Goal: Task Accomplishment & Management: Use online tool/utility

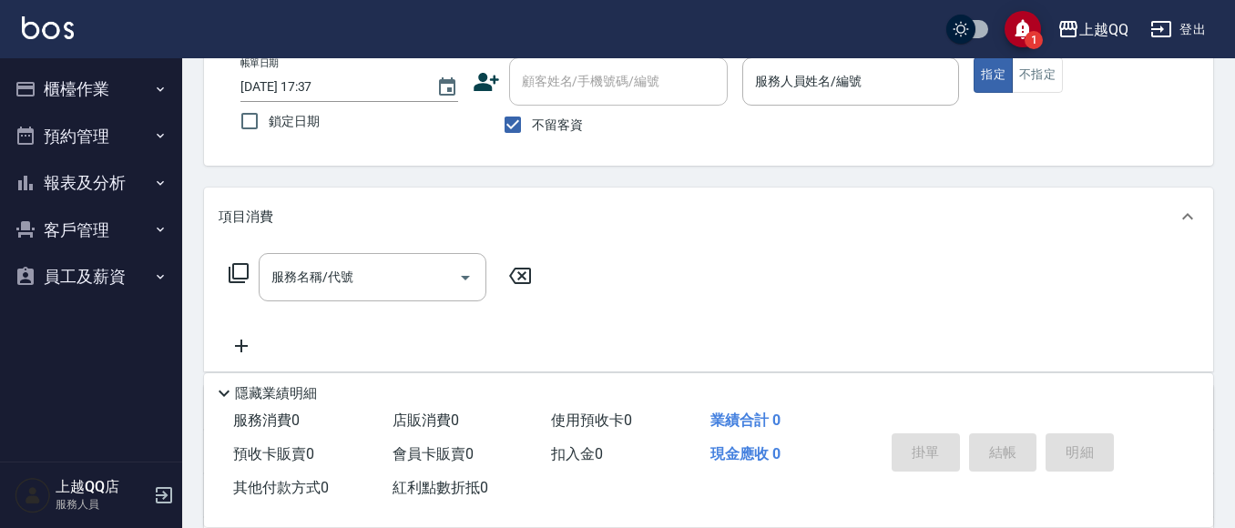
scroll to position [91, 0]
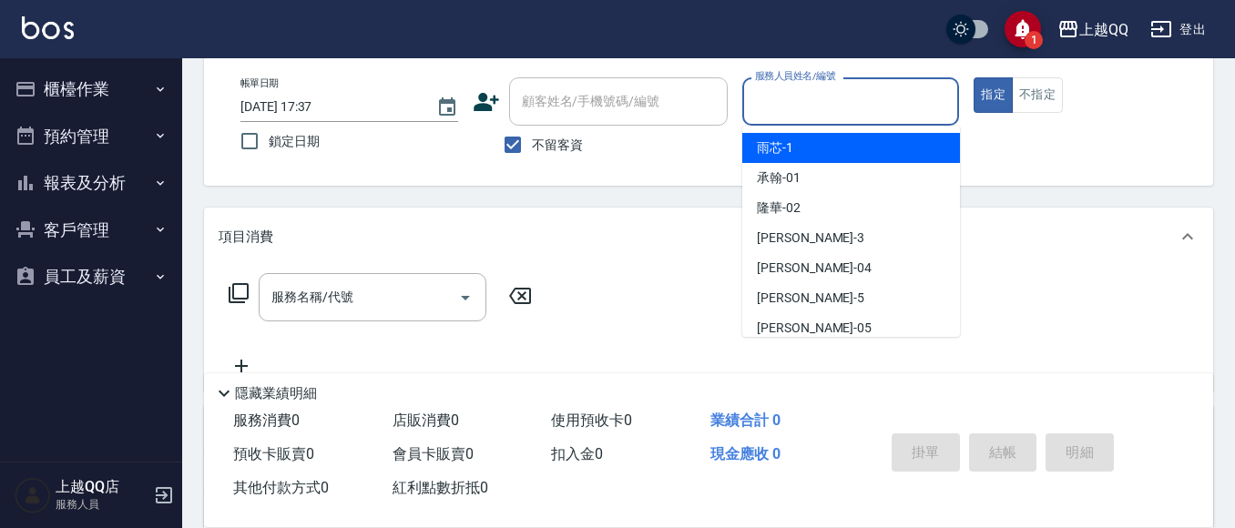
click at [773, 111] on input "服務人員姓名/編號" at bounding box center [851, 102] width 201 height 32
type input "欣樺-6"
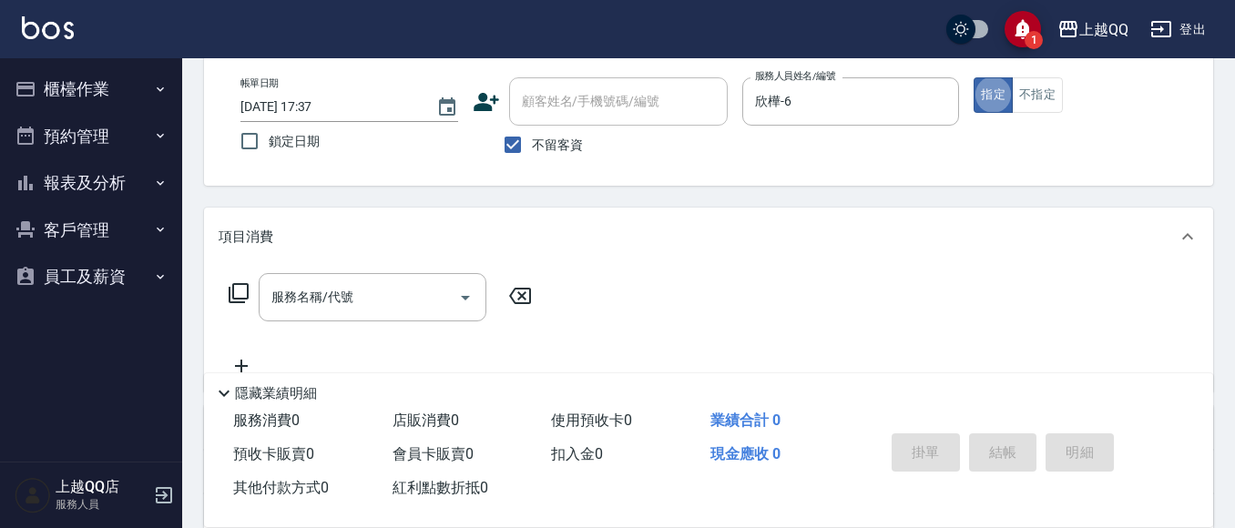
type button "true"
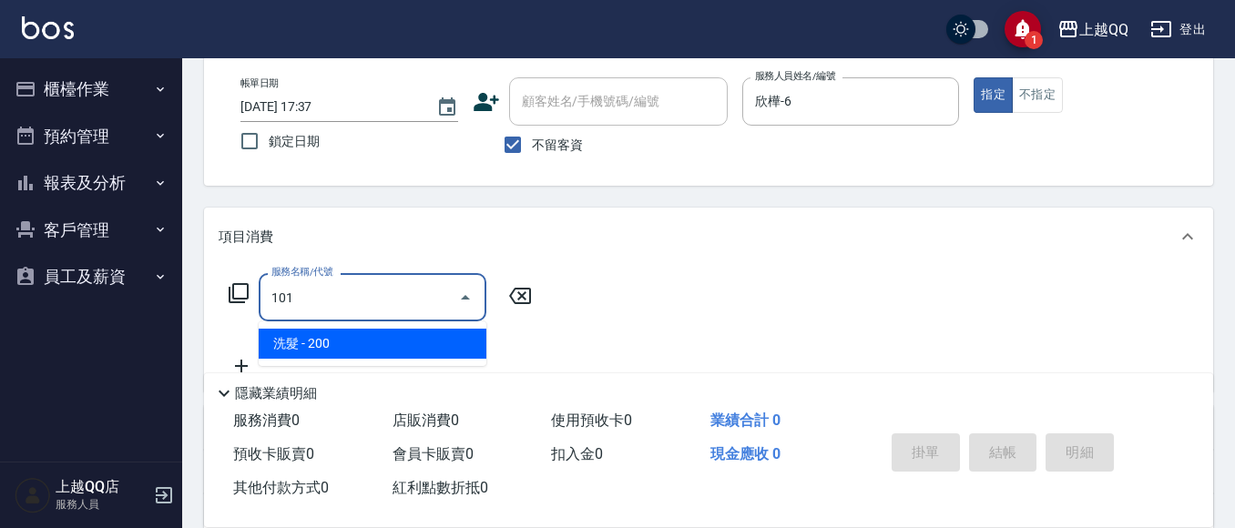
type input "洗髮(101)"
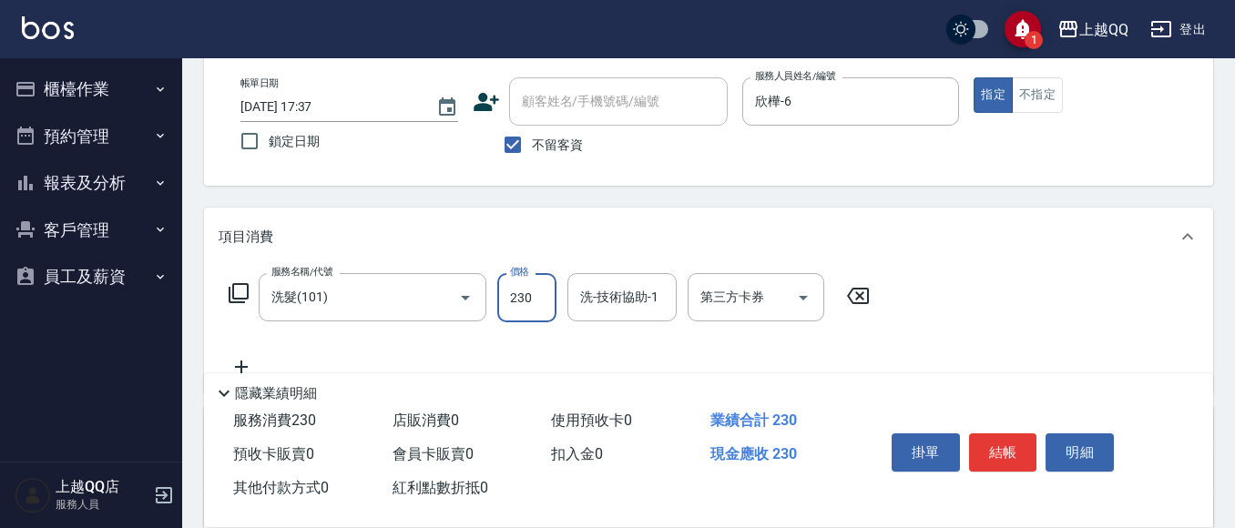
type input "230"
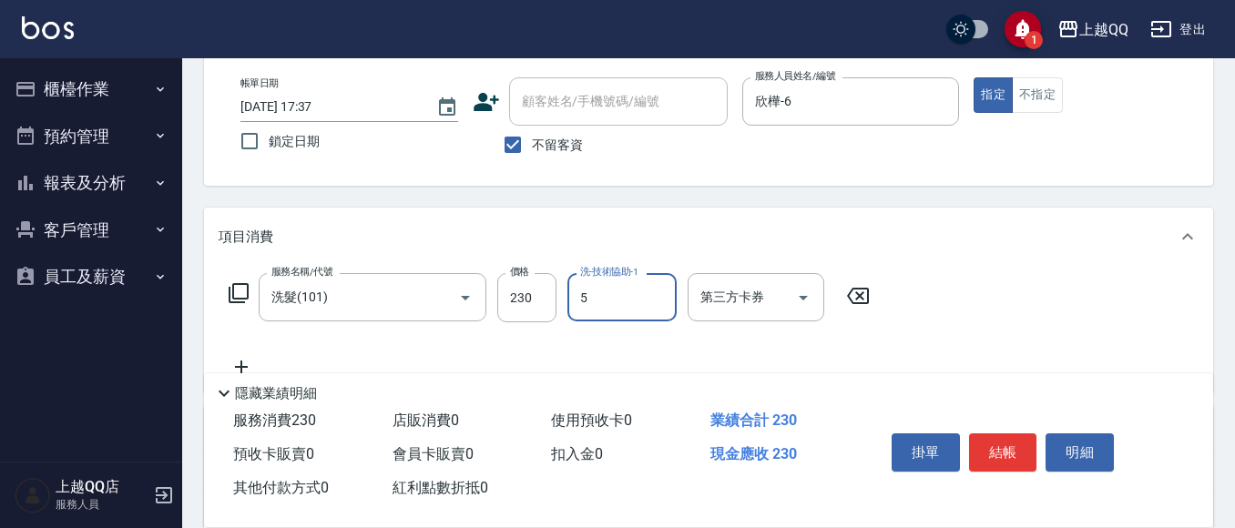
type input "[PERSON_NAME]5"
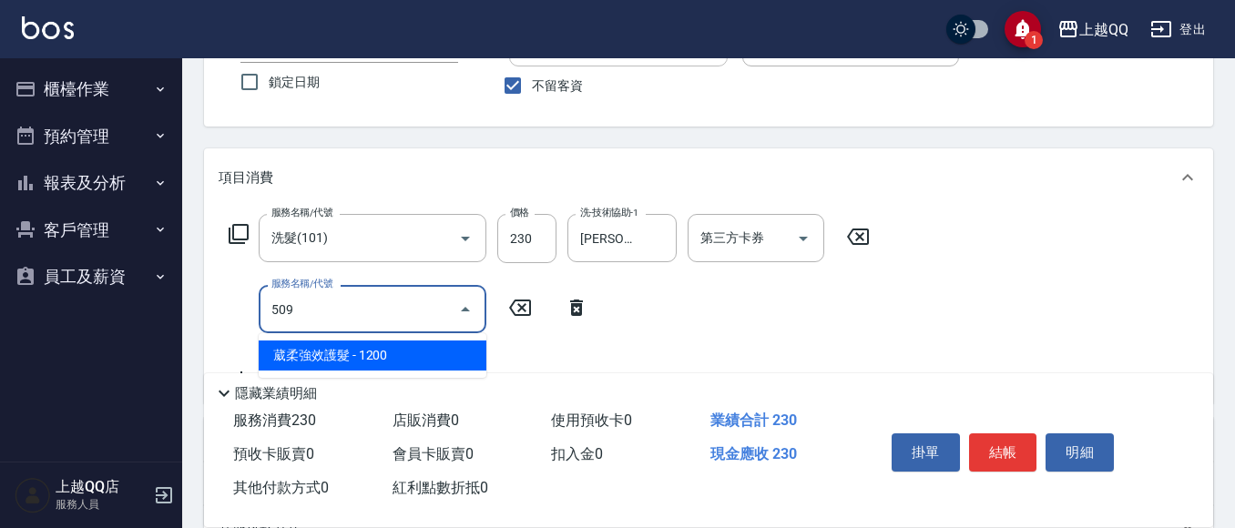
scroll to position [182, 0]
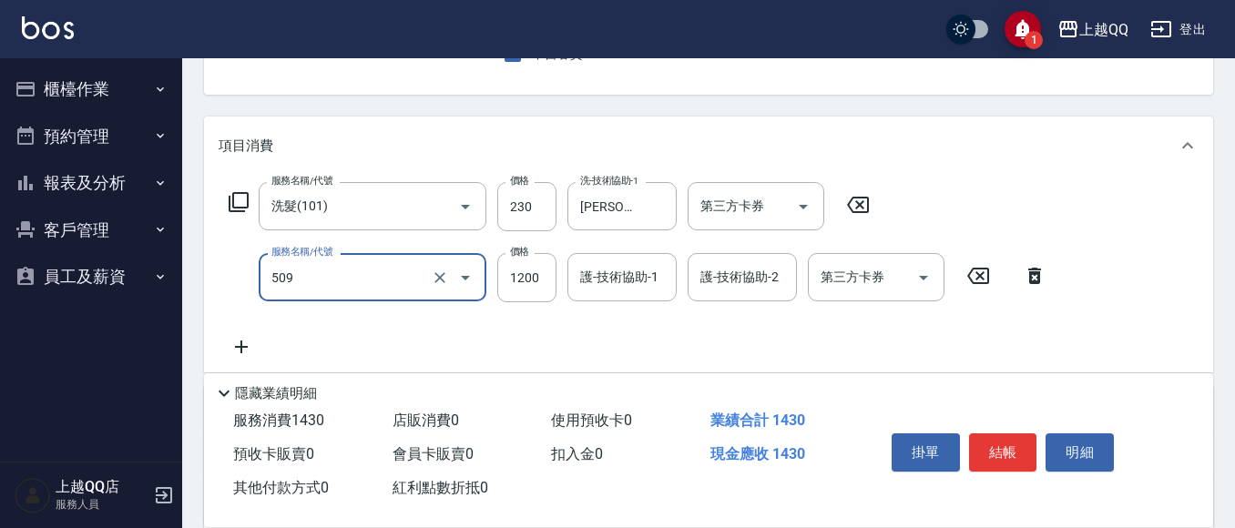
type input "葳柔強效護髮(509)"
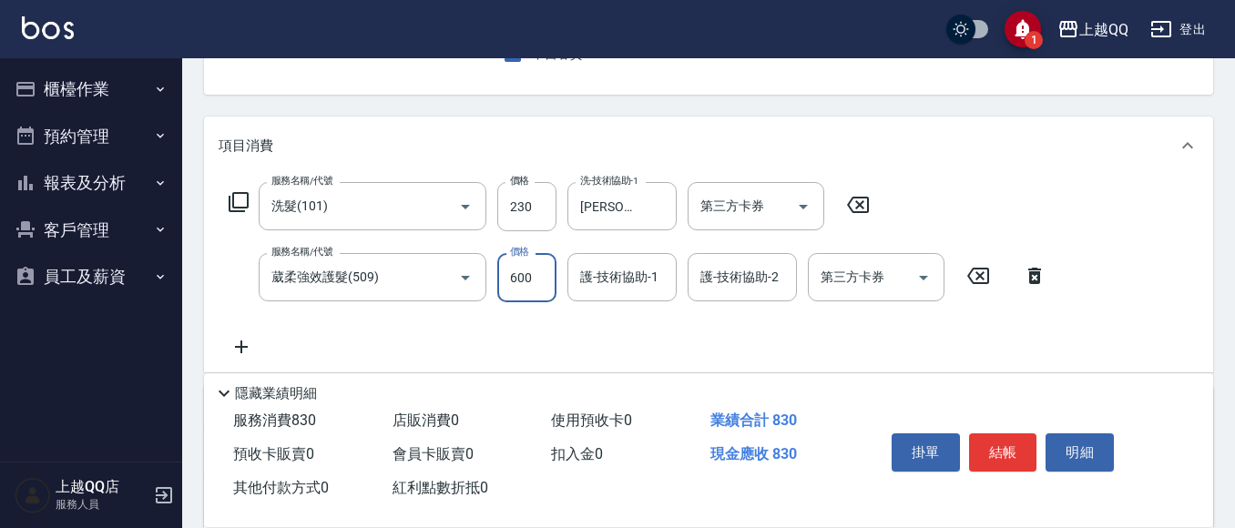
type input "600"
type input "[PERSON_NAME]5"
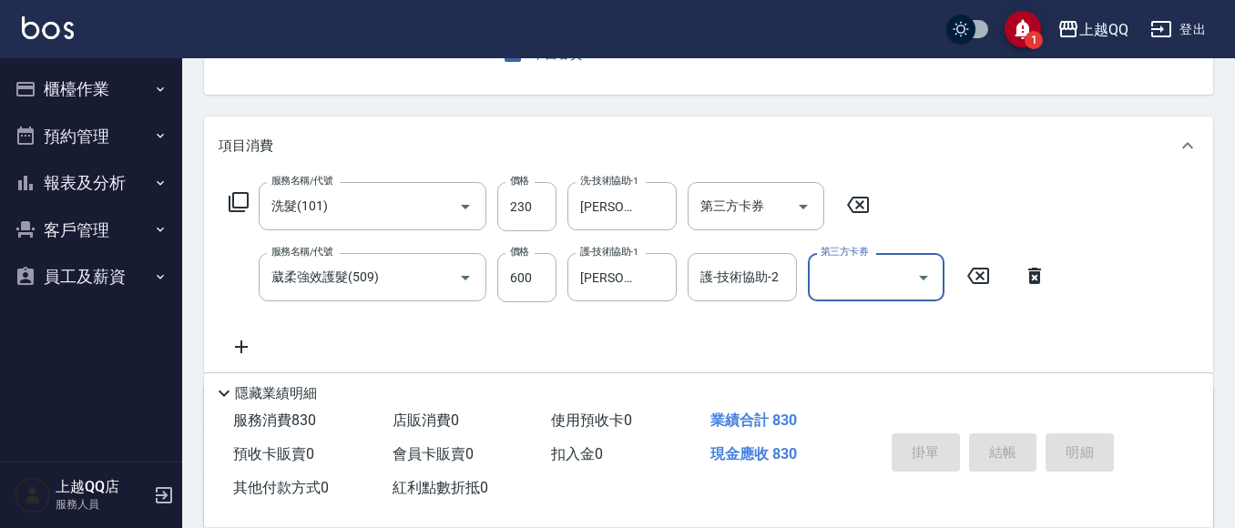
type input "[DATE] 18:12"
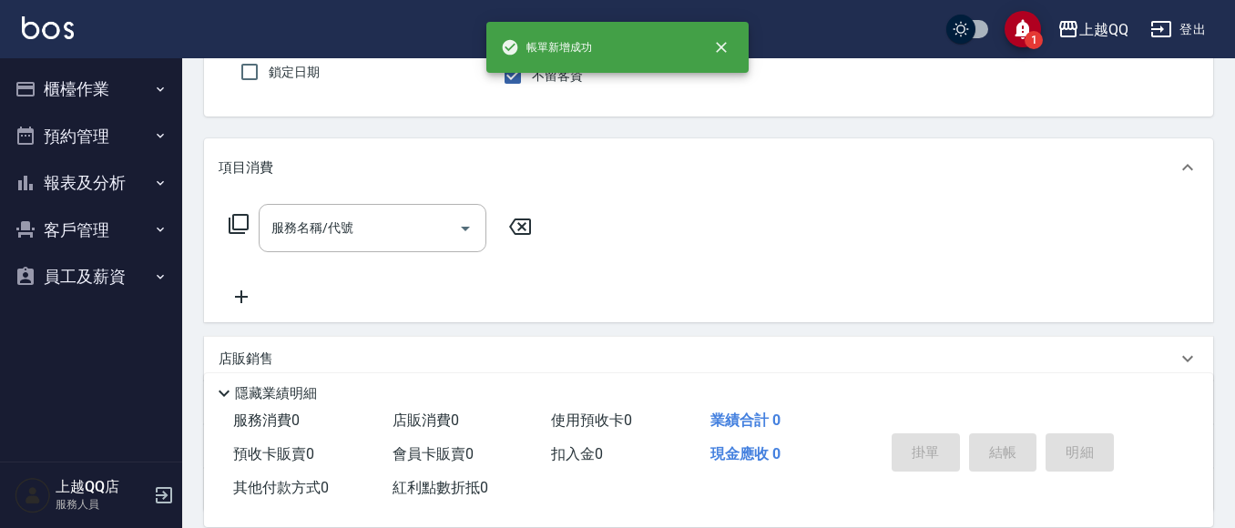
scroll to position [91, 0]
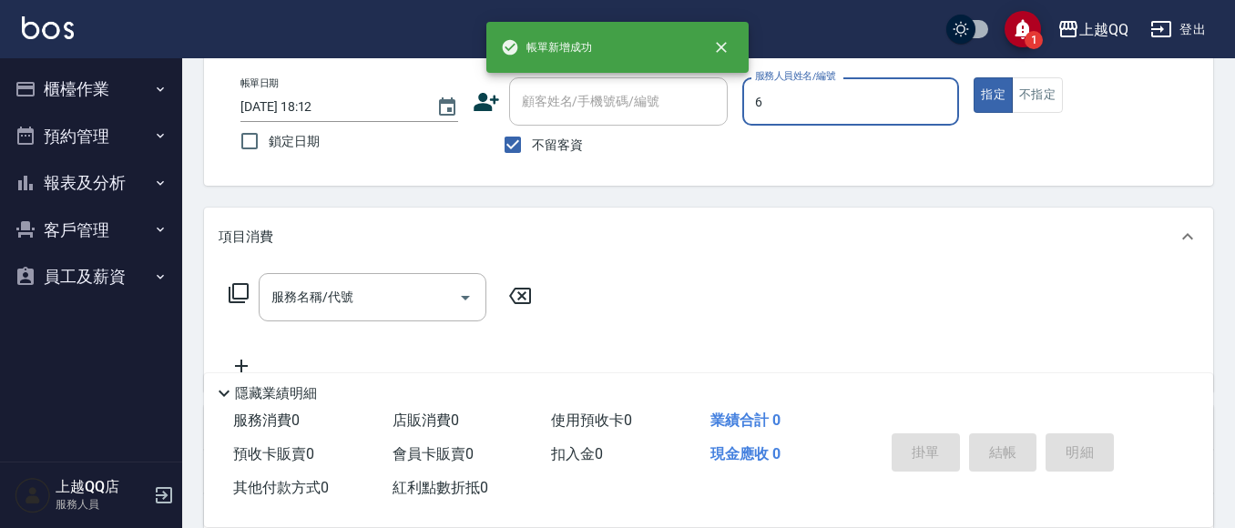
type input "欣樺-6"
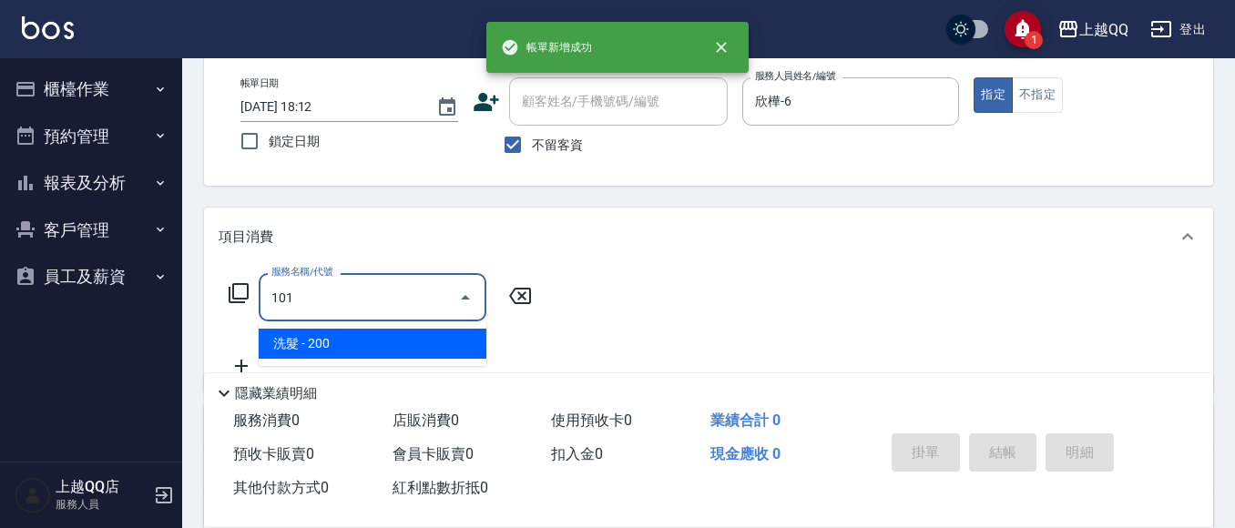
type input "洗髮(101)"
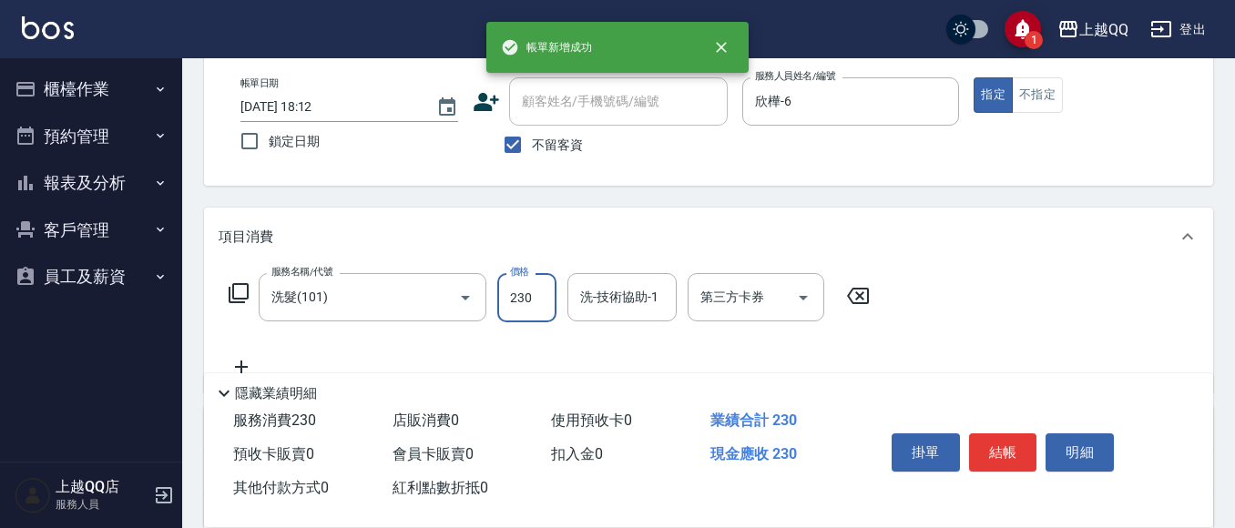
type input "230"
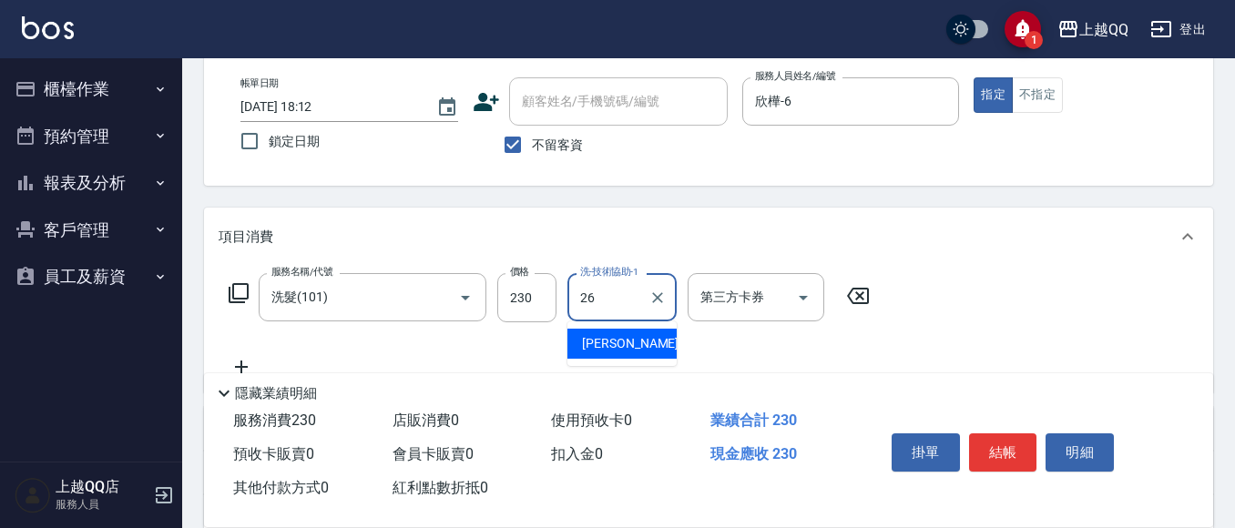
type input "[PERSON_NAME]-26"
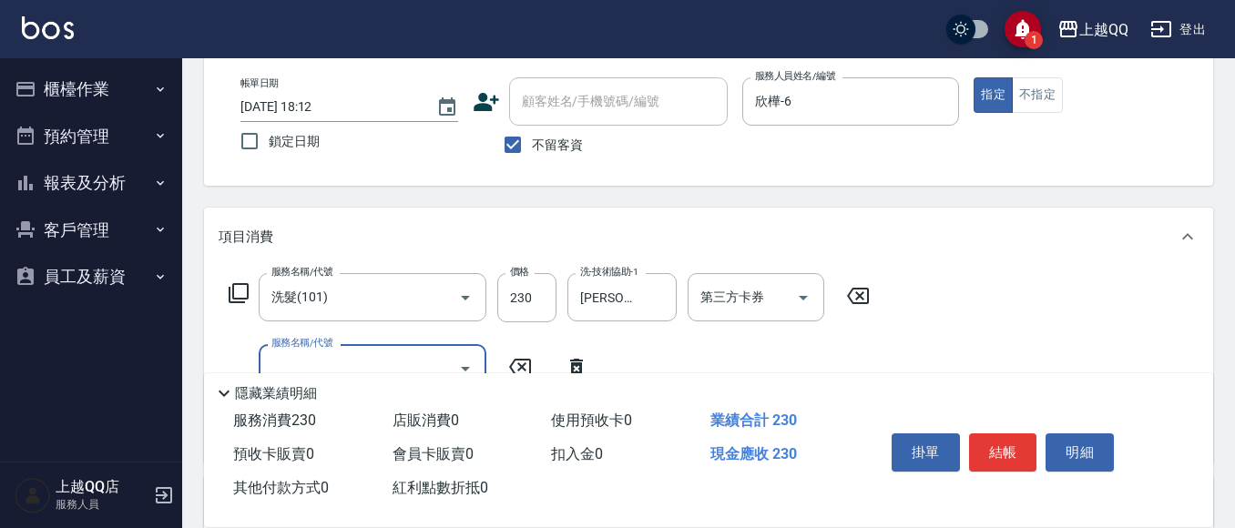
type input "5"
type input "指定單剪(203)"
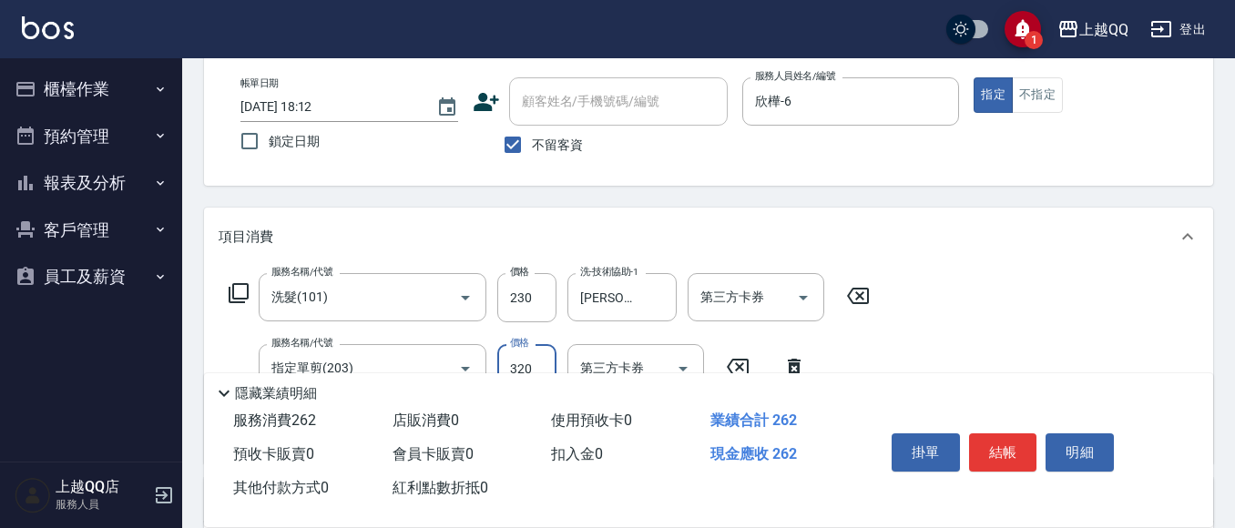
type input "320"
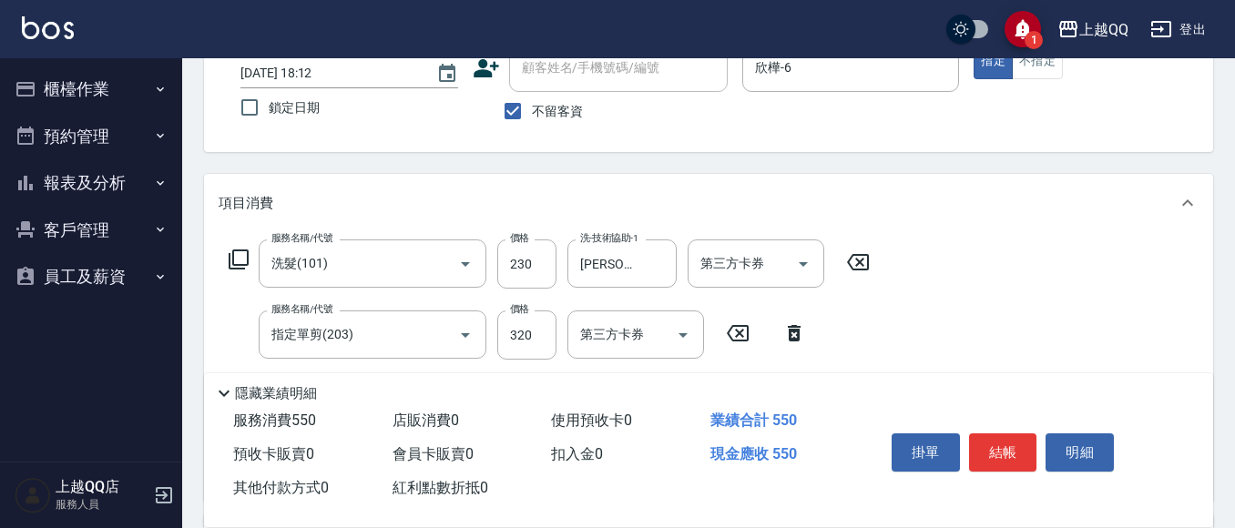
scroll to position [182, 0]
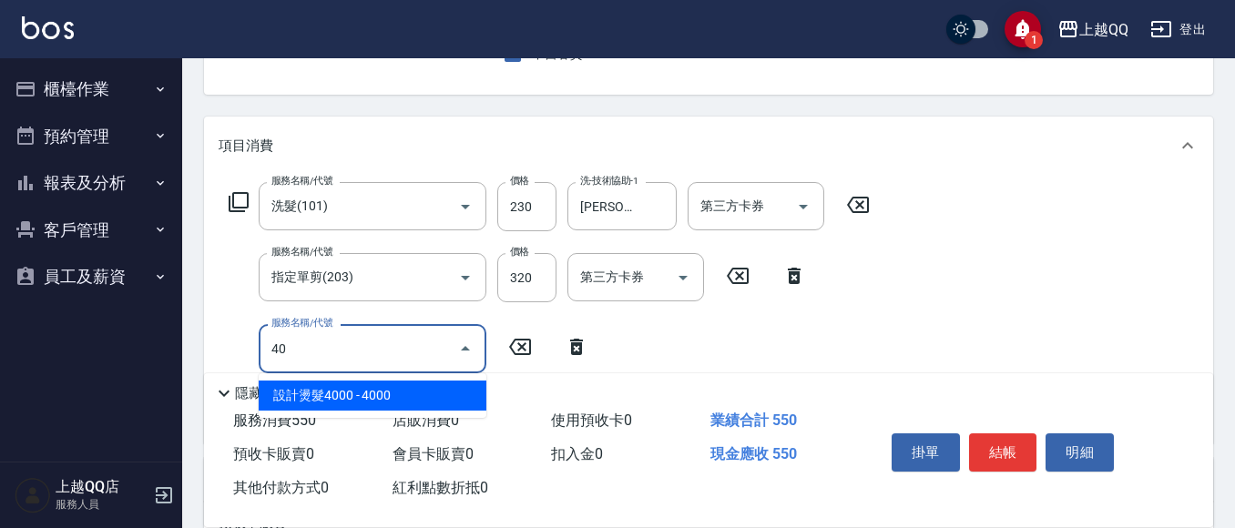
type input "4"
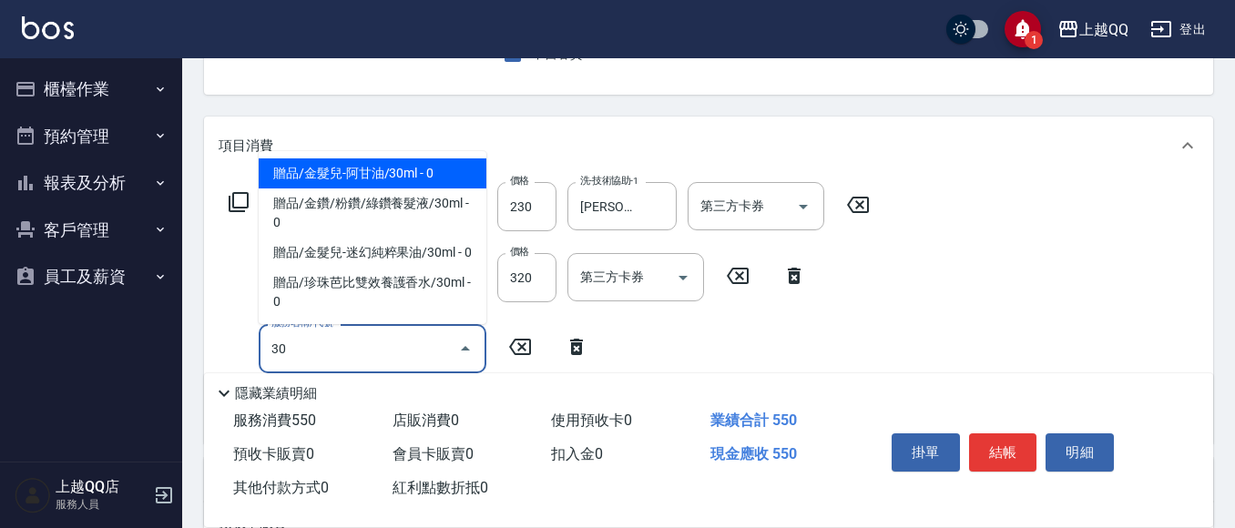
type input "3"
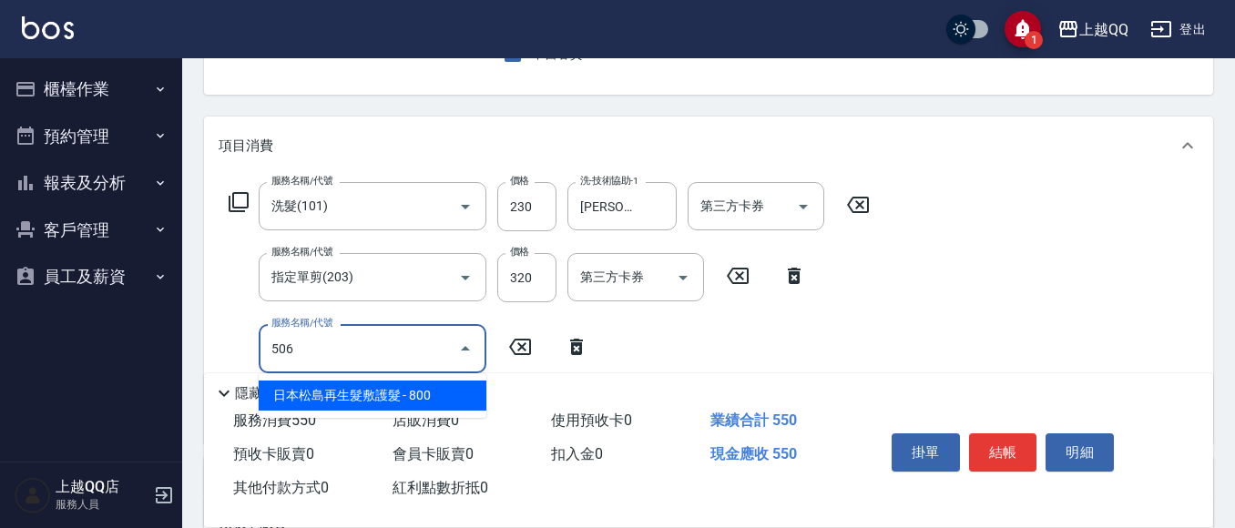
type input "日本松島再生髮敷護髮(506)"
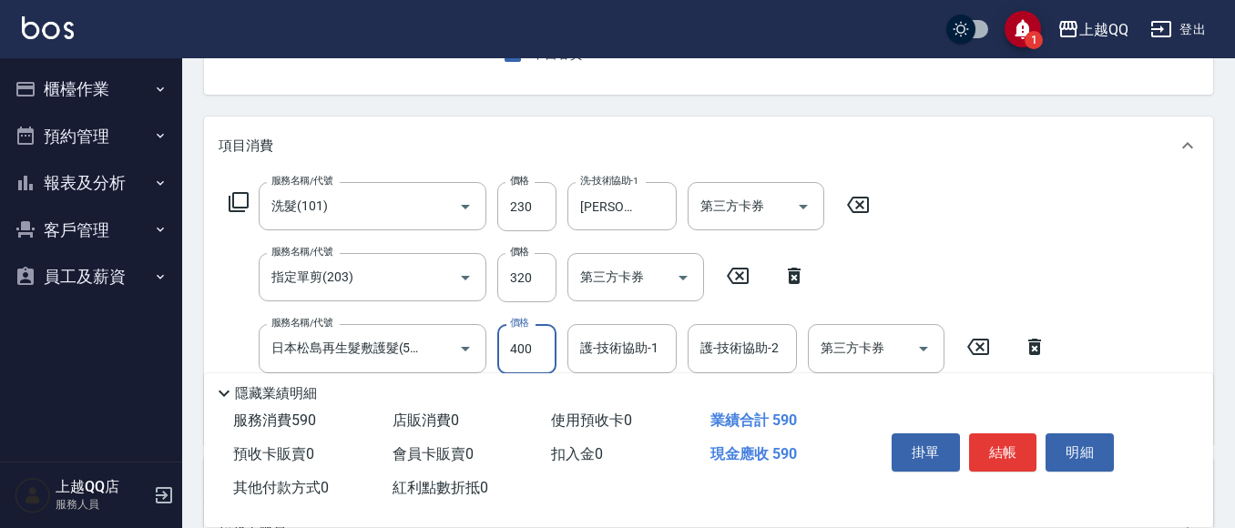
type input "400"
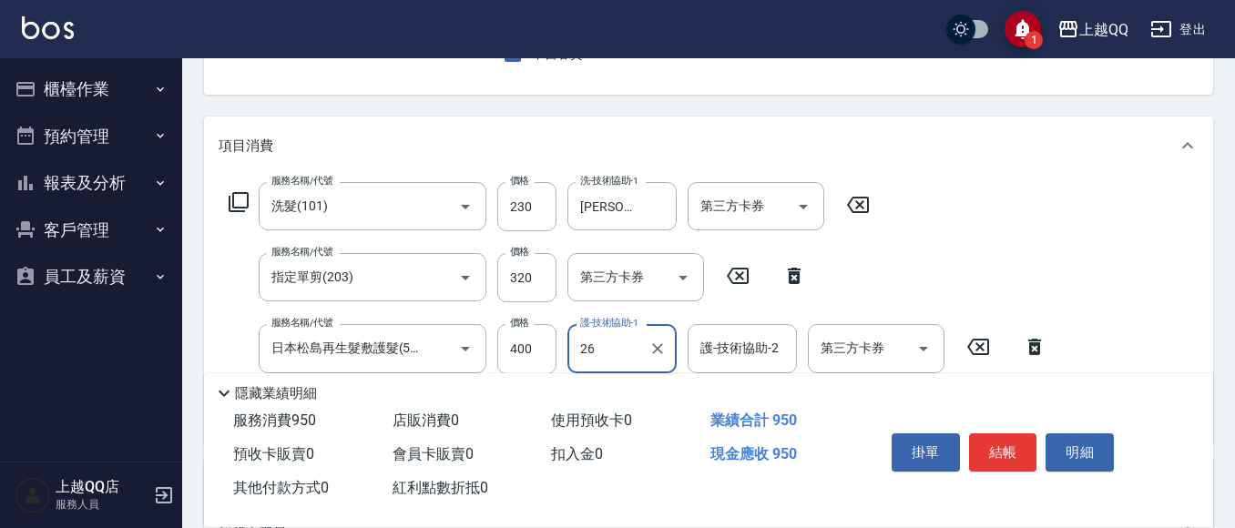
type input "[PERSON_NAME]-26"
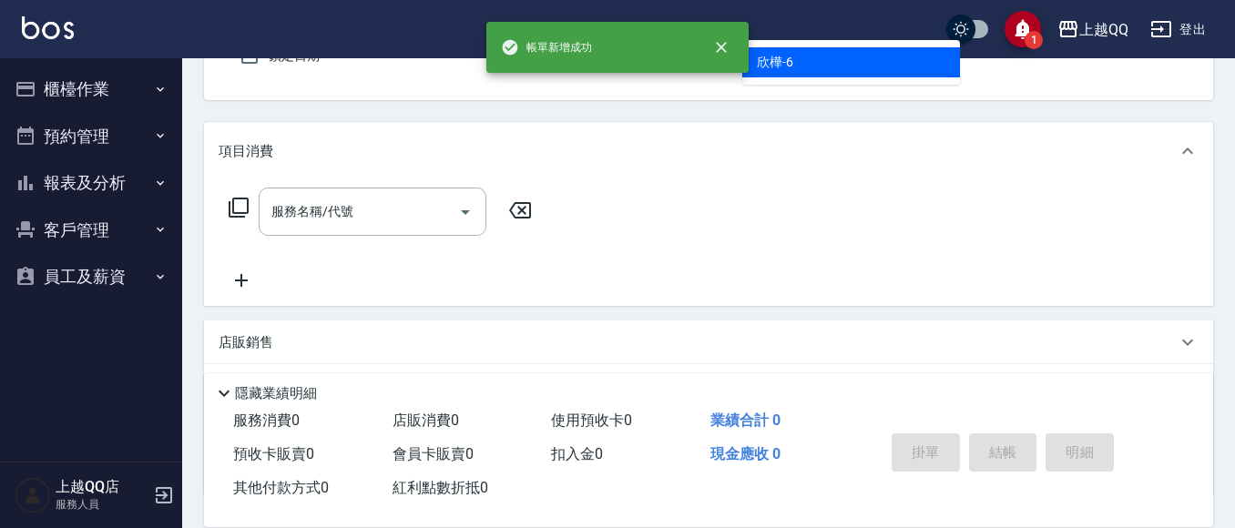
type input "欣樺-6"
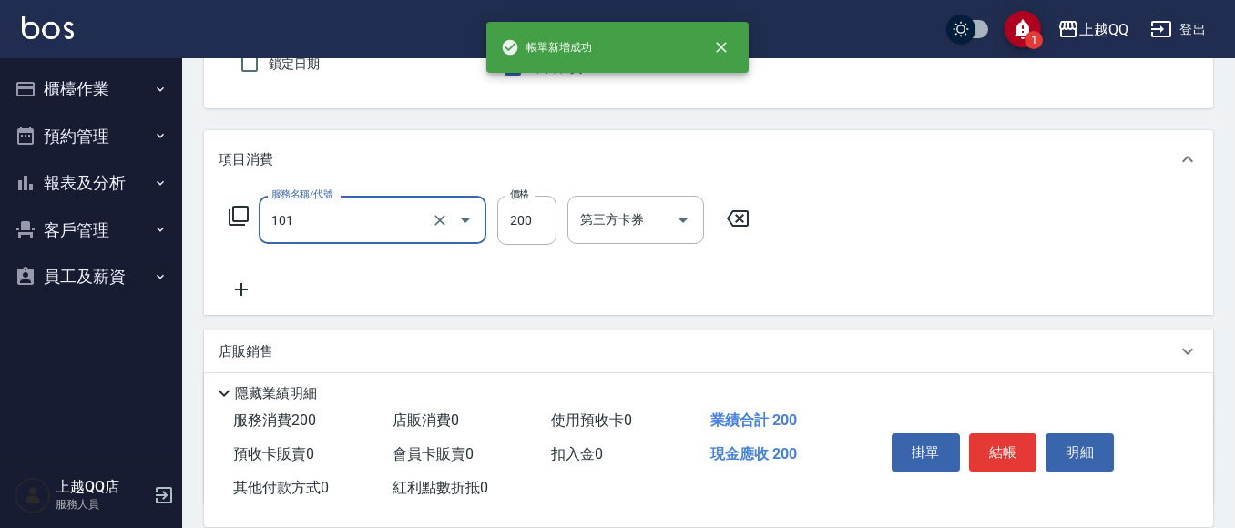
type input "洗髮(101)"
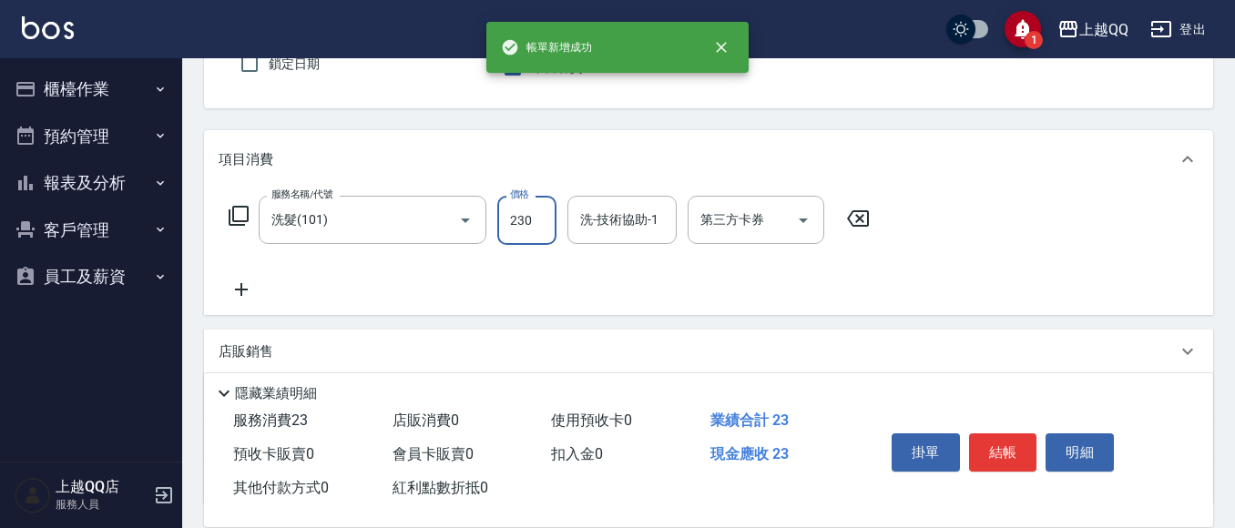
type input "230"
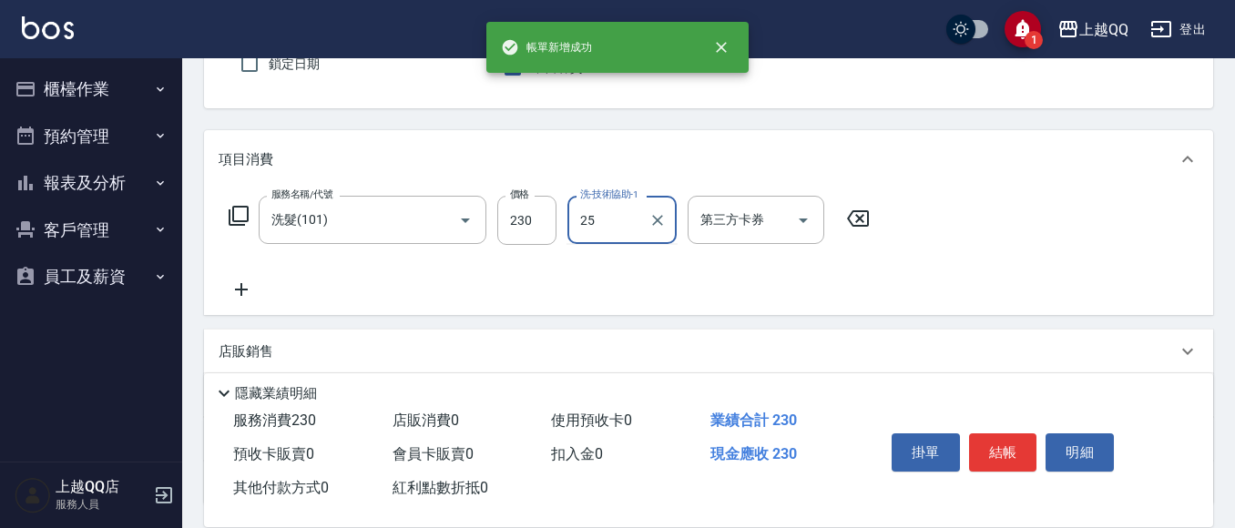
type input "[PERSON_NAME]-25"
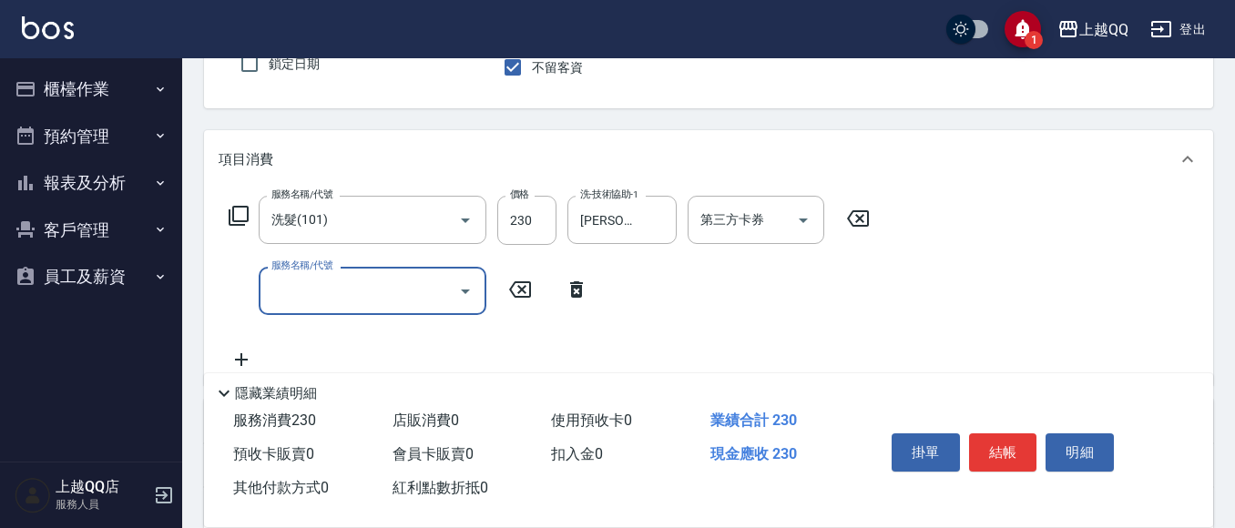
type input "5"
type input "指定單剪(203)"
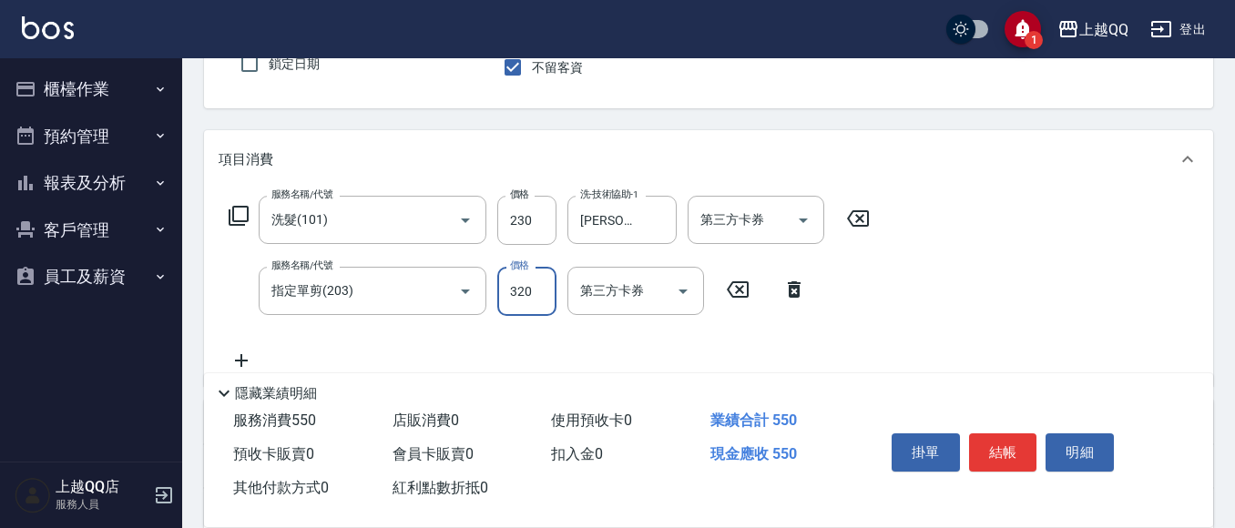
type input "320"
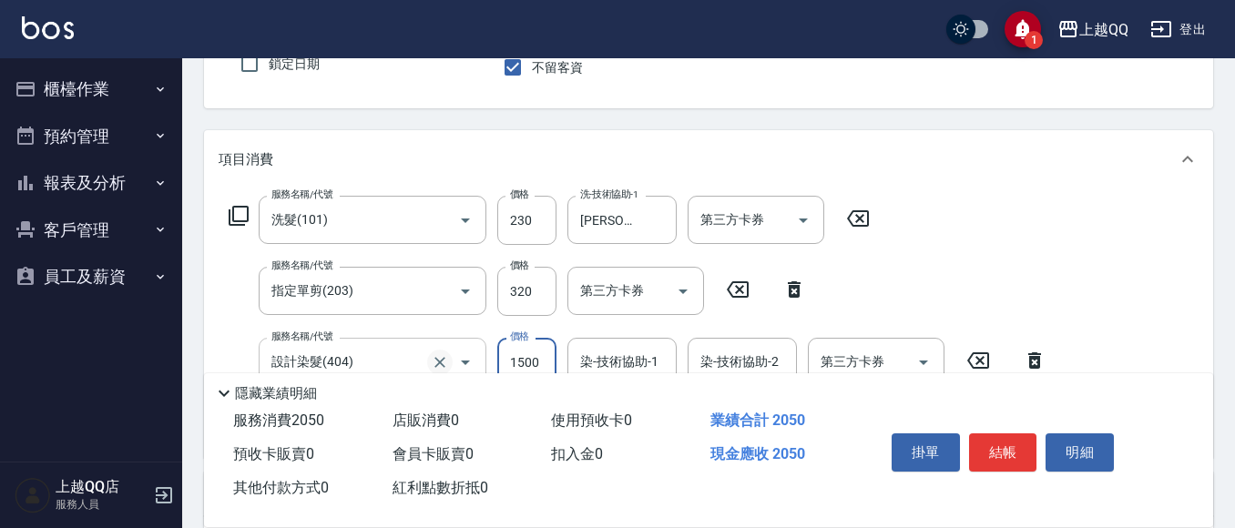
drag, startPoint x: 440, startPoint y: 360, endPoint x: 523, endPoint y: 56, distance: 315.4
click at [441, 360] on icon "Clear" at bounding box center [440, 362] width 18 height 18
type input "設計染髮(404)"
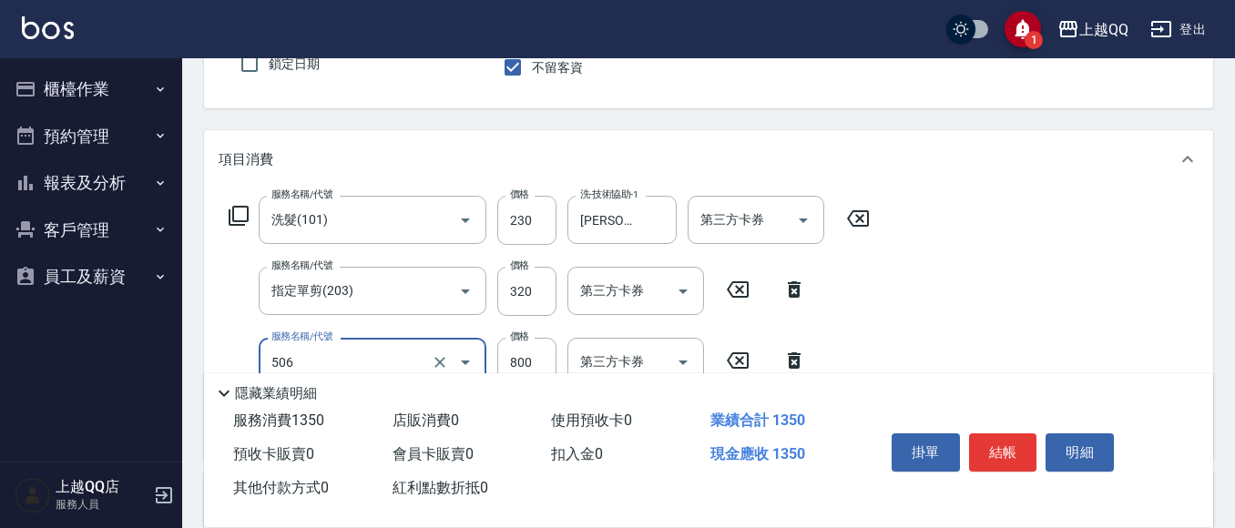
type input "日本松島再生髮敷護髮(506)"
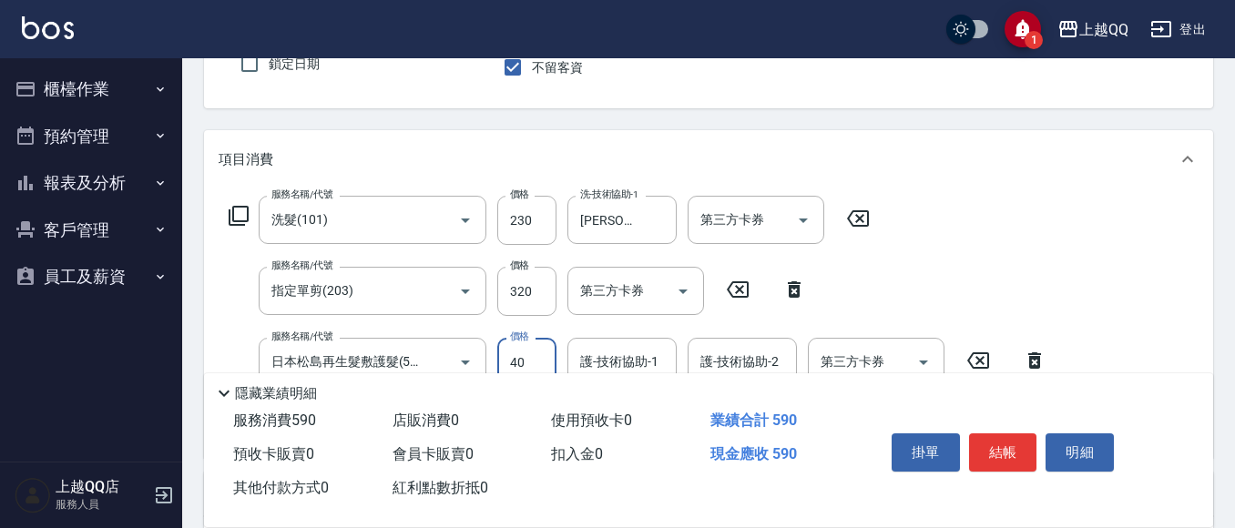
type input "400"
type input "[PERSON_NAME]-25"
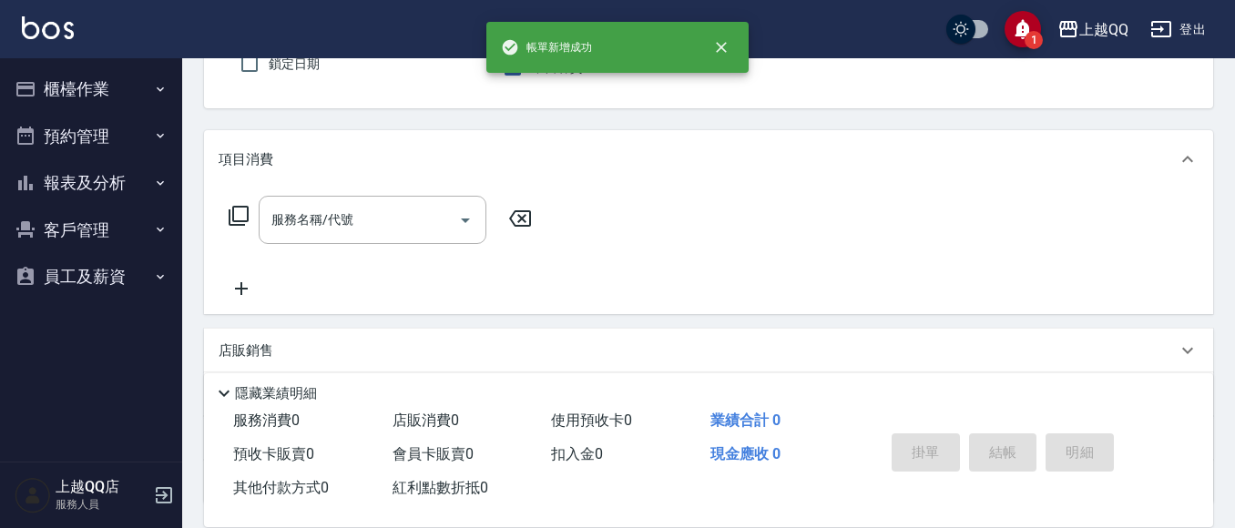
scroll to position [133, 0]
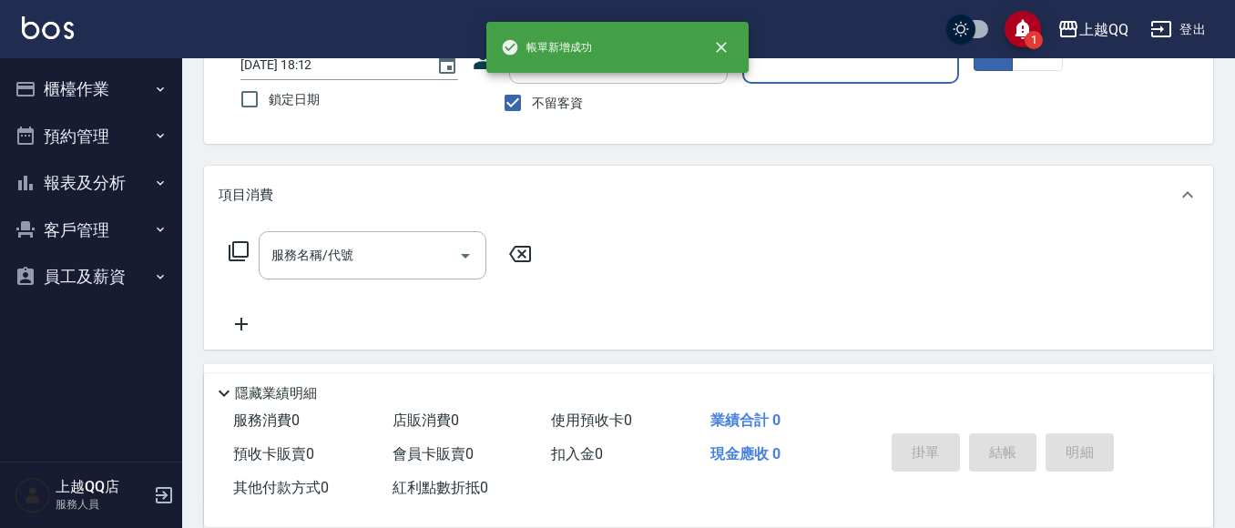
click at [549, 104] on span "不留客資" at bounding box center [557, 103] width 51 height 19
click at [532, 104] on input "不留客資" at bounding box center [513, 103] width 38 height 38
checkbox input "false"
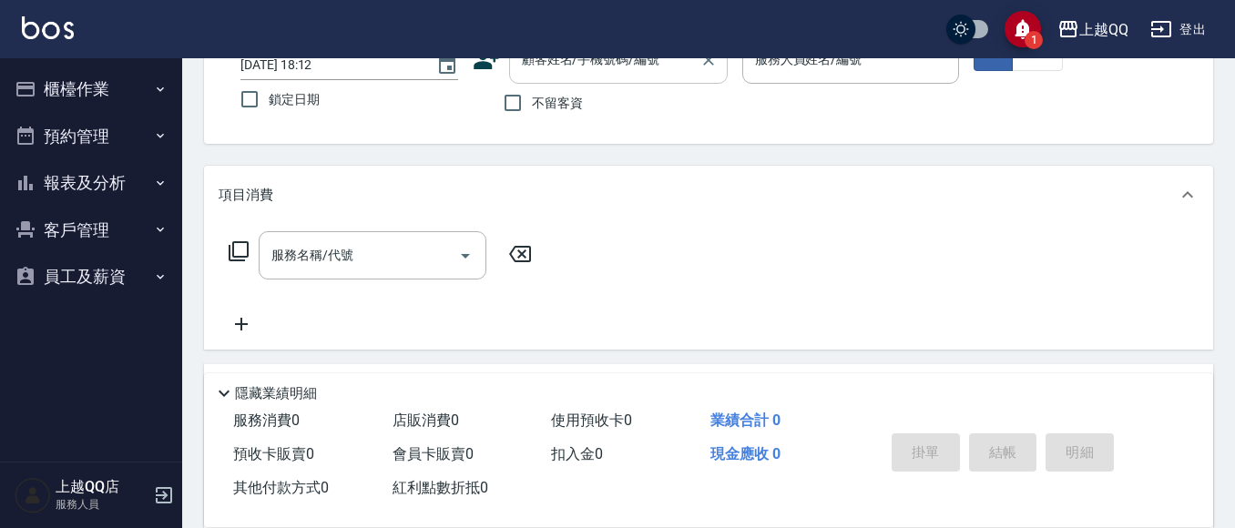
click at [586, 73] on input "顧客姓名/手機號碼/編號" at bounding box center [604, 60] width 175 height 32
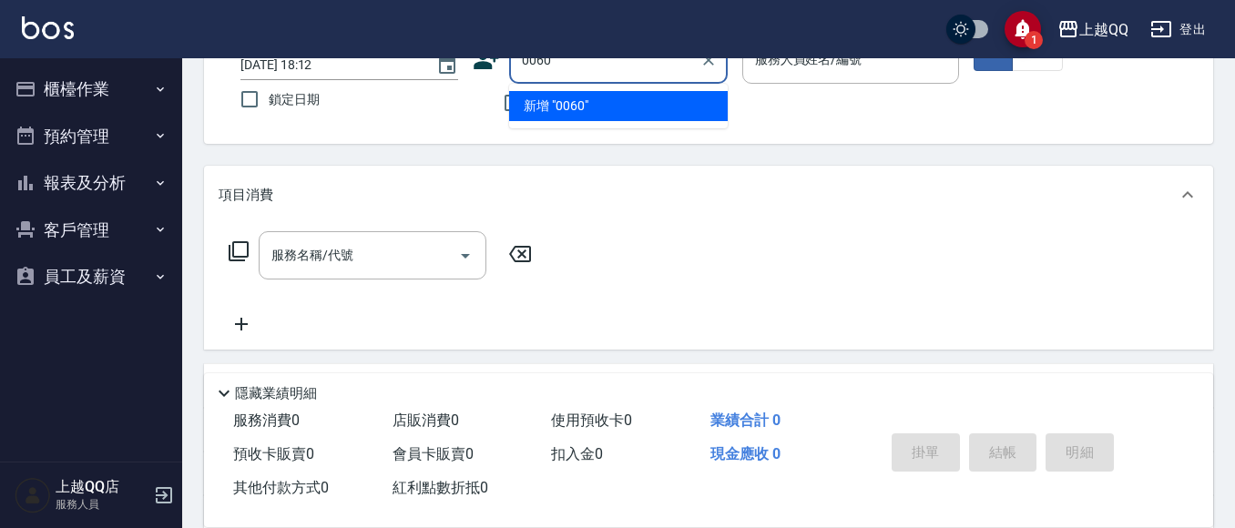
type input "0060"
click at [974, 36] on button "指定" at bounding box center [993, 54] width 39 height 36
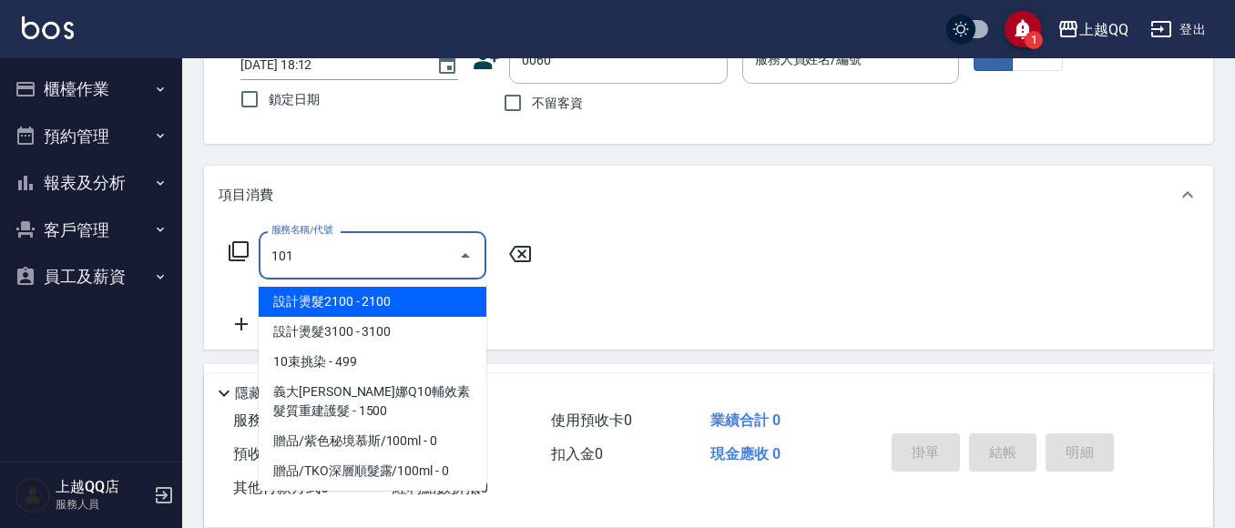
type input "洗髮(101)"
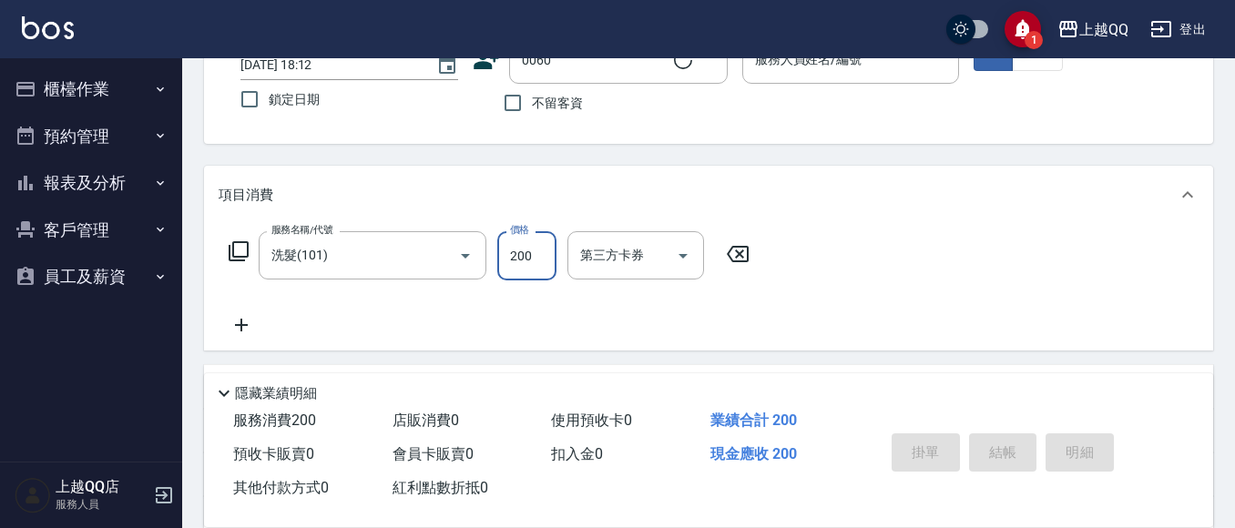
type input "2"
type input "[PERSON_NAME]/0918968932/0060"
type input "23"
type input "欣樺-6"
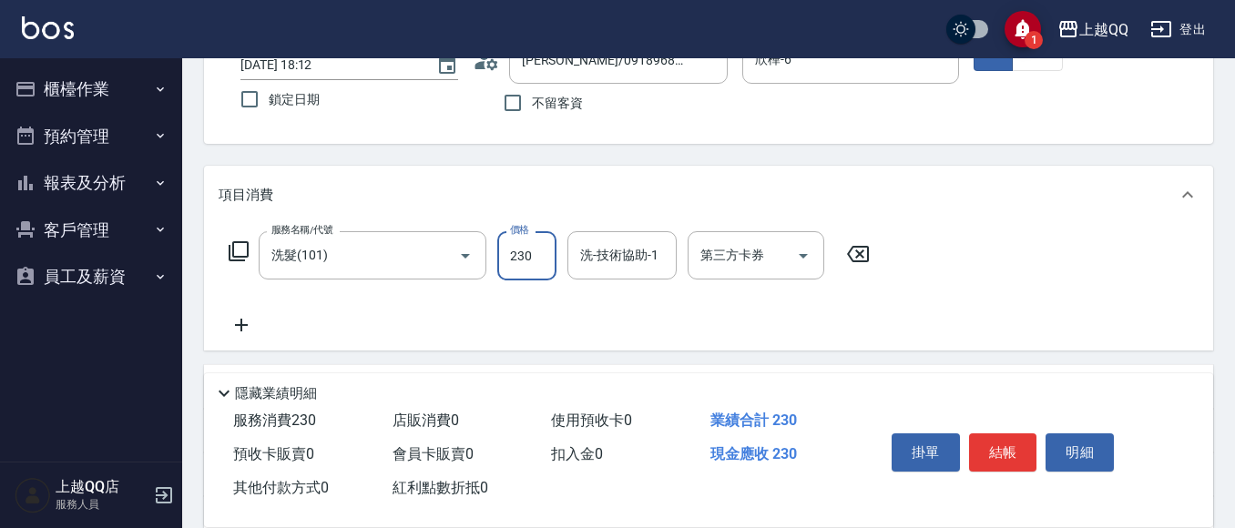
type input "230"
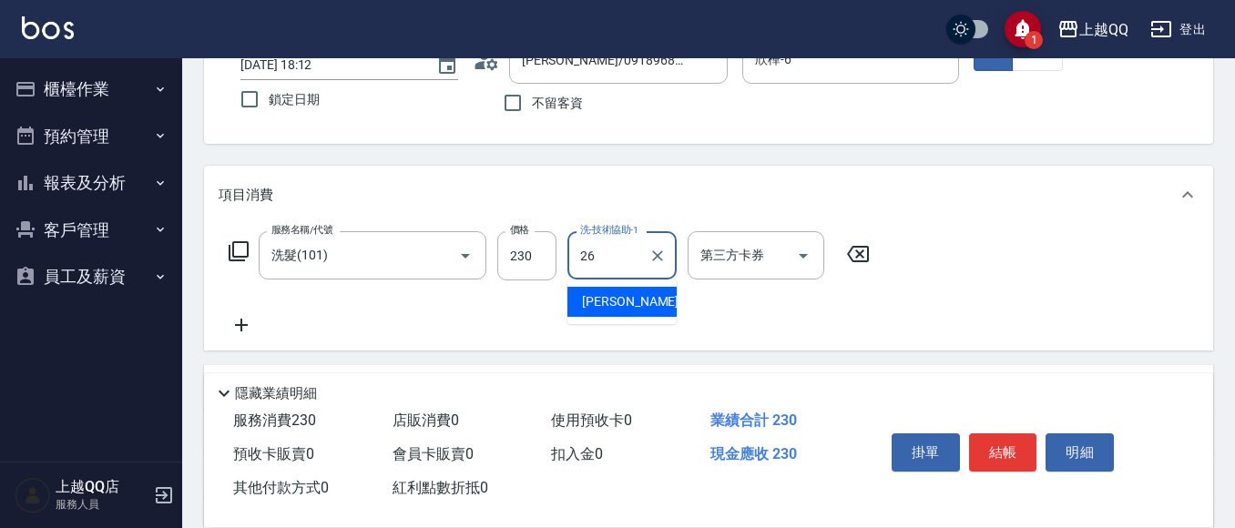
type input "[PERSON_NAME]-26"
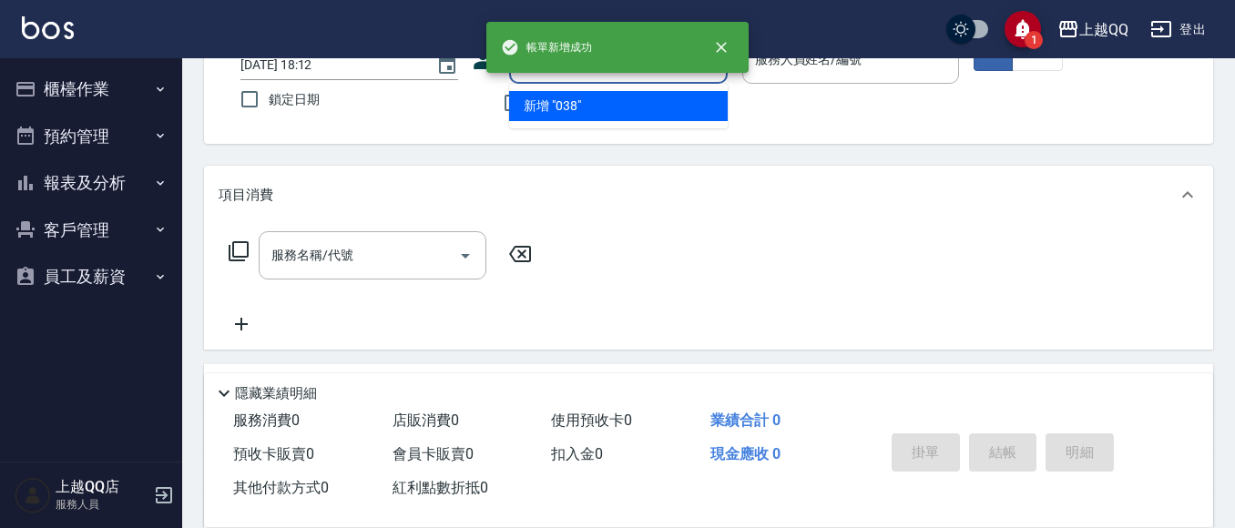
type input "0384"
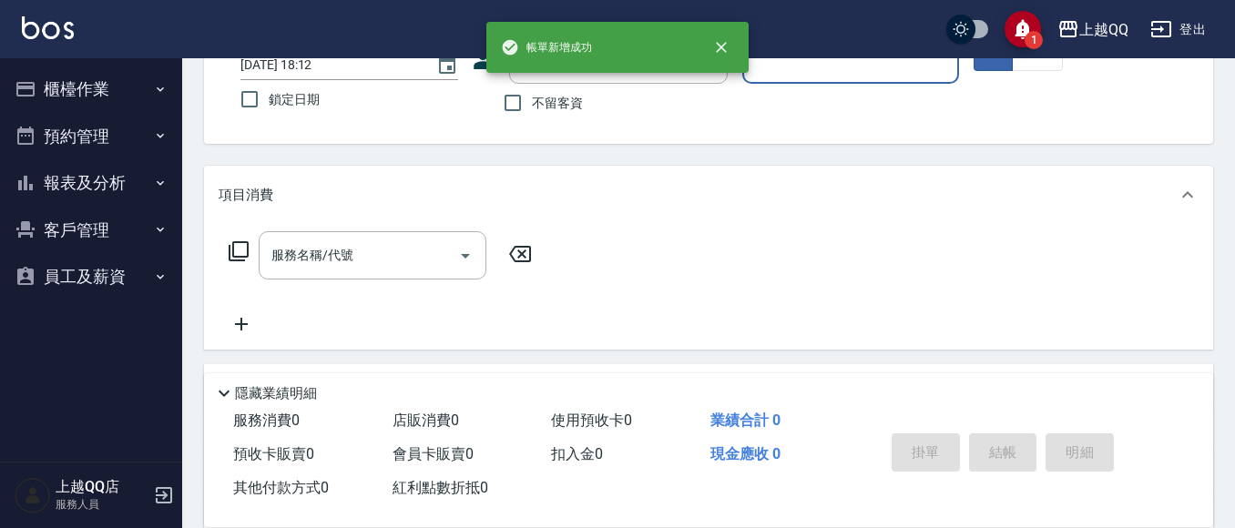
click at [974, 36] on button "指定" at bounding box center [993, 54] width 39 height 36
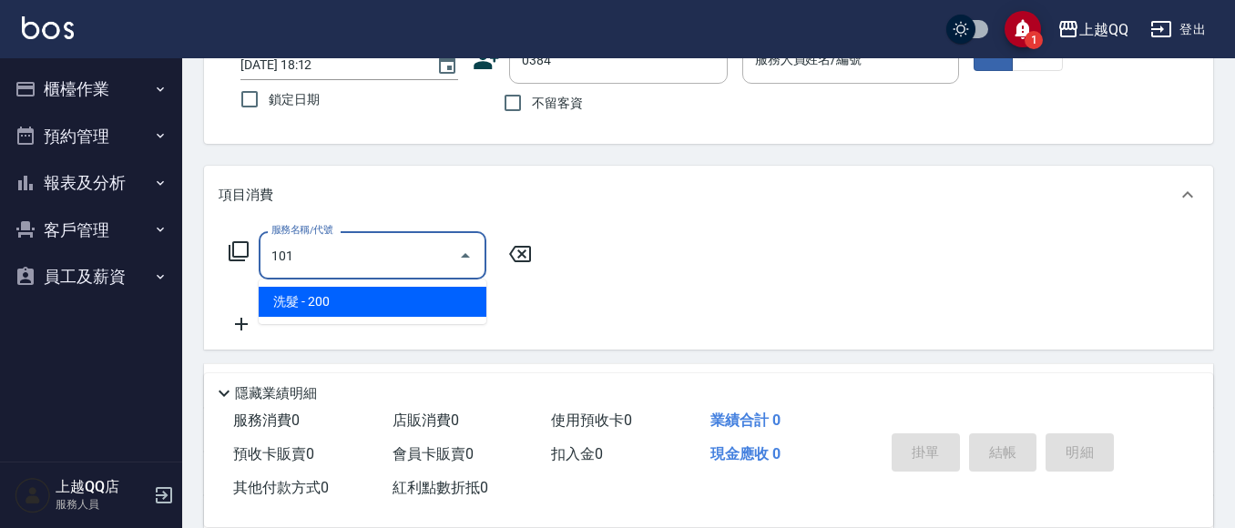
type input "101"
type input "[PERSON_NAME]/0918523952/0384"
type input "洗髮(101)"
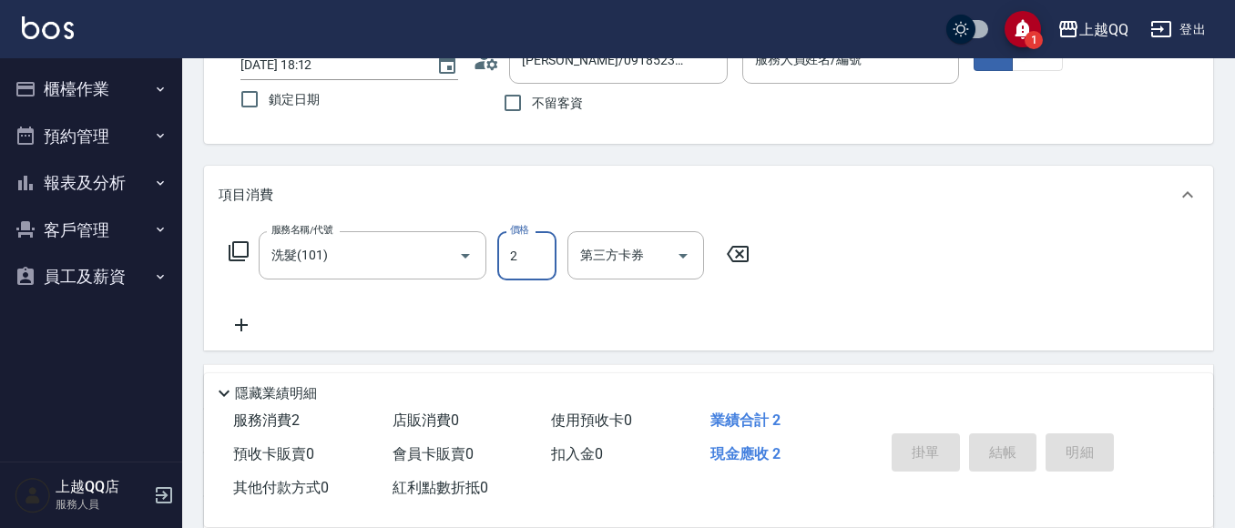
type input "23"
type input "欣樺-6"
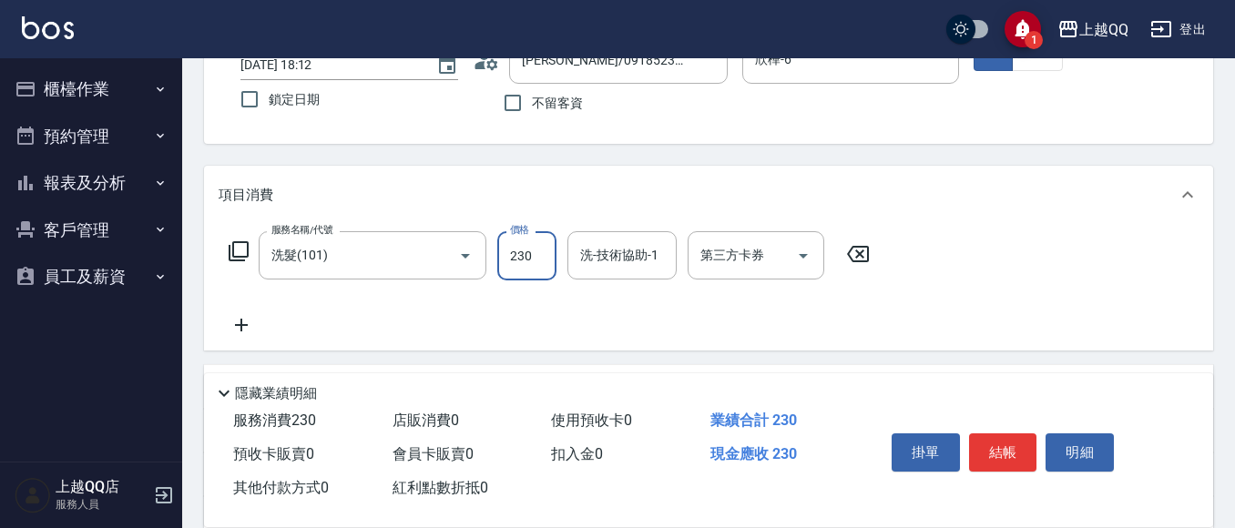
type input "230"
type input "[PERSON_NAME]-25"
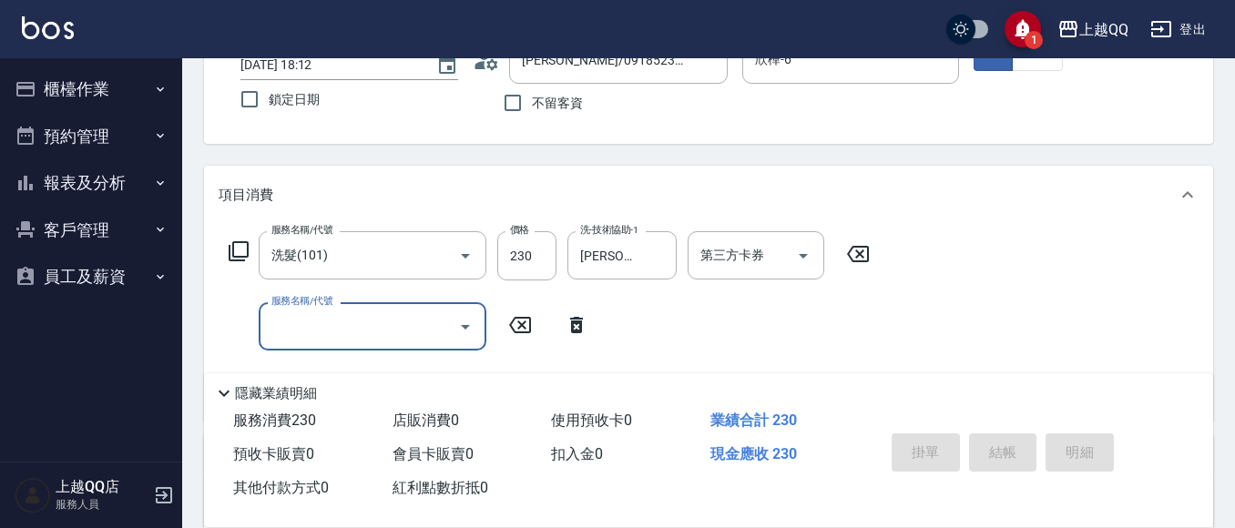
type input "[DATE] 18:13"
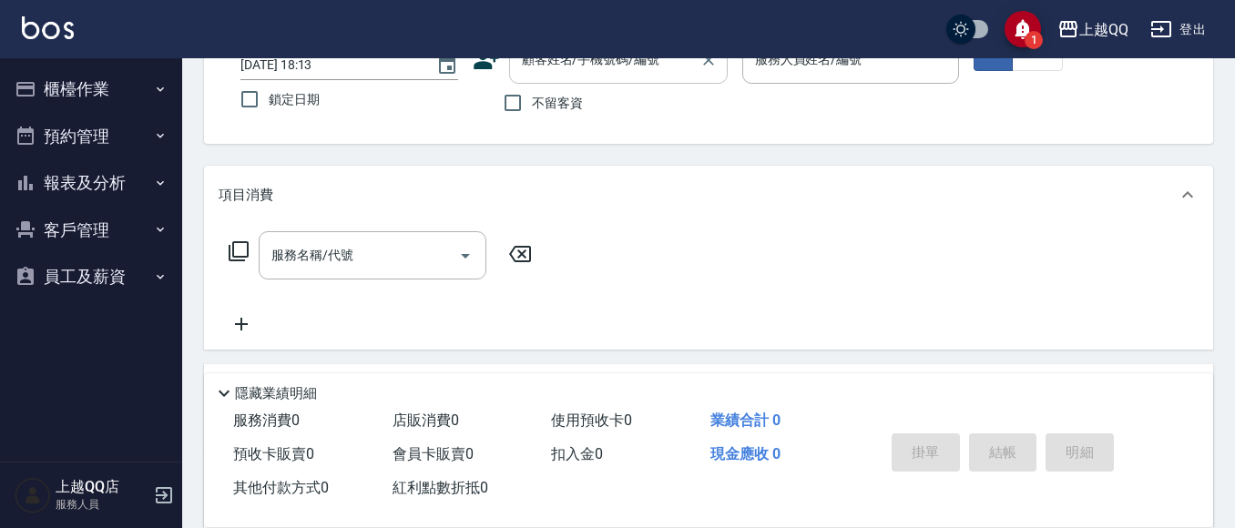
drag, startPoint x: 576, startPoint y: 101, endPoint x: 652, endPoint y: 79, distance: 79.6
click at [577, 101] on span "不留客資" at bounding box center [557, 103] width 51 height 19
click at [535, 103] on span "不留客資" at bounding box center [557, 103] width 51 height 19
click at [532, 103] on input "不留客資" at bounding box center [513, 103] width 38 height 38
checkbox input "true"
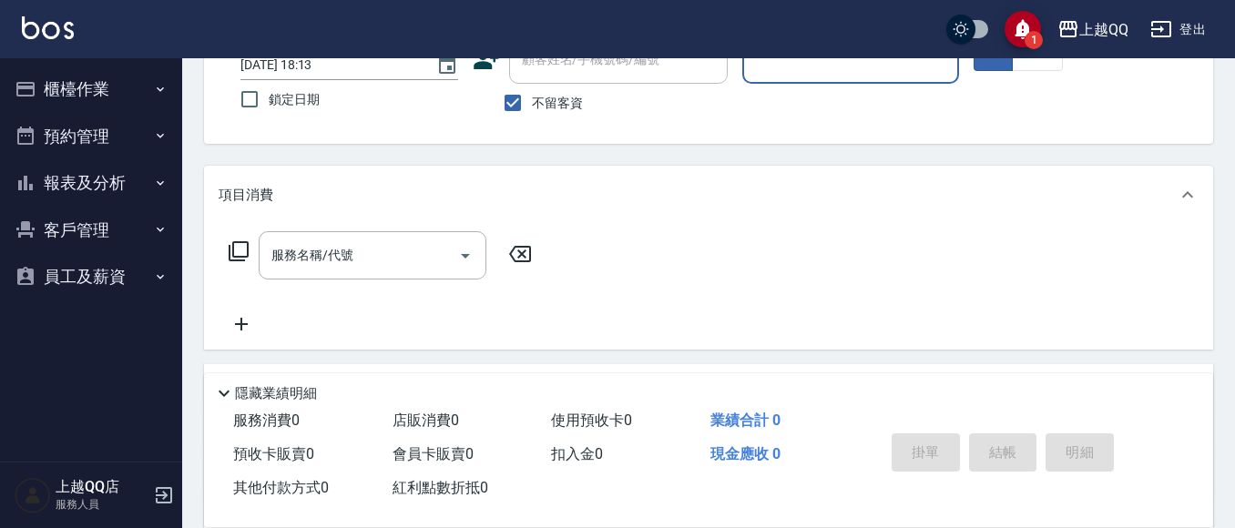
click at [826, 77] on div "服務人員姓名/編號" at bounding box center [851, 60] width 218 height 48
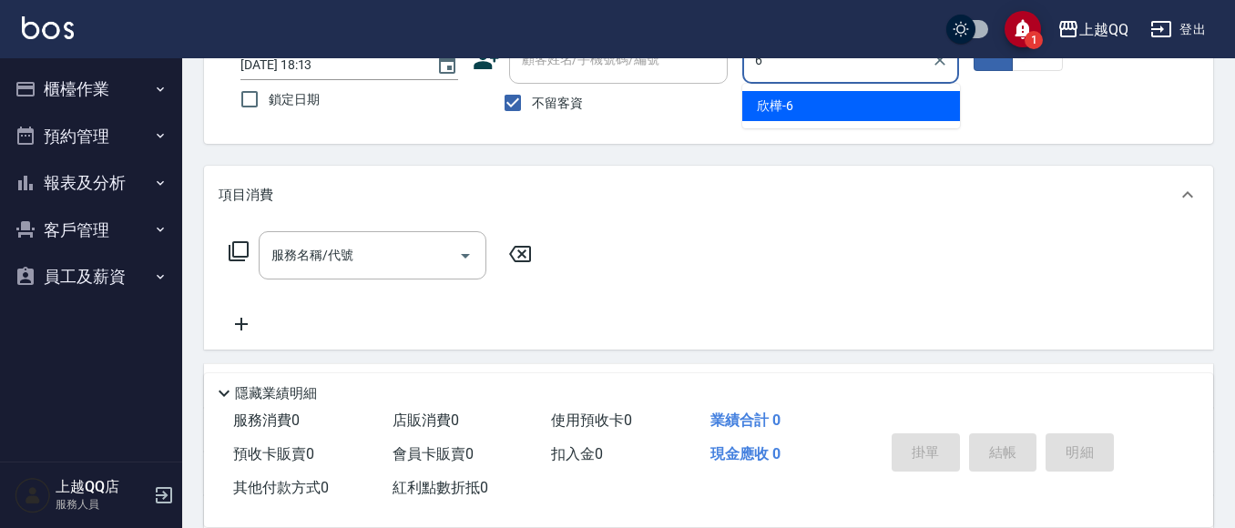
type input "欣樺-6"
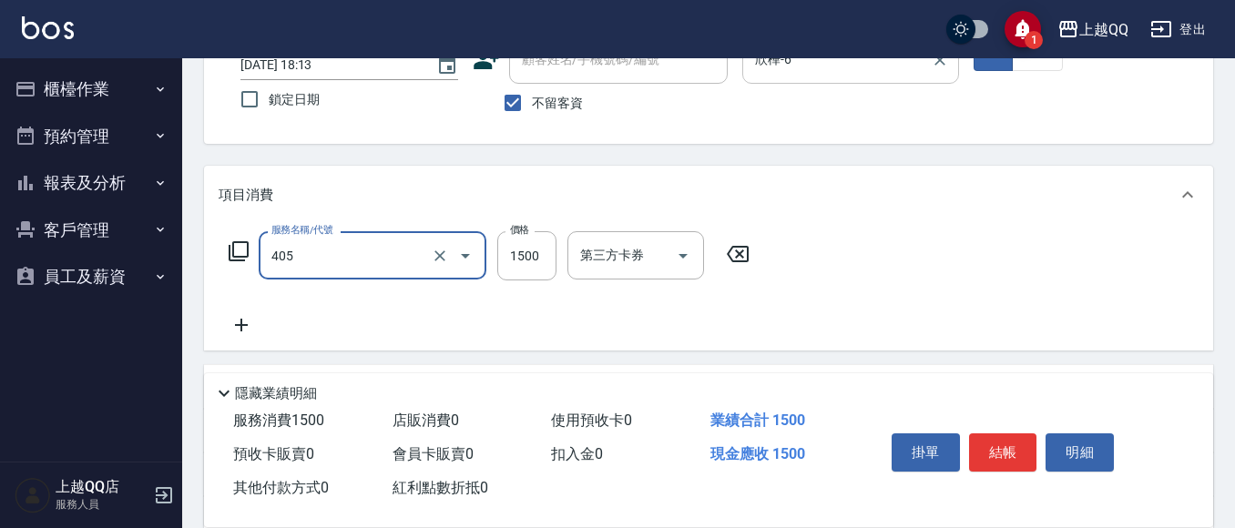
type input "設計染髮/網路(405)"
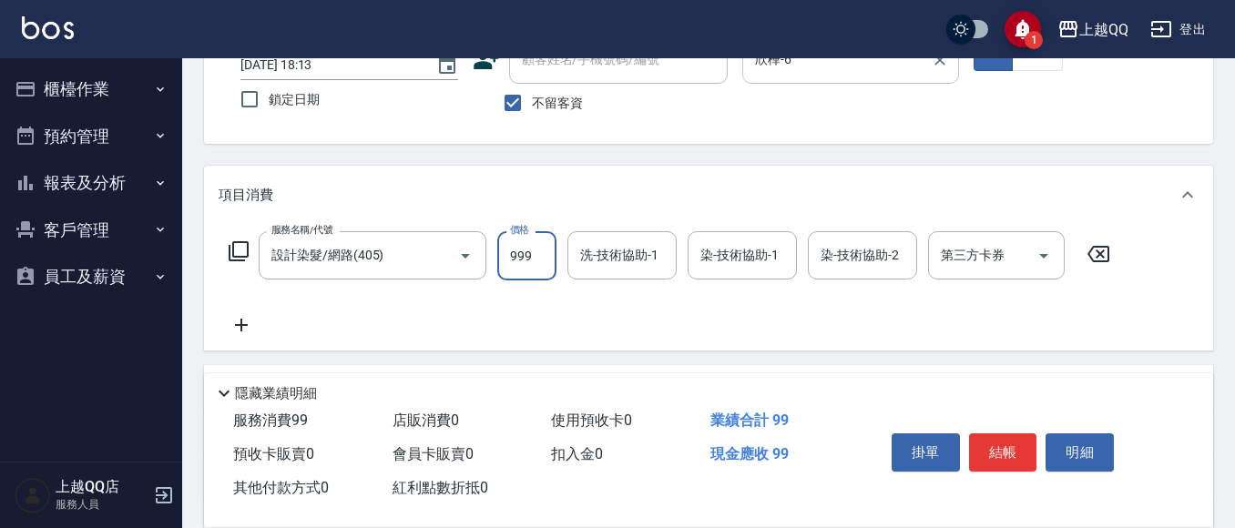
type input "999"
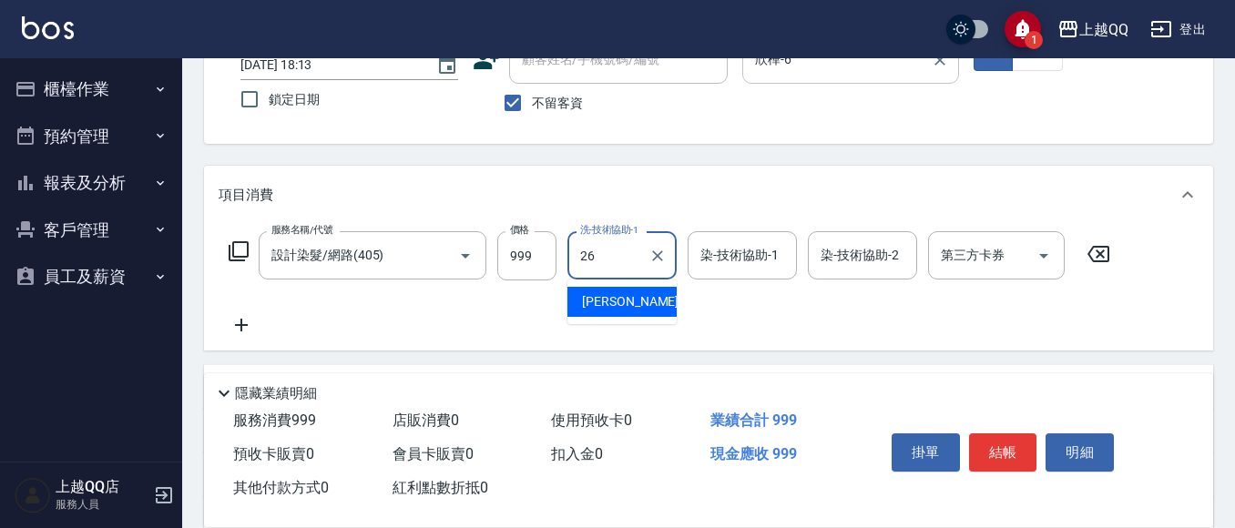
type input "[PERSON_NAME]-26"
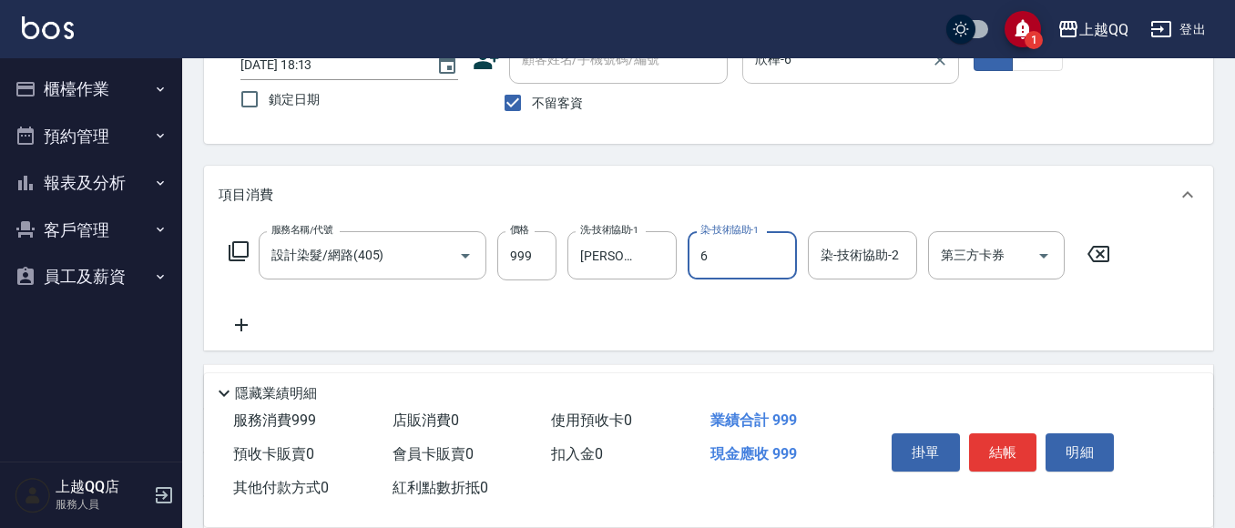
type input "欣樺-6"
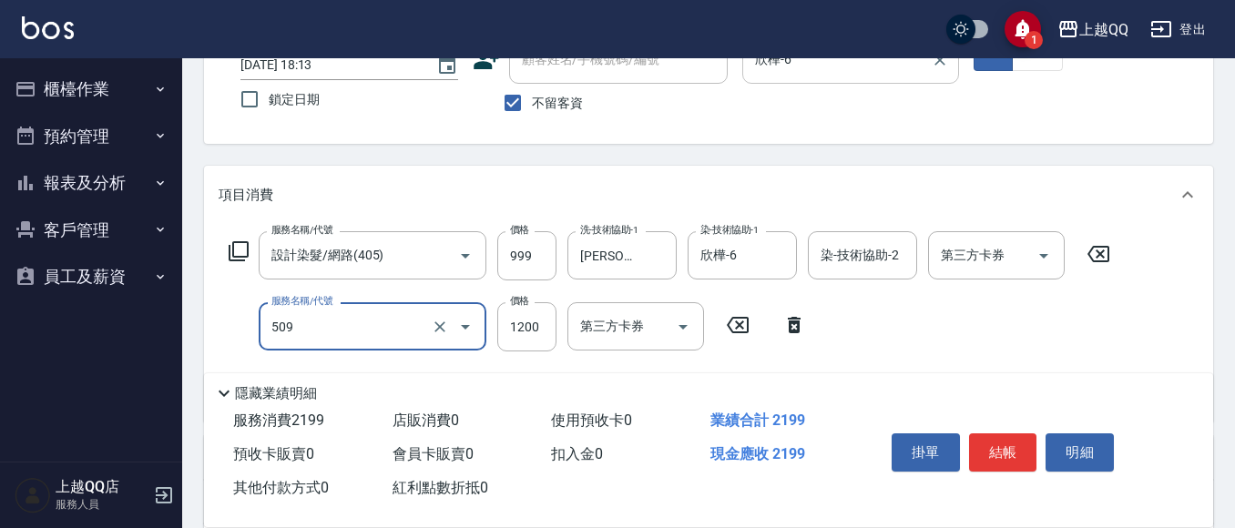
type input "葳柔強效護髮(509)"
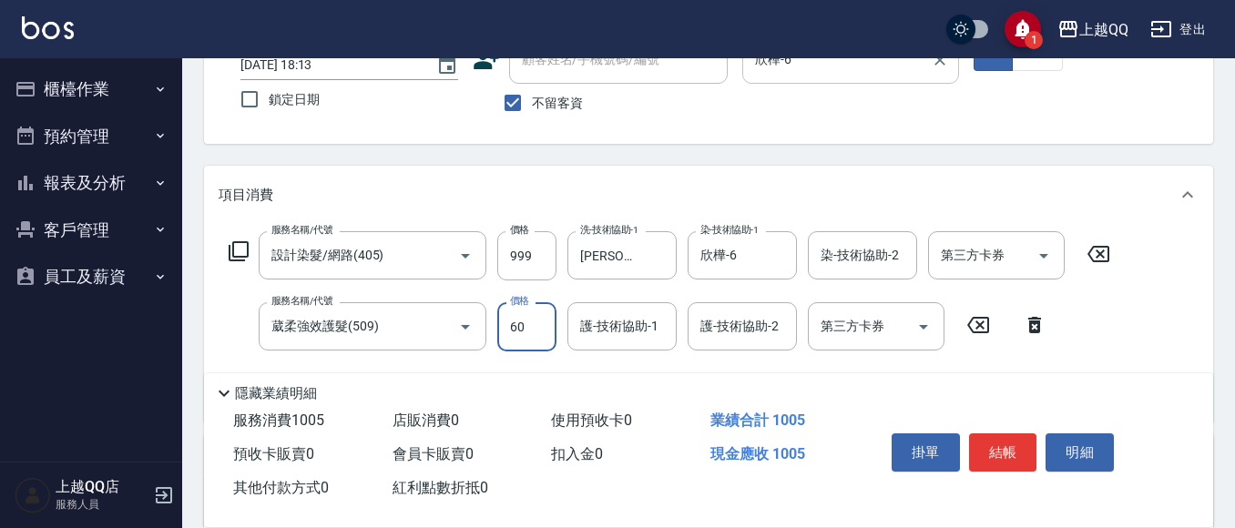
type input "600"
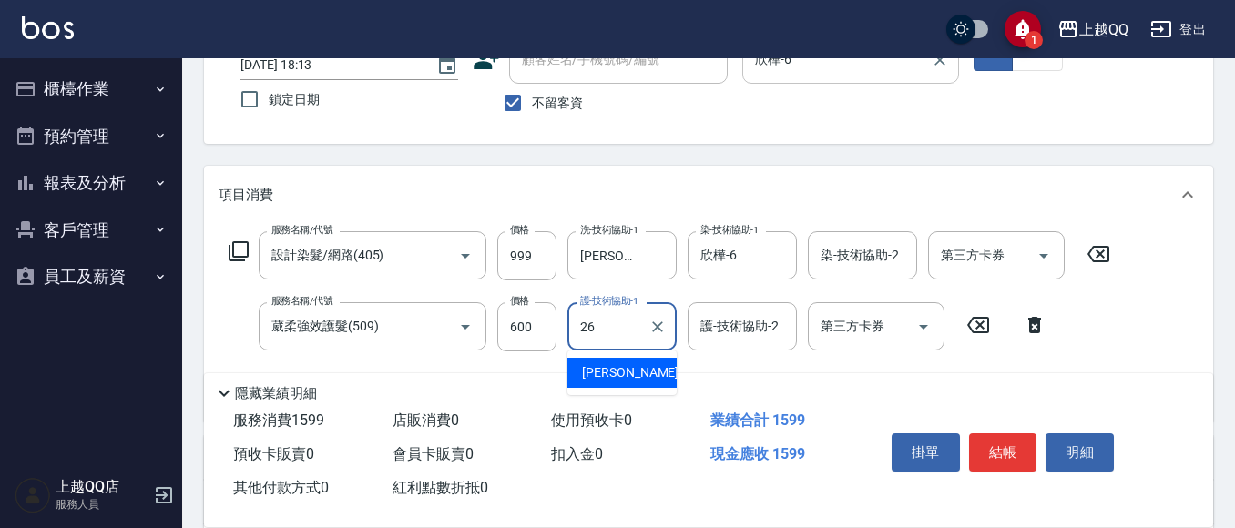
type input "[PERSON_NAME]-26"
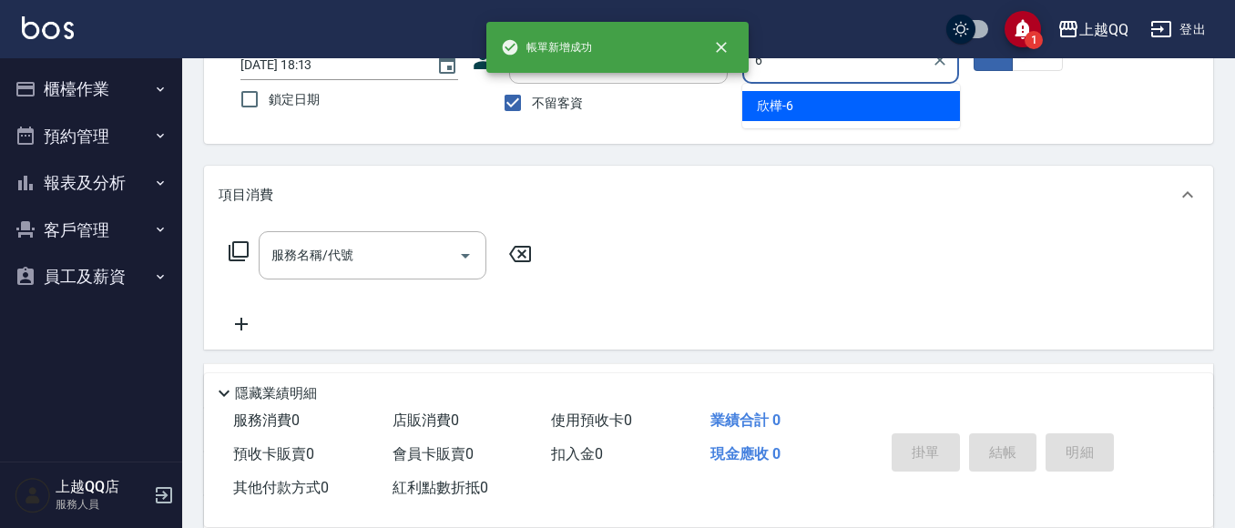
type input "欣樺-6"
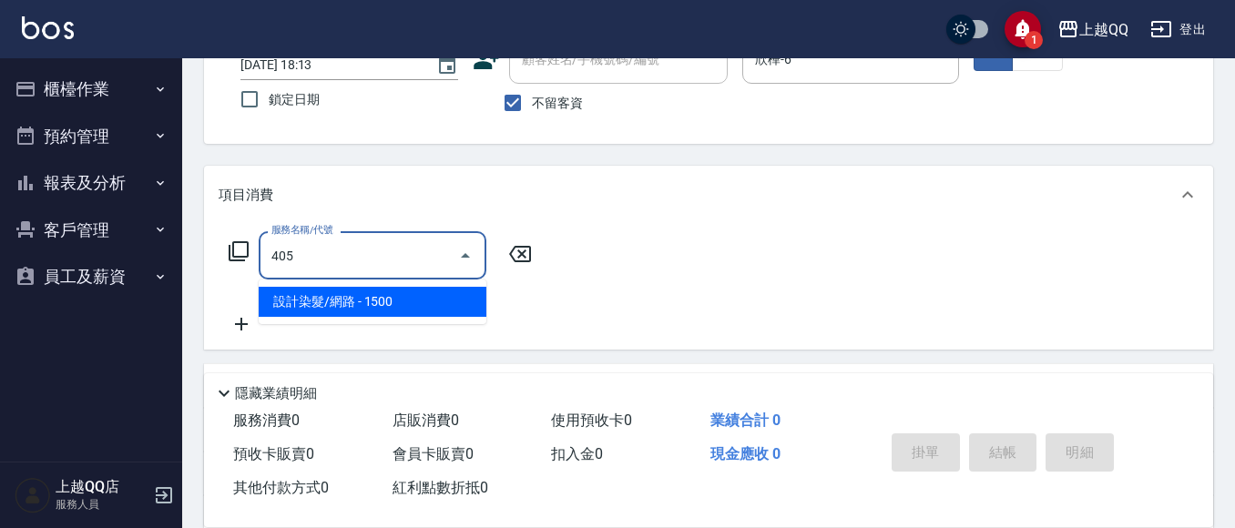
type input "設計染髮/網路(405)"
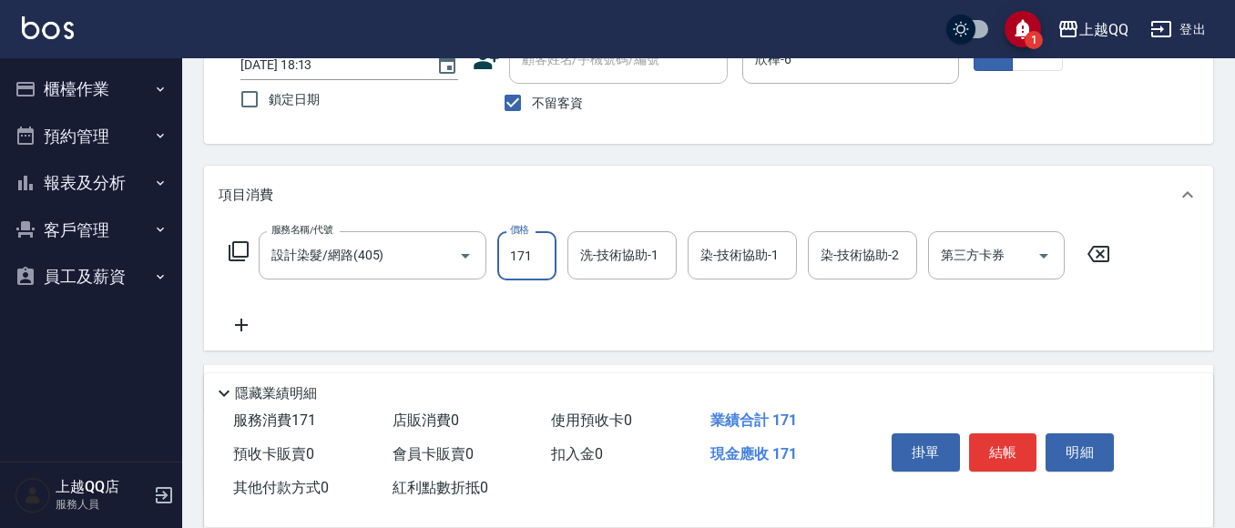
scroll to position [0, 0]
type input "1400"
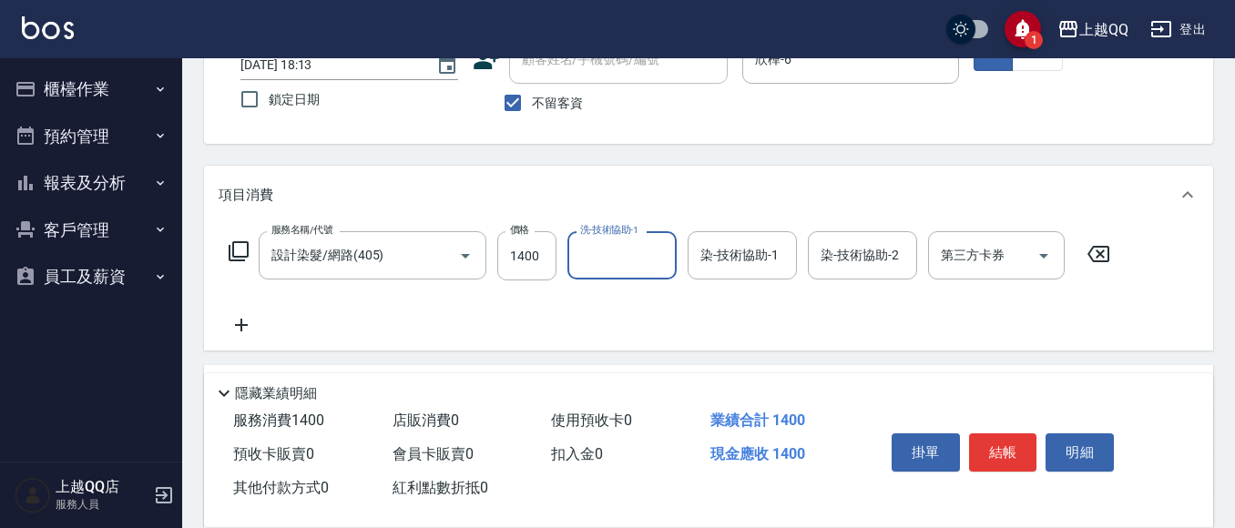
type input "6"
type input "[PERSON_NAME]-26"
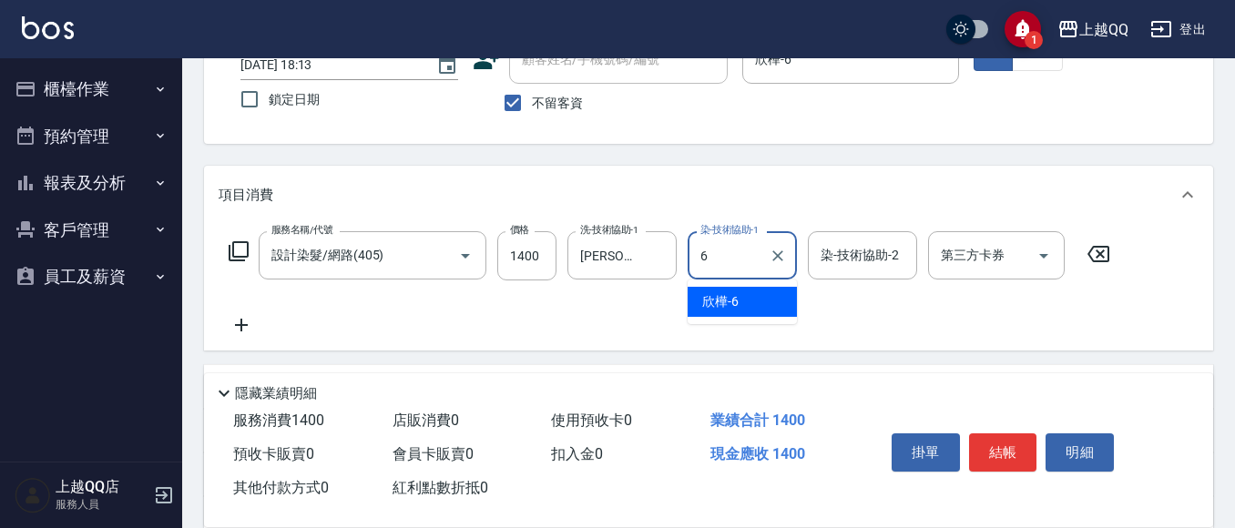
type input "欣樺-6"
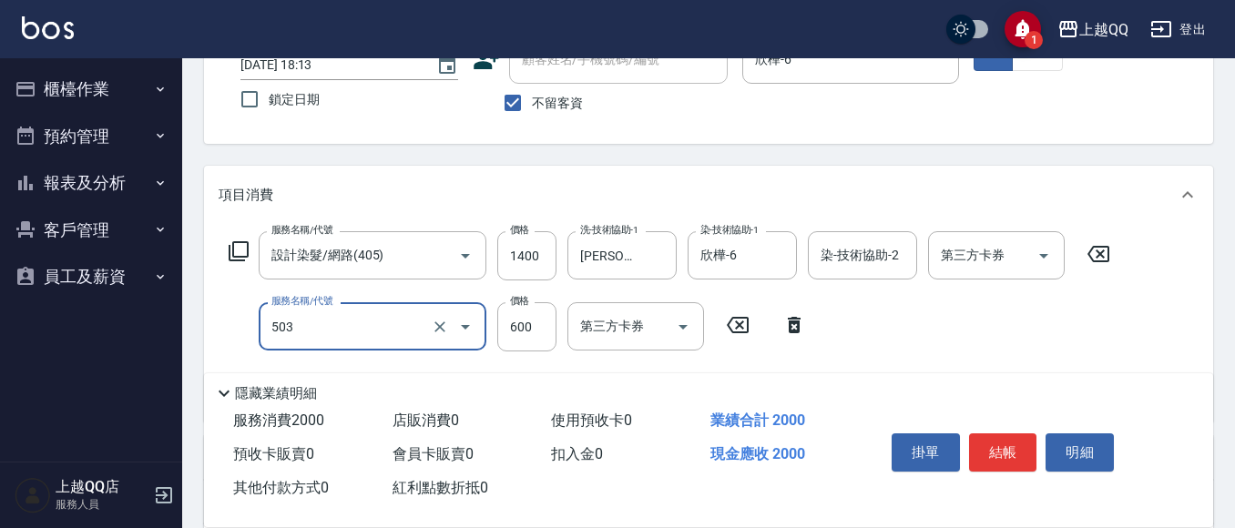
type input "小麥蛋白護髮(503)"
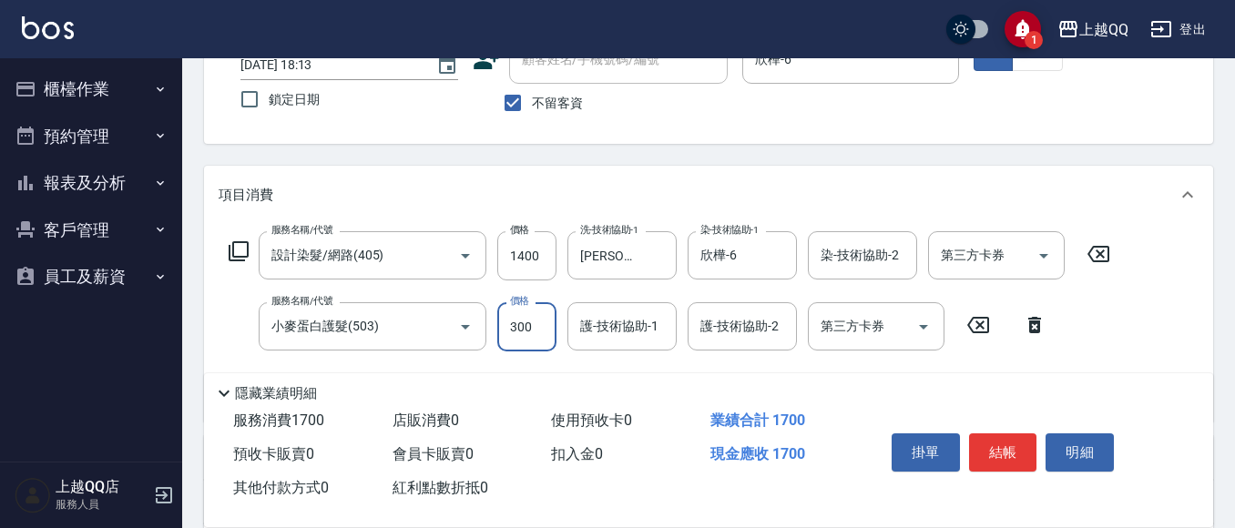
type input "300"
type input "[PERSON_NAME]-26"
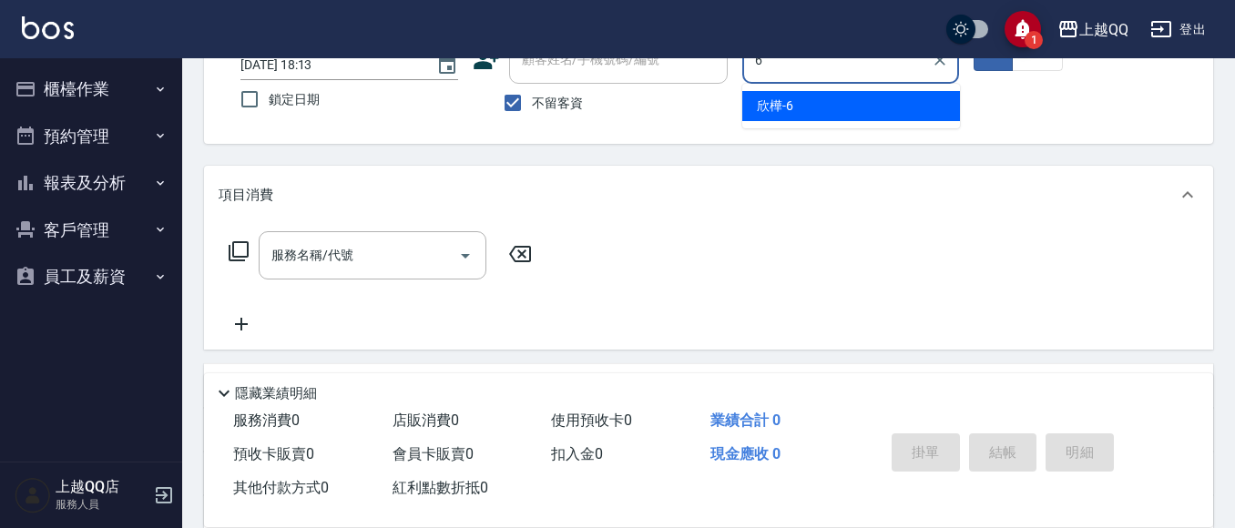
type input "欣樺-6"
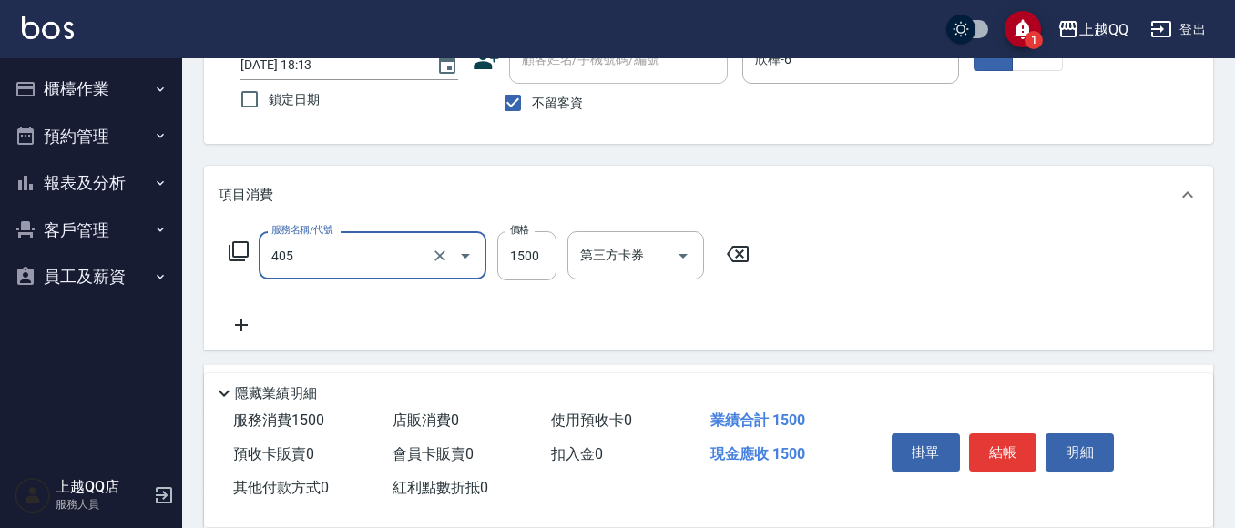
type input "設計染髮/網路(405)"
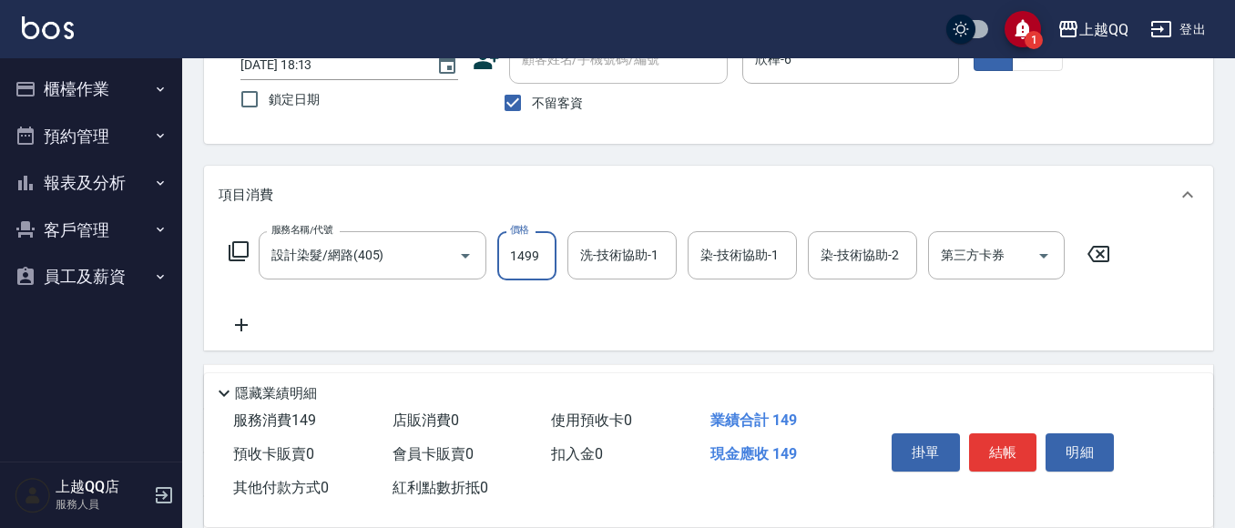
type input "1499"
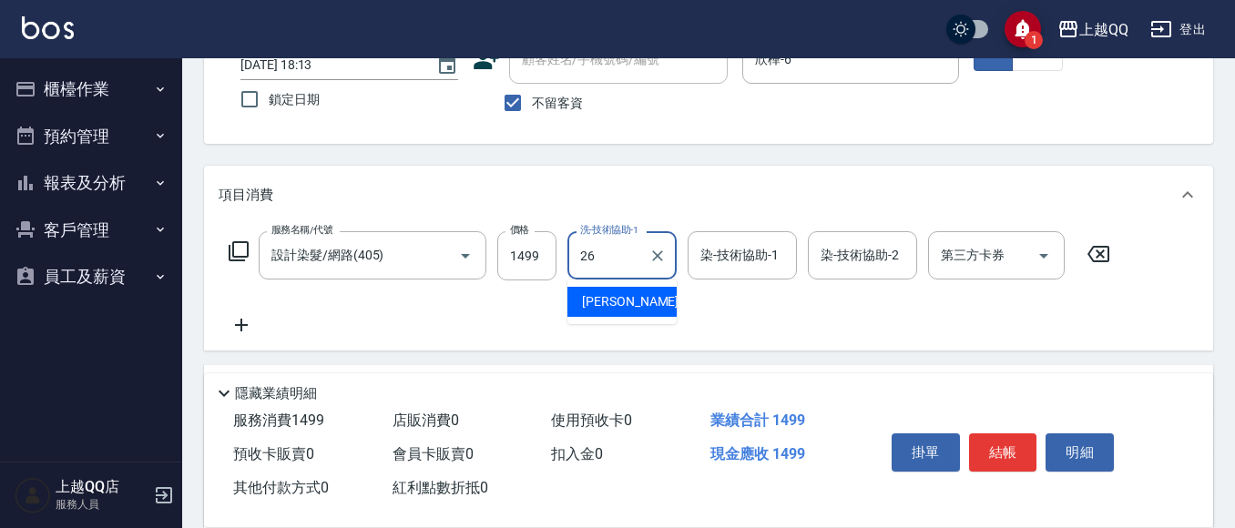
type input "[PERSON_NAME]-26"
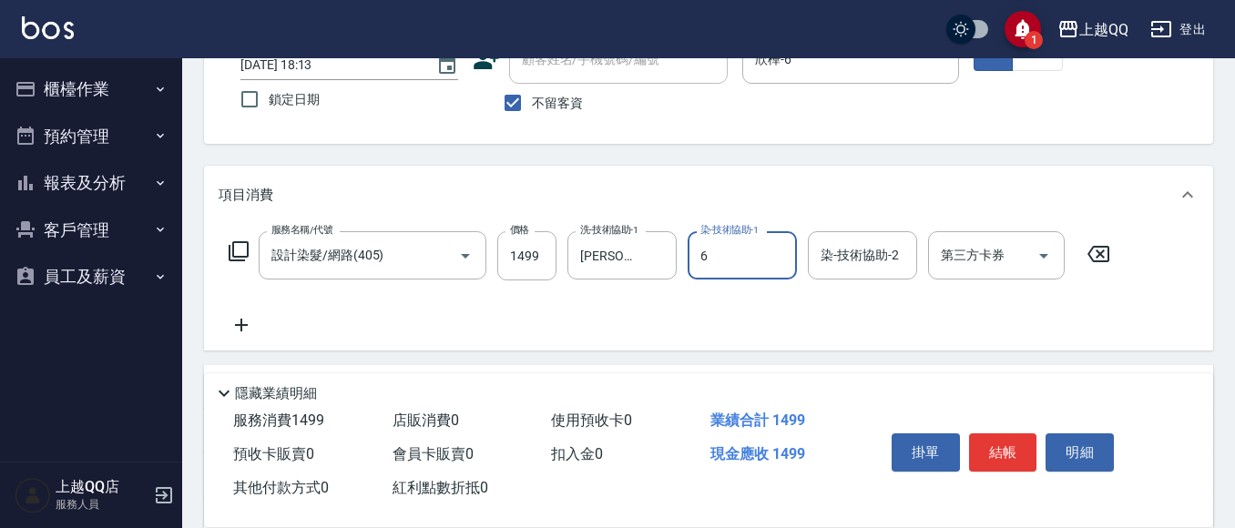
type input "欣樺-6"
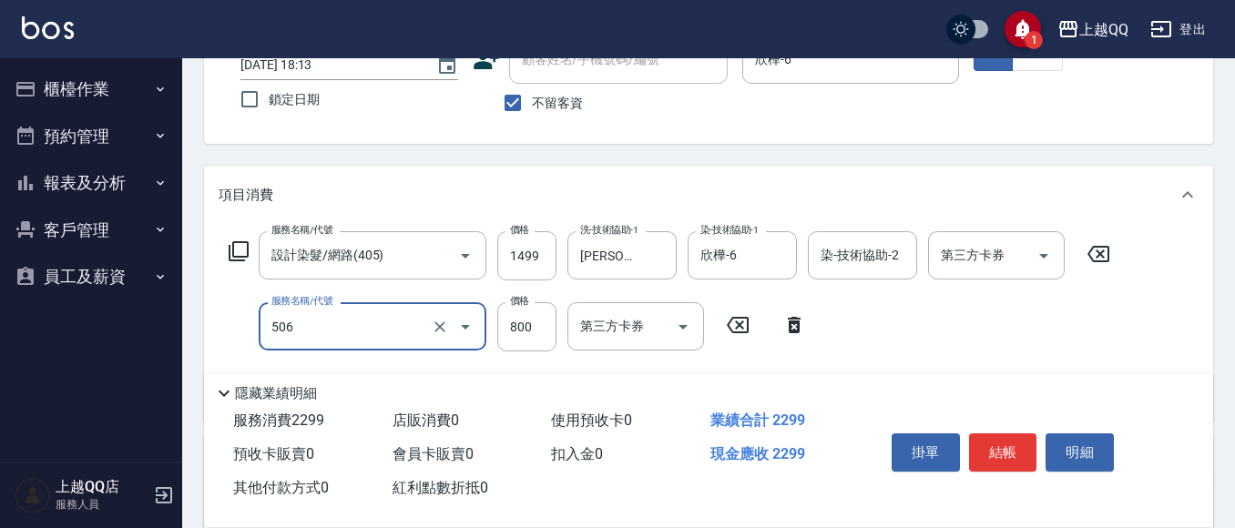
type input "日本松島再生髮敷護髮(506)"
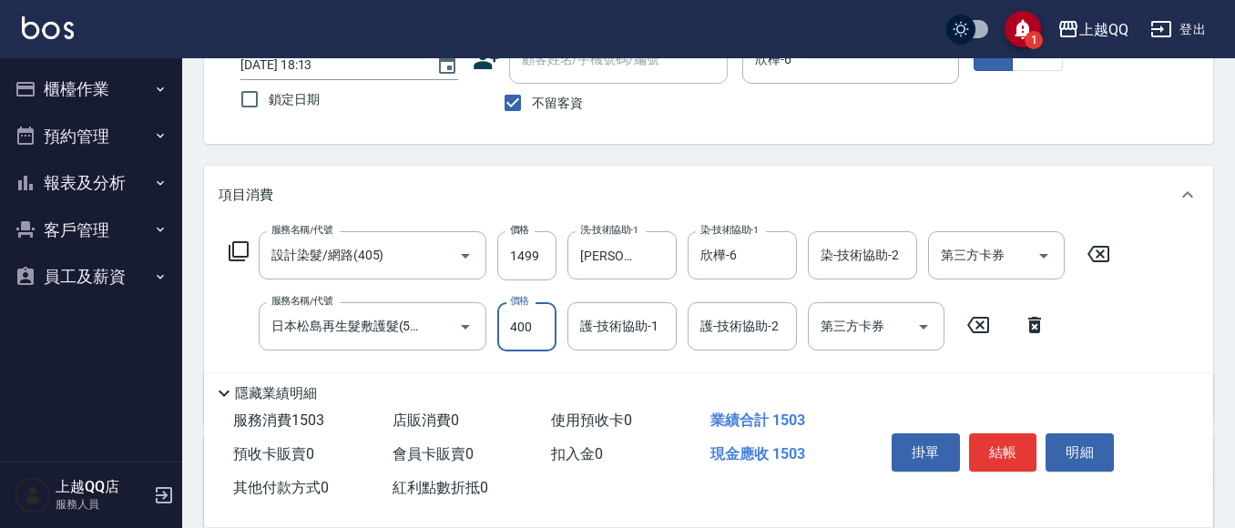
type input "400"
type input "[PERSON_NAME]-26"
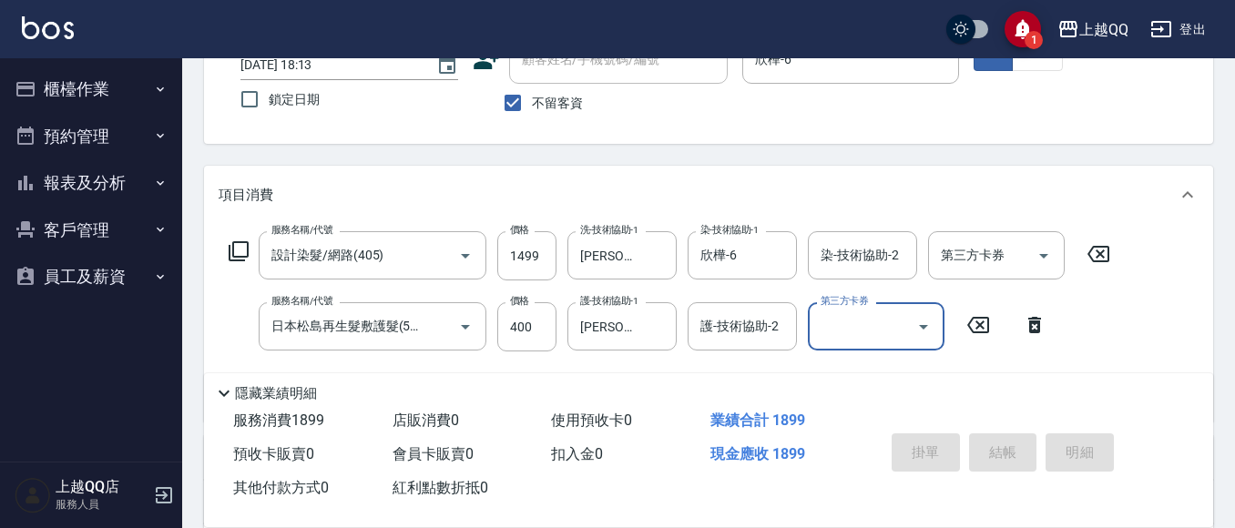
type input "[DATE] 18:14"
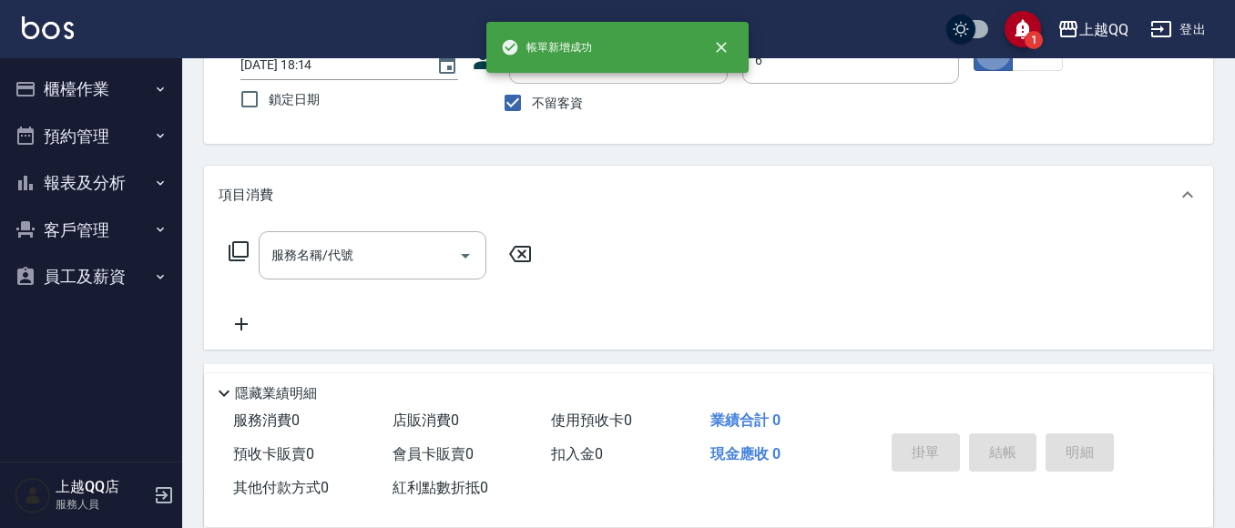
type input "欣樺-6"
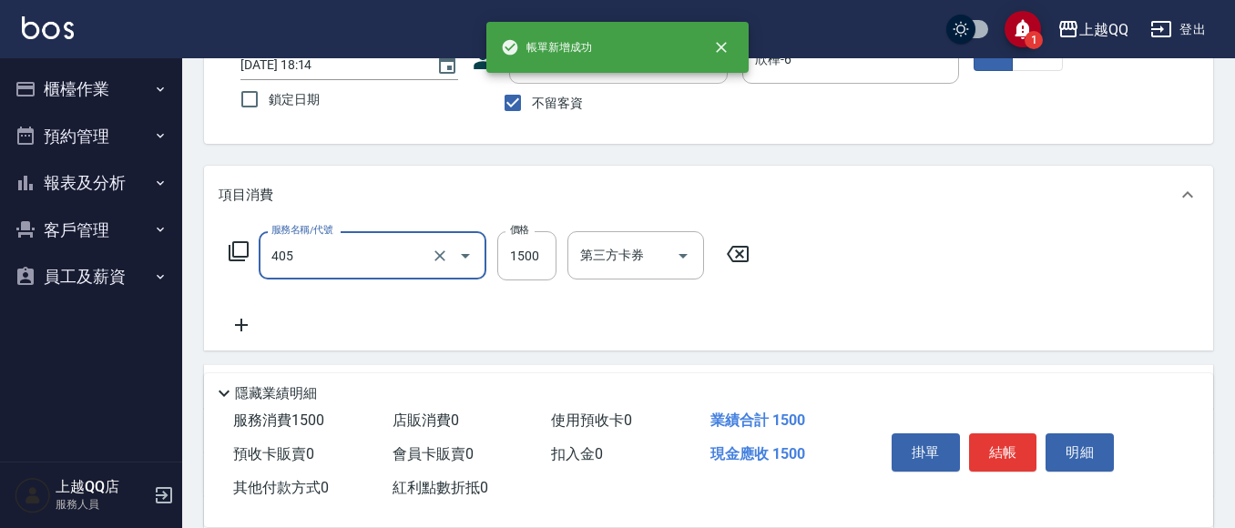
type input "設計染髮/網路(405)"
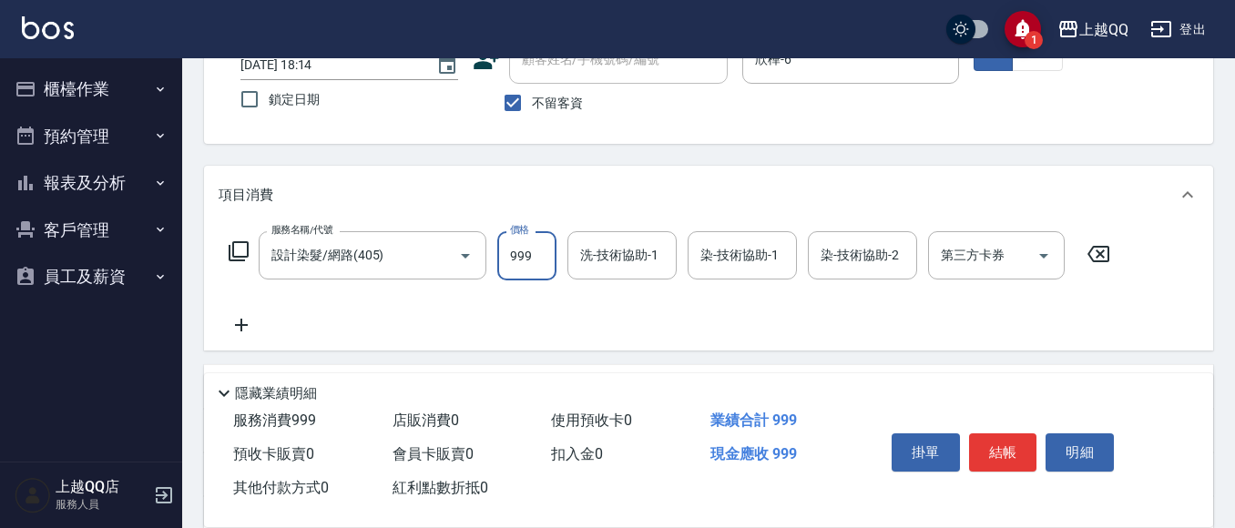
type input "999"
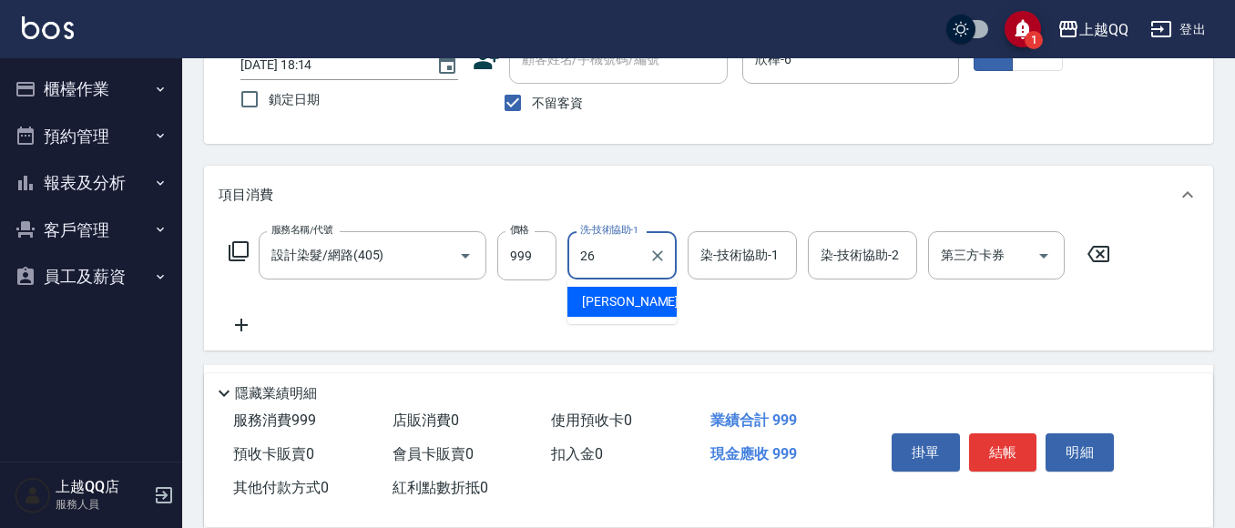
type input "[PERSON_NAME]-26"
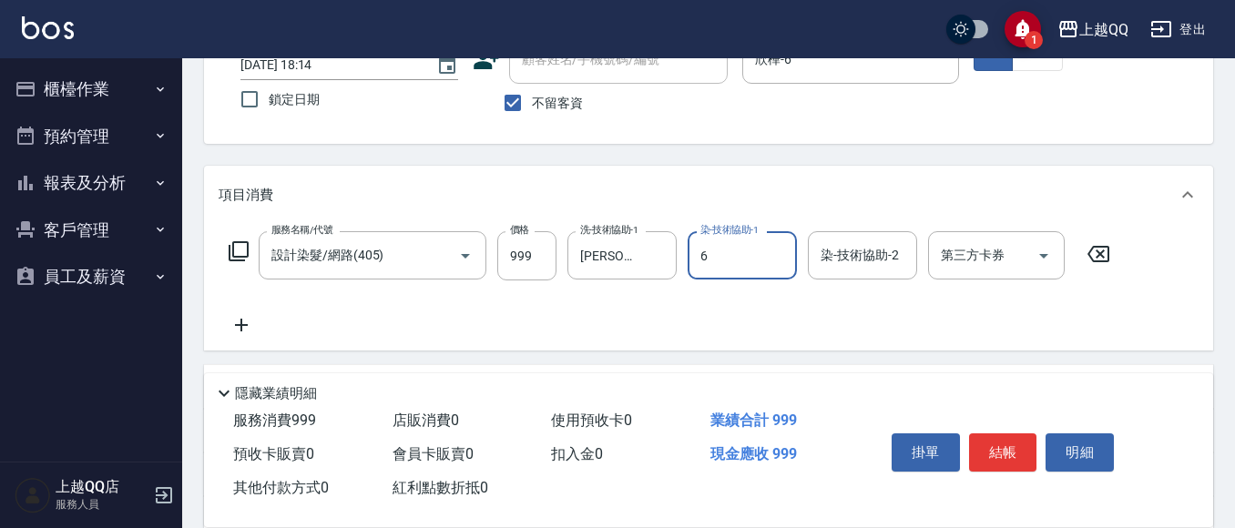
type input "欣樺-6"
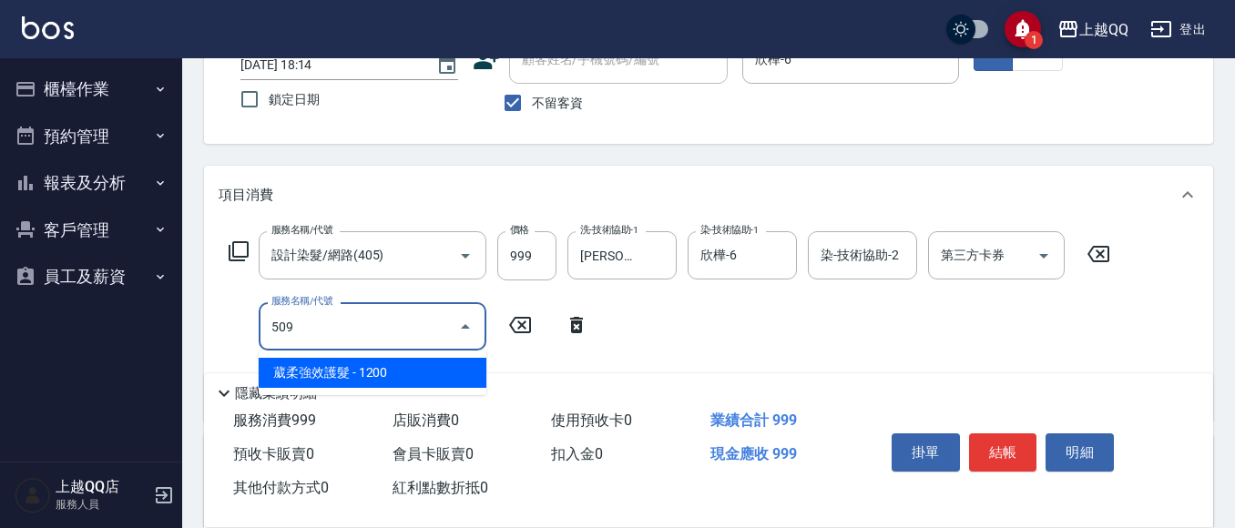
type input "葳柔強效護髮(509)"
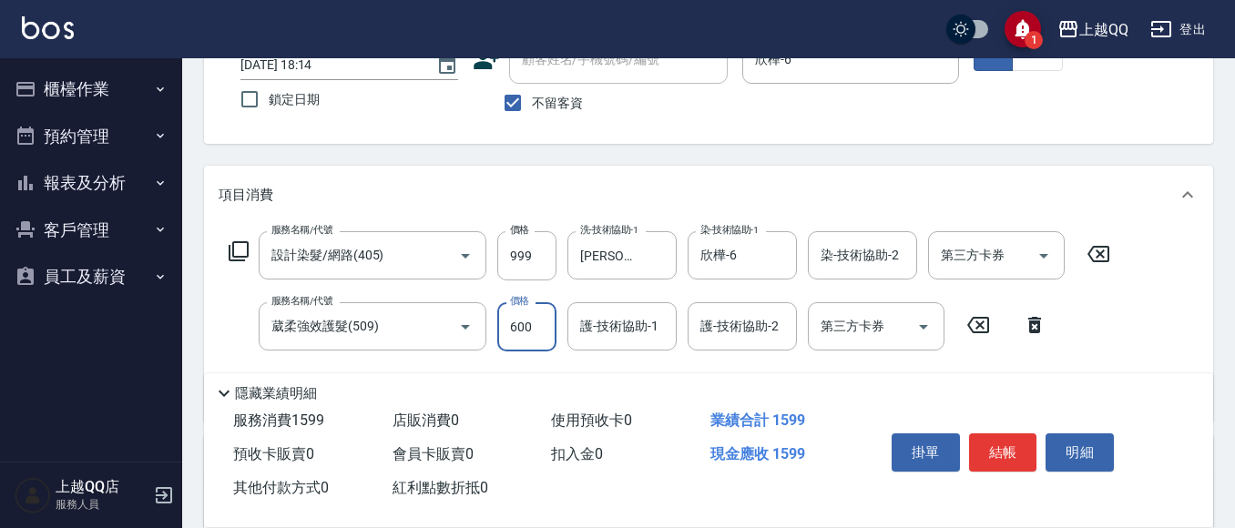
type input "600"
type input "[PERSON_NAME]-26"
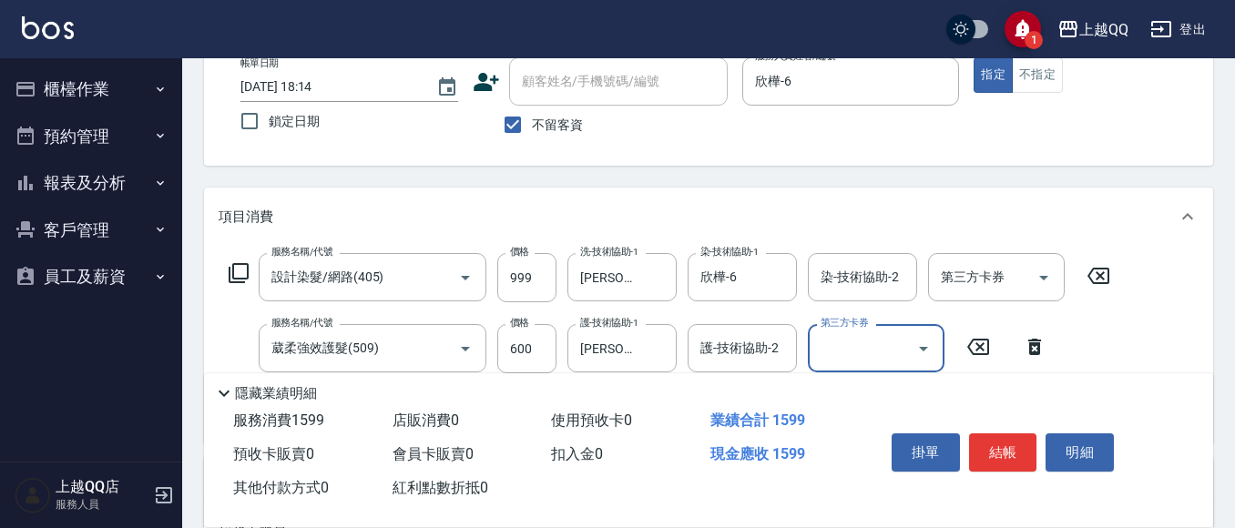
scroll to position [119, 0]
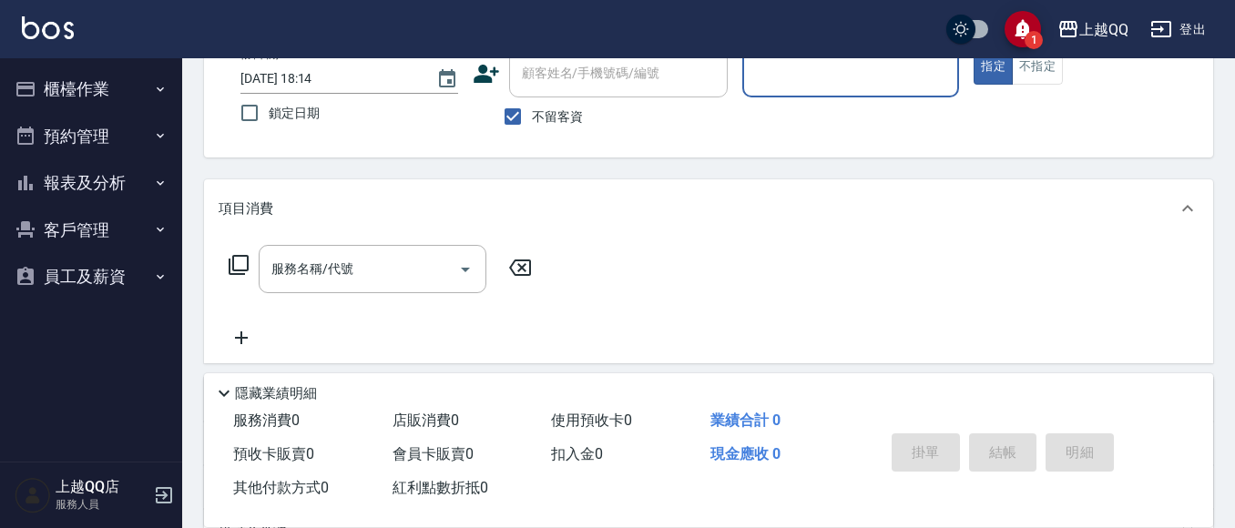
click at [550, 99] on div "顧客姓名/手機號碼/編號 顧客姓名/手機號碼/編號 不留客資" at bounding box center [600, 92] width 255 height 87
drag, startPoint x: 520, startPoint y: 110, endPoint x: 564, endPoint y: 77, distance: 54.7
click at [525, 108] on input "不留客資" at bounding box center [513, 116] width 38 height 38
checkbox input "false"
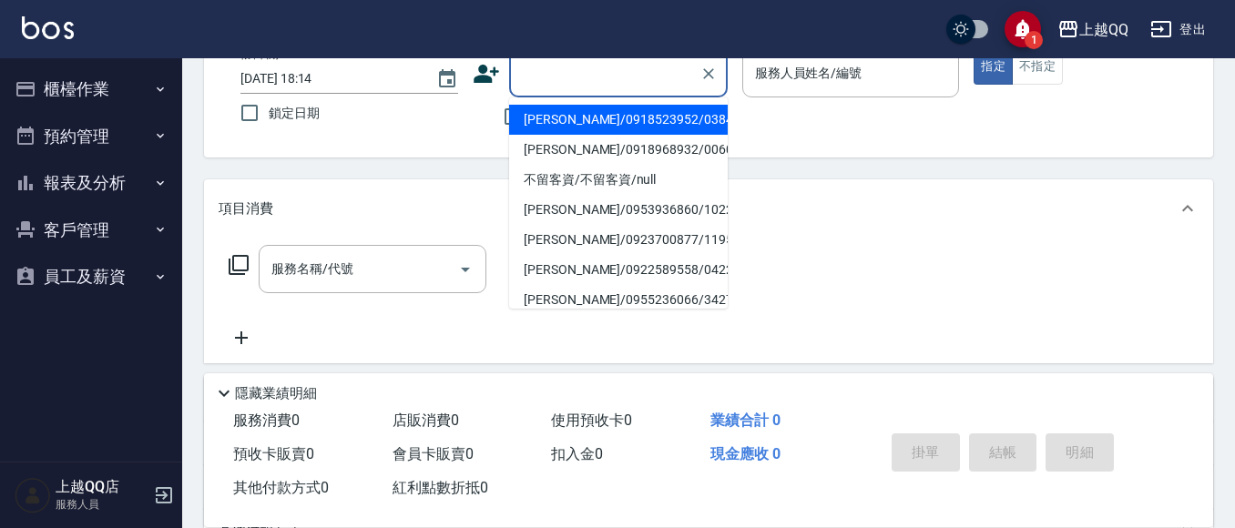
drag, startPoint x: 568, startPoint y: 76, endPoint x: 642, endPoint y: 5, distance: 101.8
click at [599, 68] on div "顧客姓名/手機號碼/編號 顧客姓名/手機號碼/編號" at bounding box center [618, 73] width 219 height 48
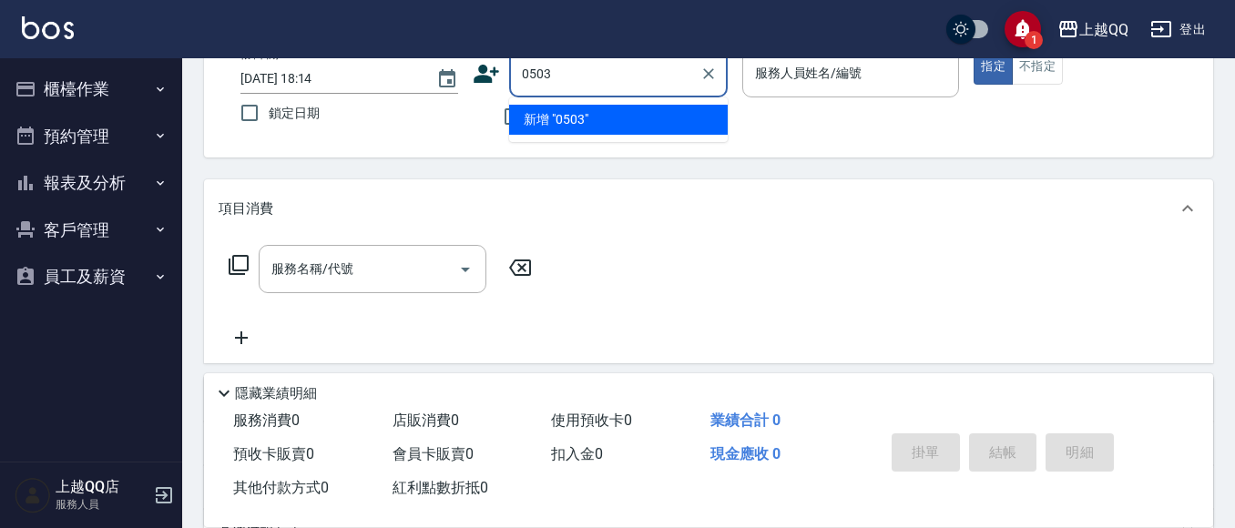
click at [974, 49] on button "指定" at bounding box center [993, 67] width 39 height 36
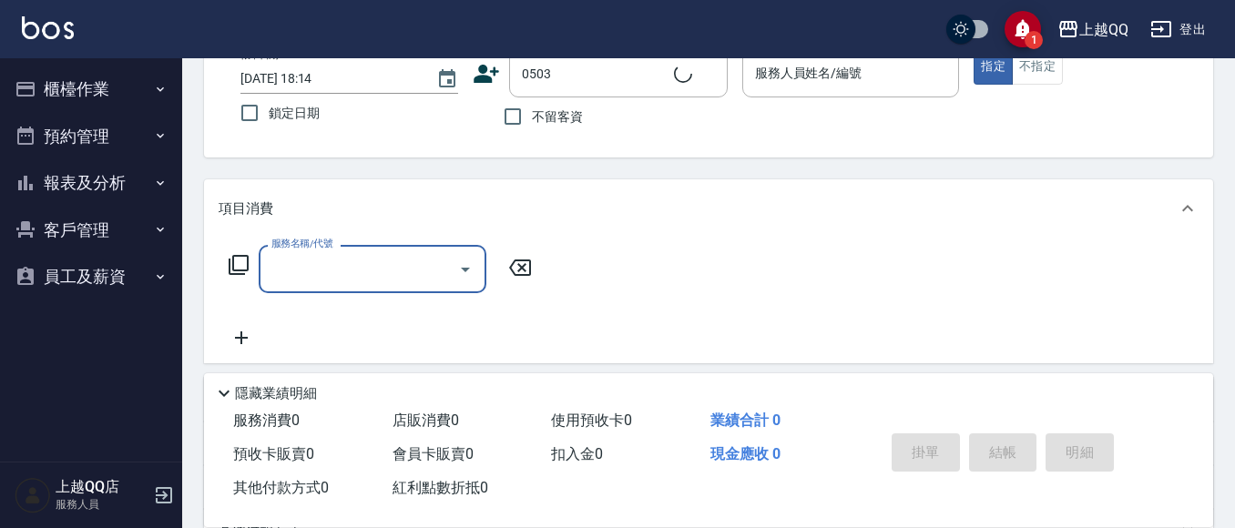
type input "[PERSON_NAME]/0912557186/0503"
type input "欣樺-6"
type input "髮原素洗髮包卡3次抵用(107)"
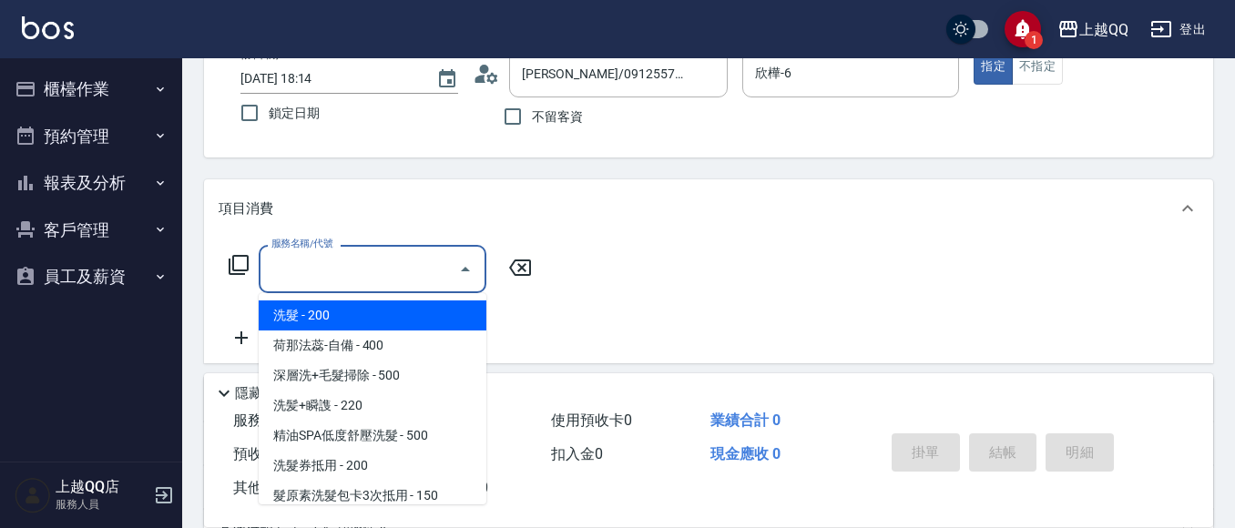
scroll to position [0, 0]
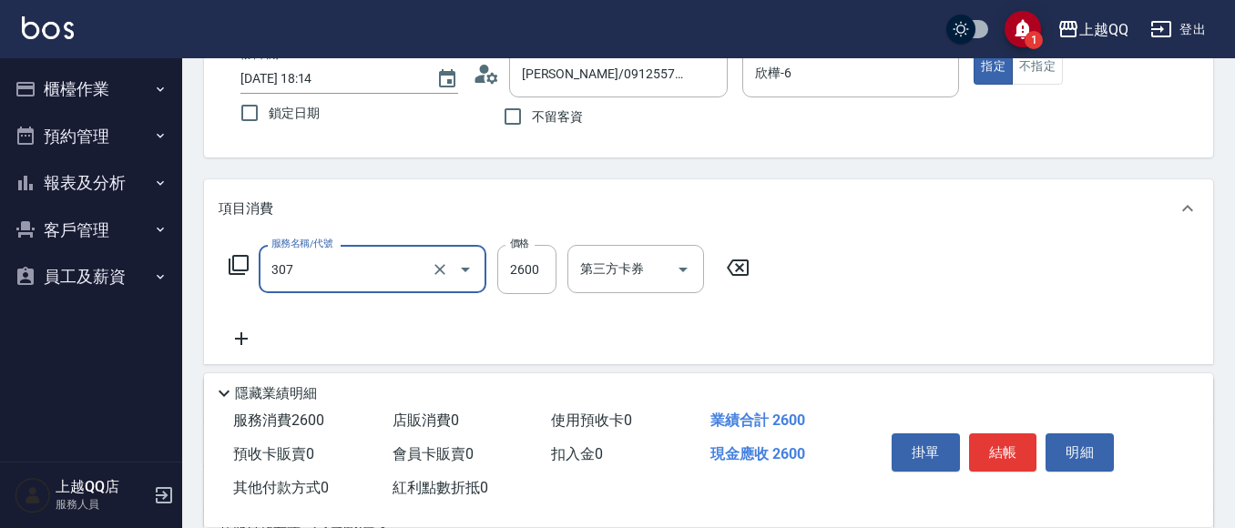
type input "設計燙髮2600(307)"
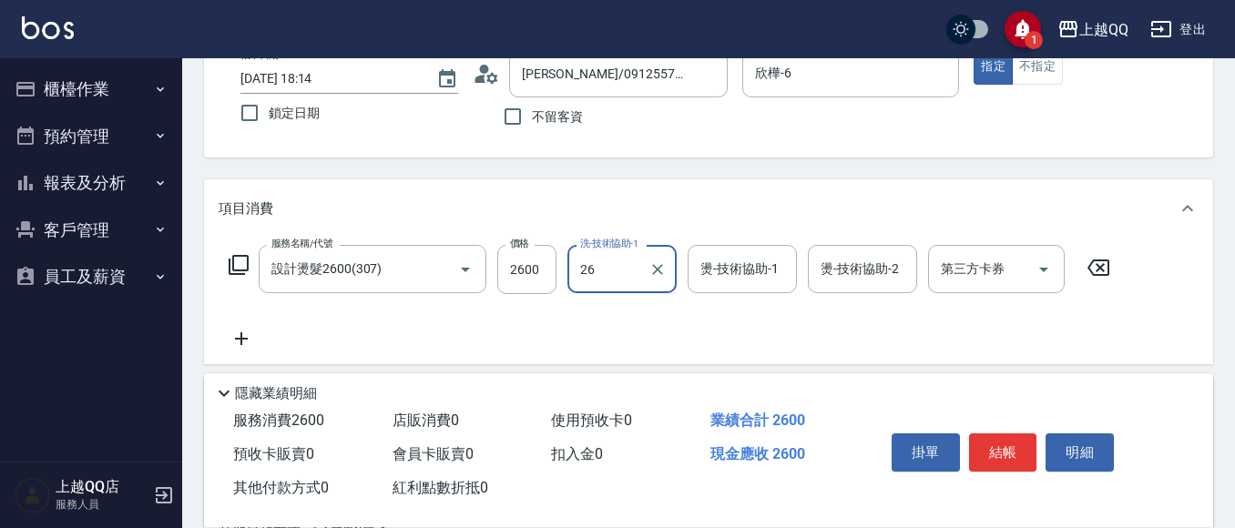
type input "[PERSON_NAME]-26"
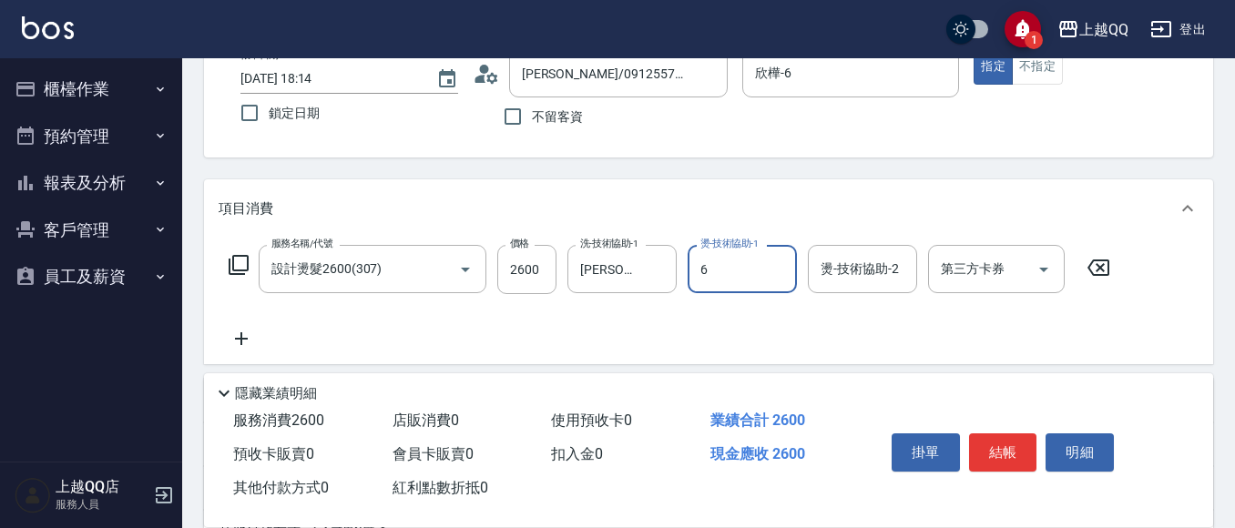
type input "欣樺-6"
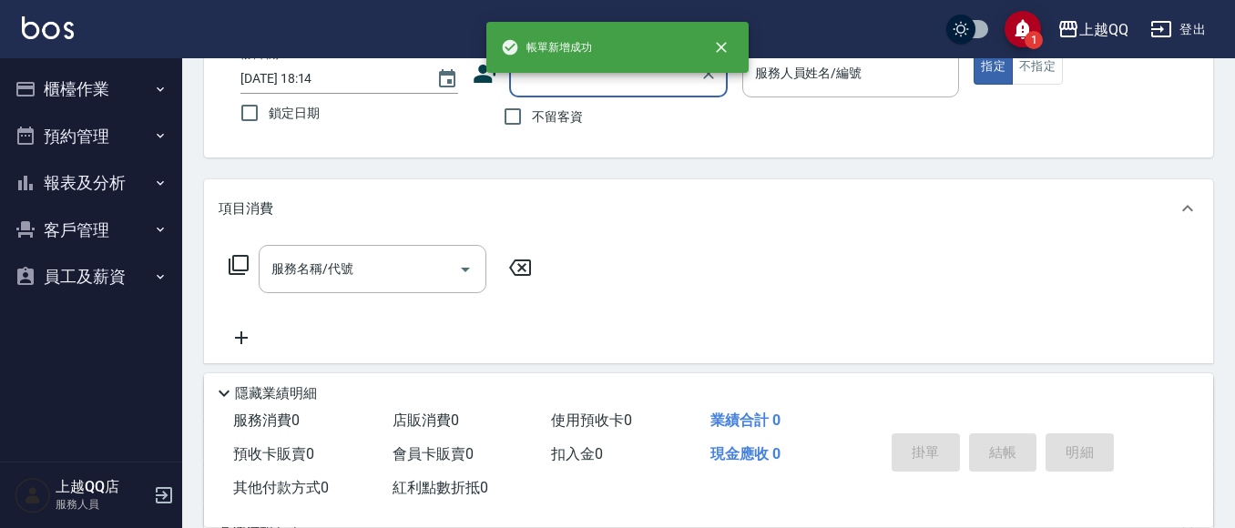
click at [568, 119] on span "不留客資" at bounding box center [557, 116] width 51 height 19
click at [532, 119] on input "不留客資" at bounding box center [513, 116] width 38 height 38
checkbox input "true"
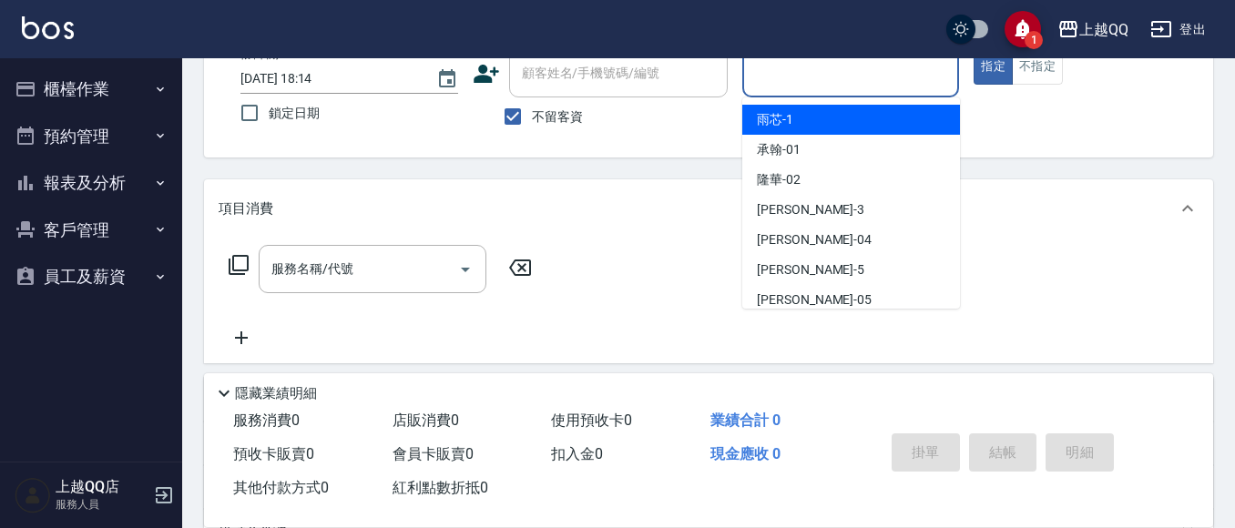
click at [828, 67] on input "服務人員姓名/編號" at bounding box center [851, 73] width 201 height 32
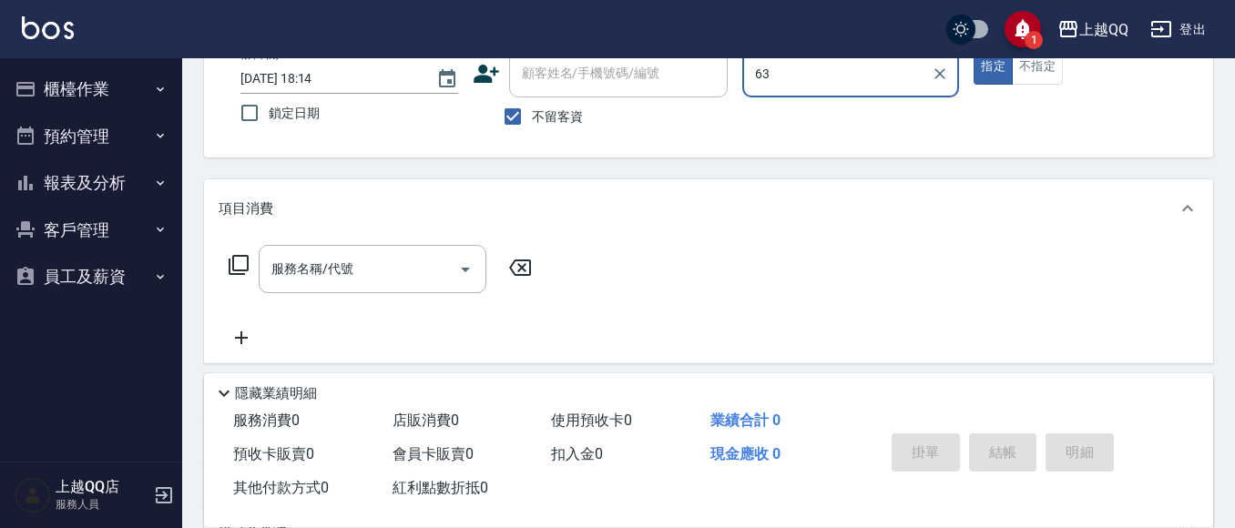
type input "6"
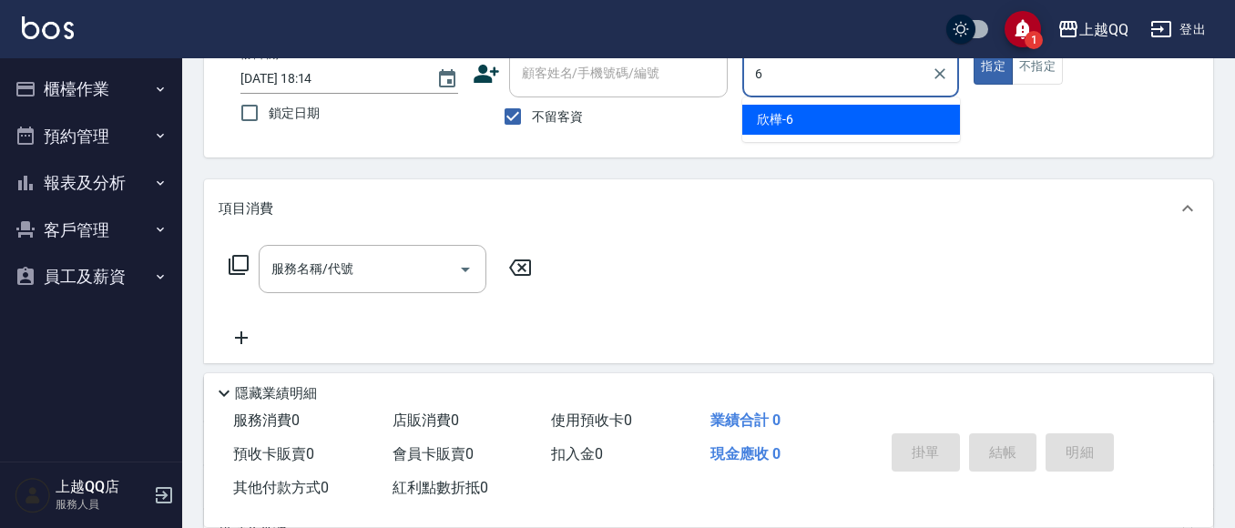
type input "欣樺-6"
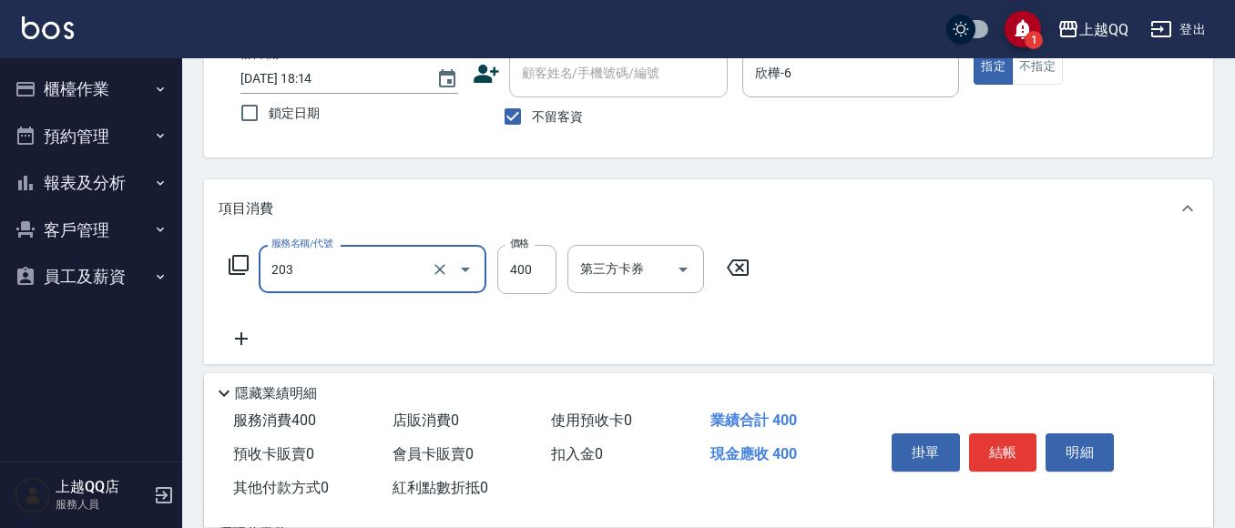
type input "指定單剪(203)"
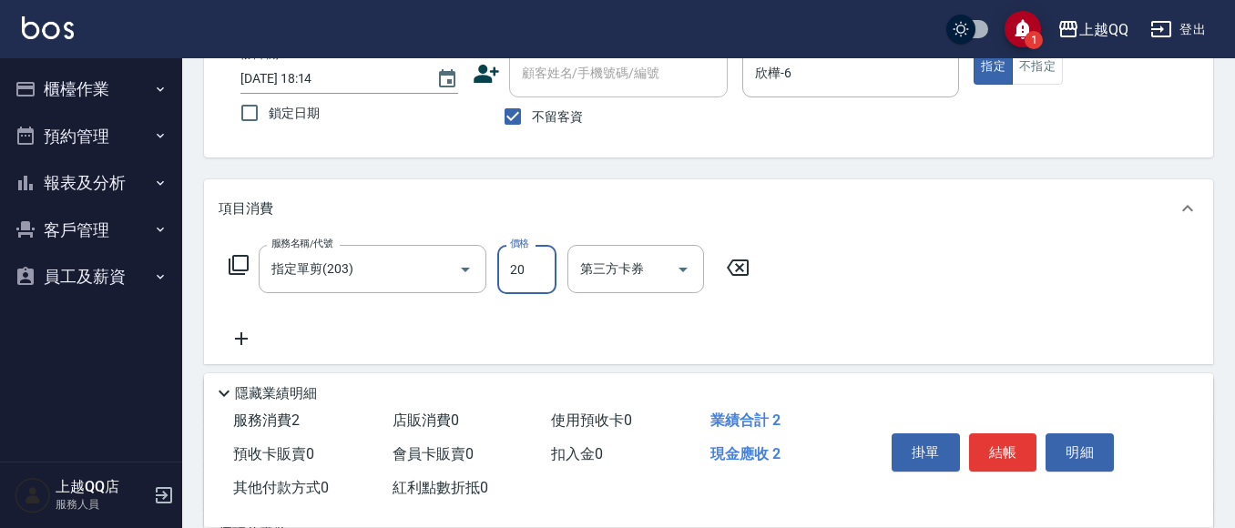
type input "200"
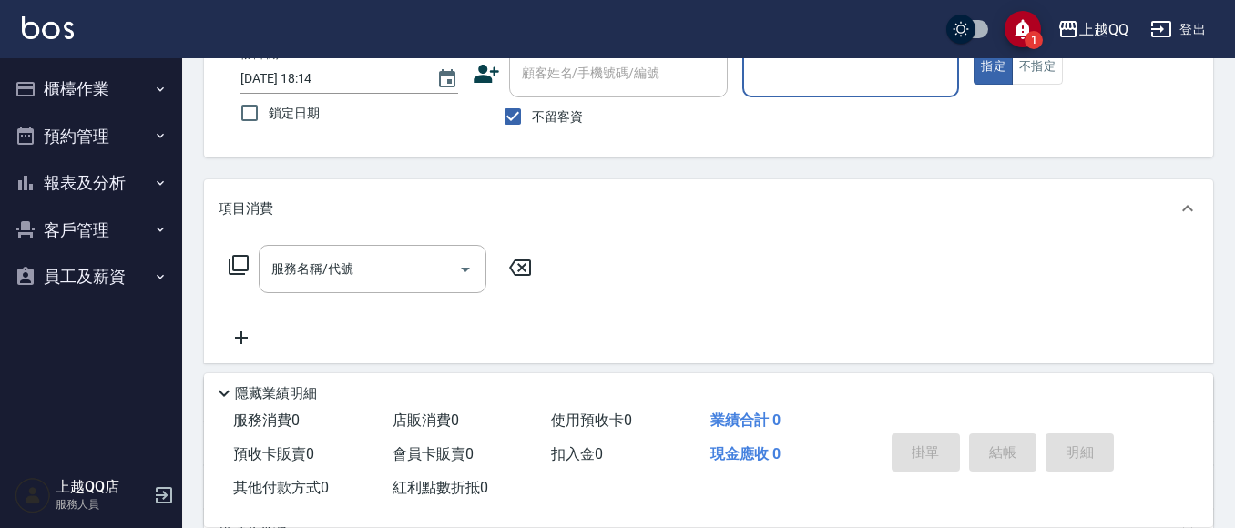
click at [104, 89] on button "櫃檯作業" at bounding box center [91, 89] width 168 height 47
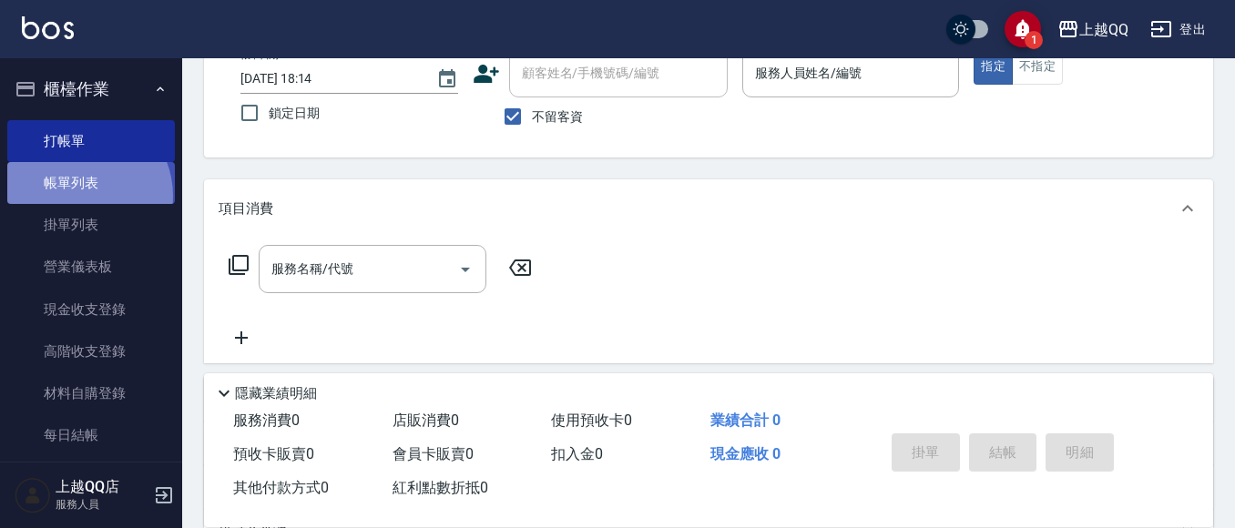
click at [78, 196] on link "帳單列表" at bounding box center [91, 183] width 168 height 42
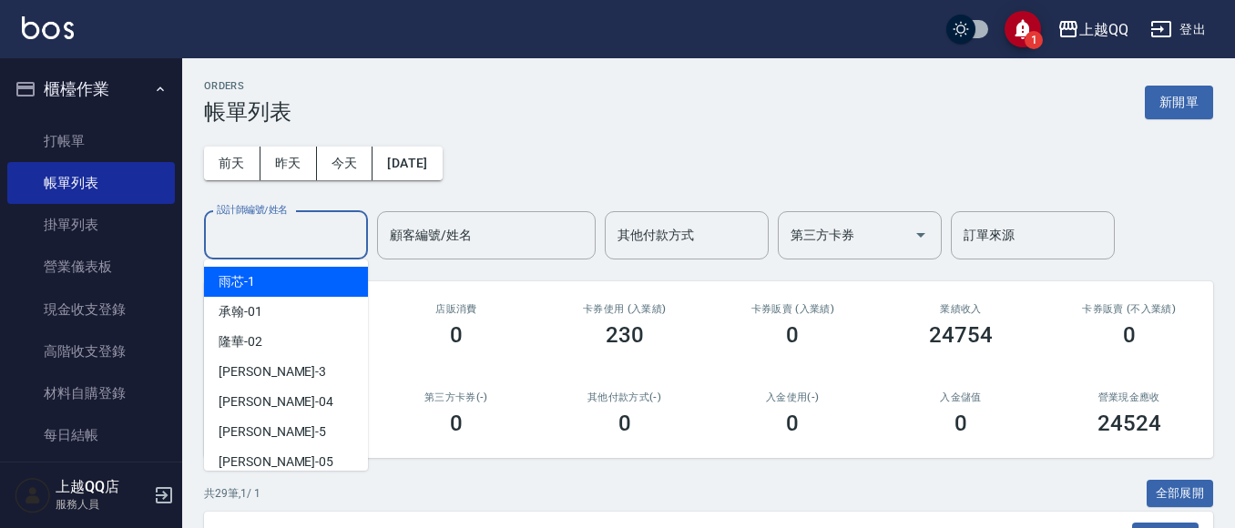
click at [288, 222] on div "設計師編號/姓名 設計師編號/姓名" at bounding box center [286, 235] width 164 height 48
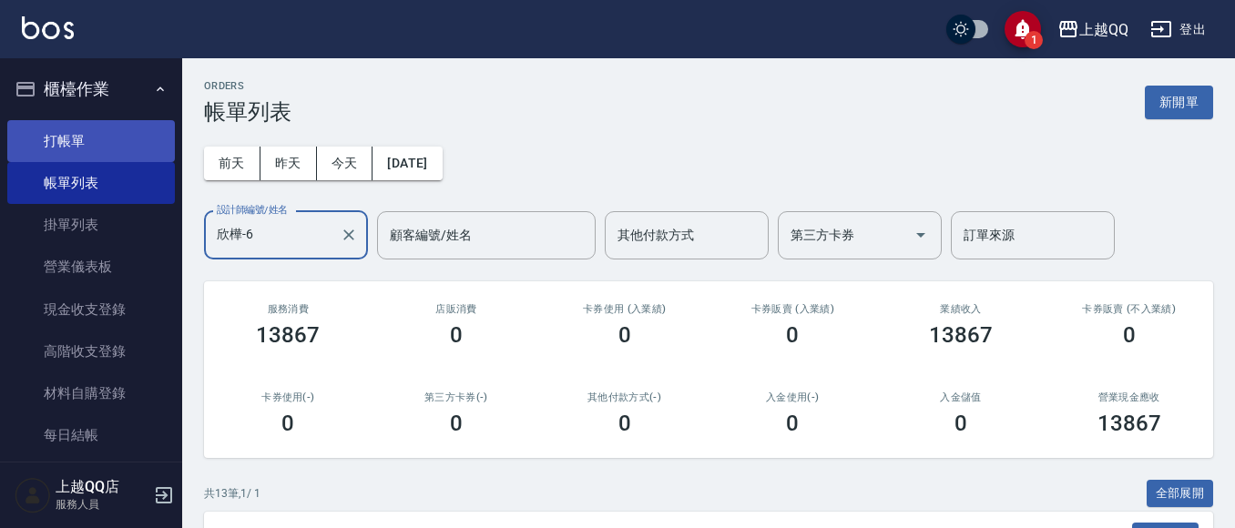
type input "欣樺-6"
click at [64, 138] on link "打帳單" at bounding box center [91, 141] width 168 height 42
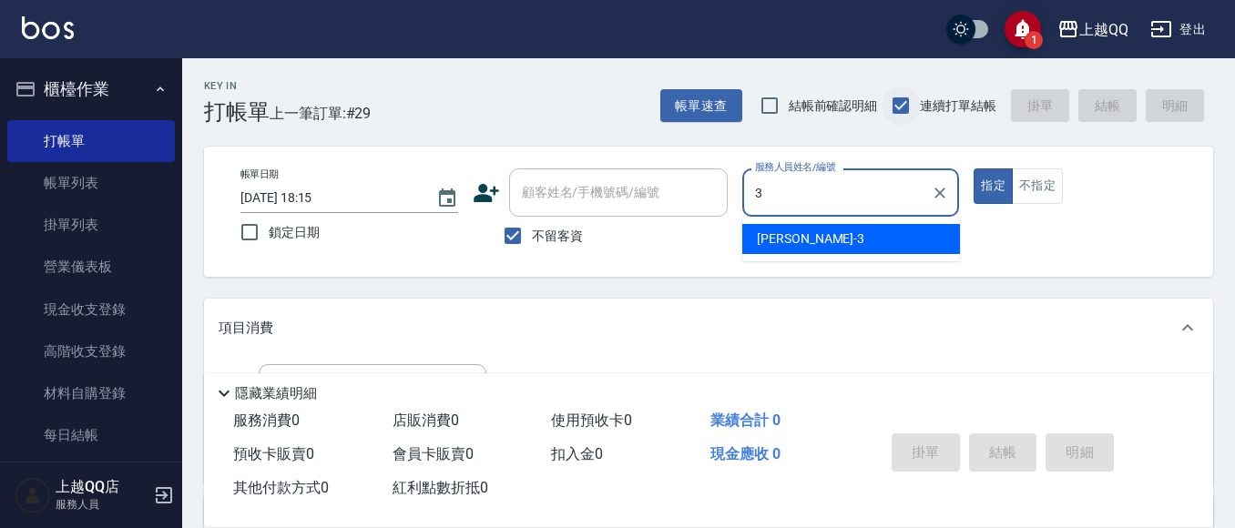
type input "3"
type button "true"
type input "佩怡-3"
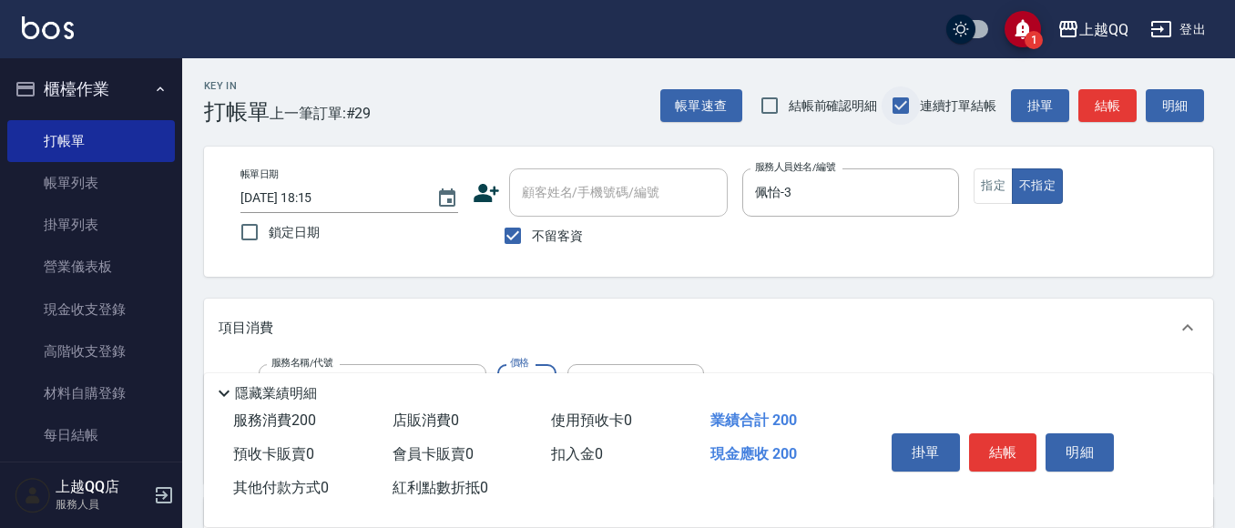
type input "洗髮(101)"
type input "250"
type input "佩怡-3"
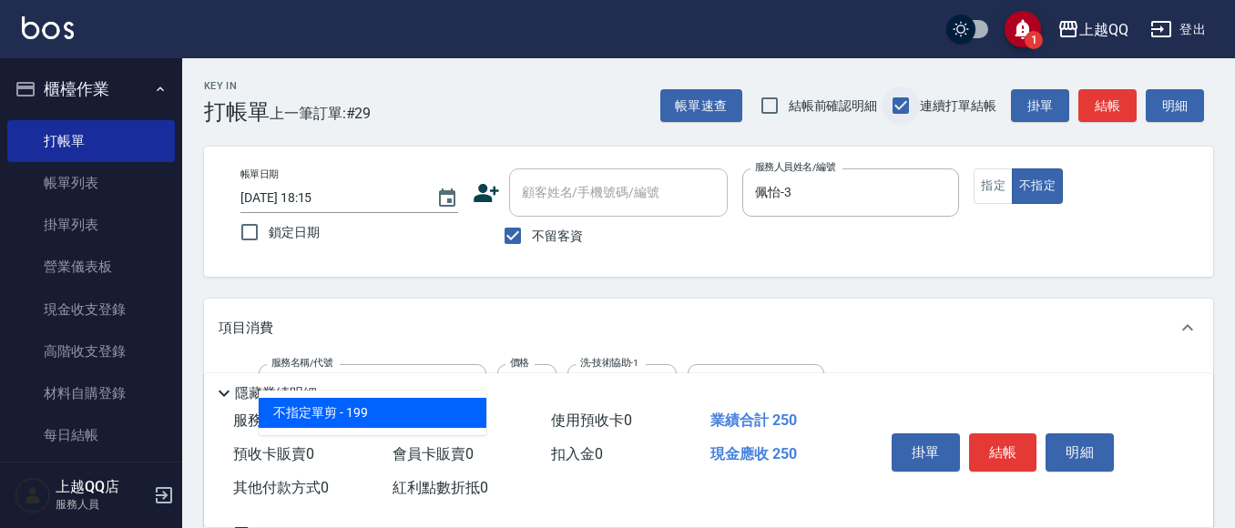
type input "不指定單剪(202)"
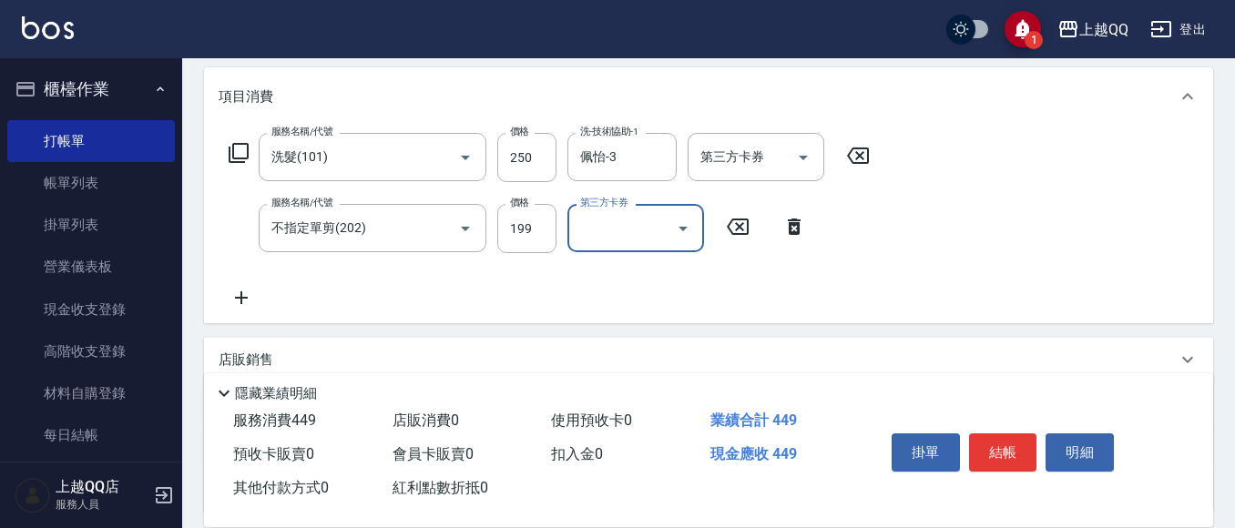
scroll to position [273, 0]
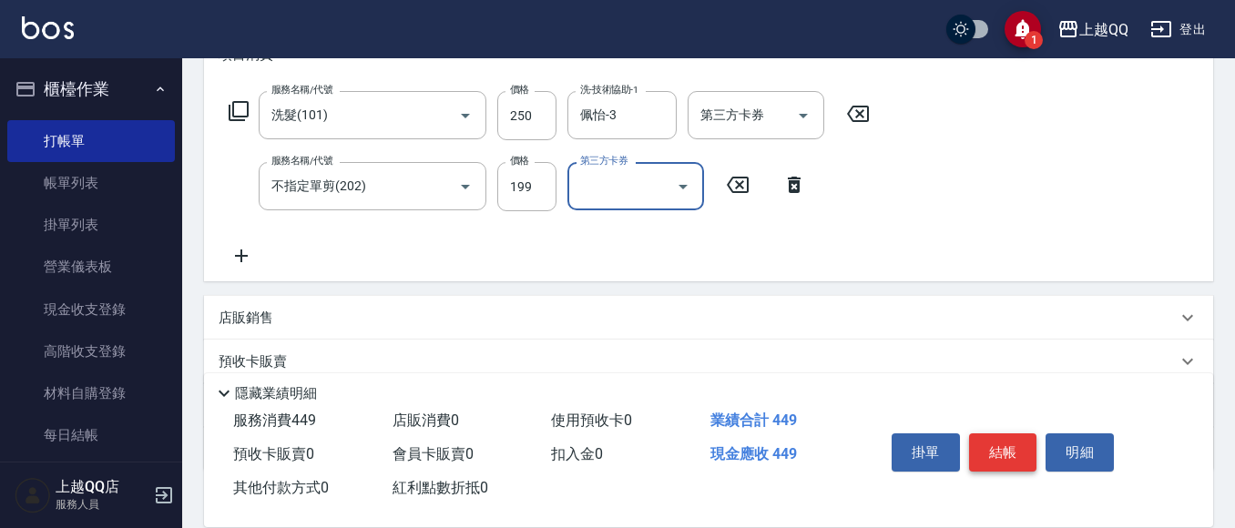
click at [1005, 442] on button "結帳" at bounding box center [1003, 453] width 68 height 38
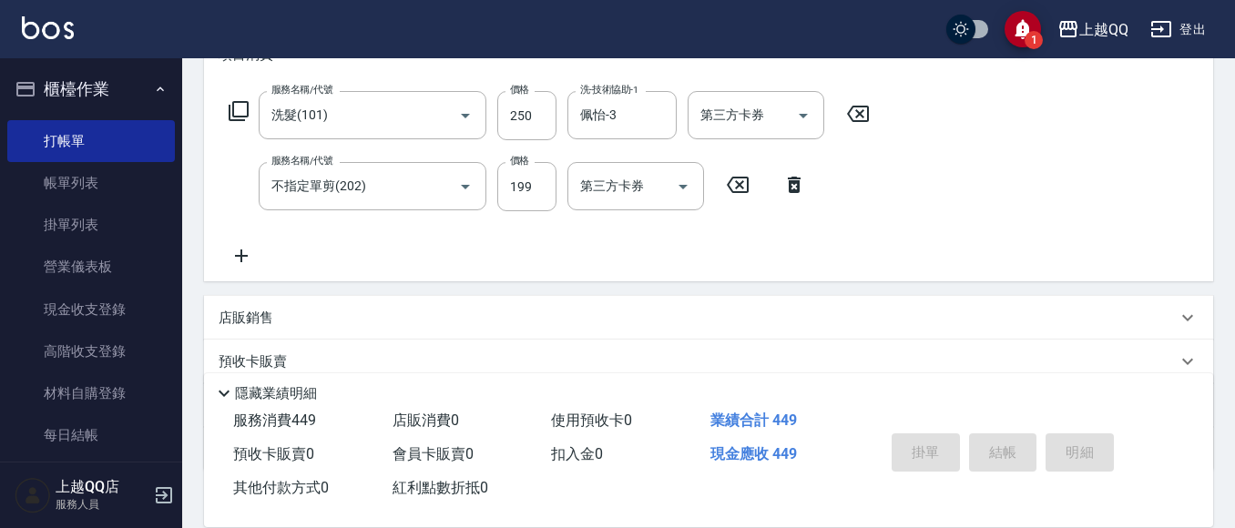
type input "[DATE] 18:21"
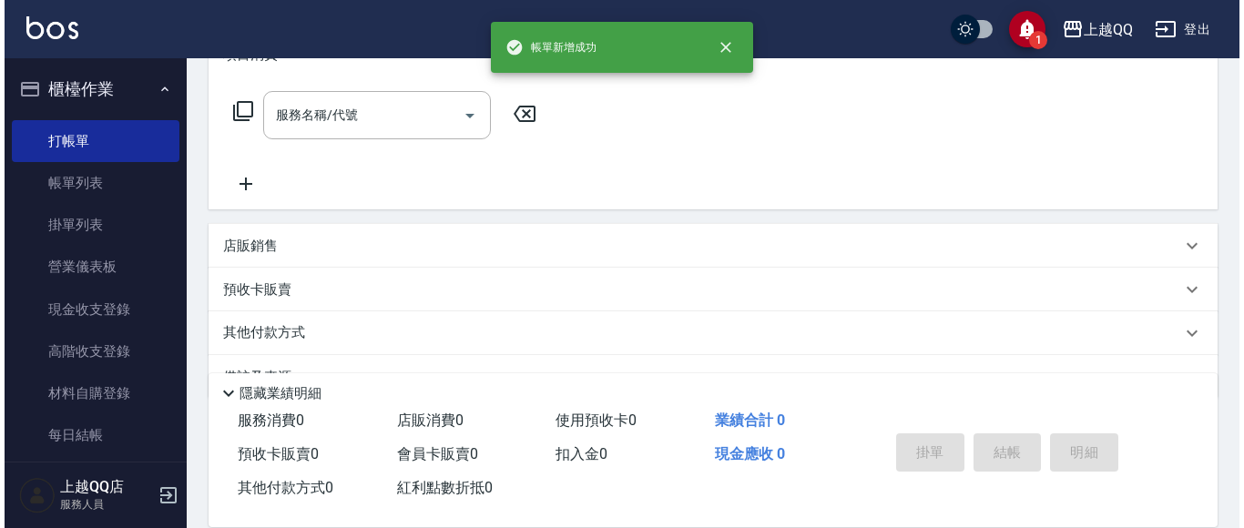
scroll to position [0, 0]
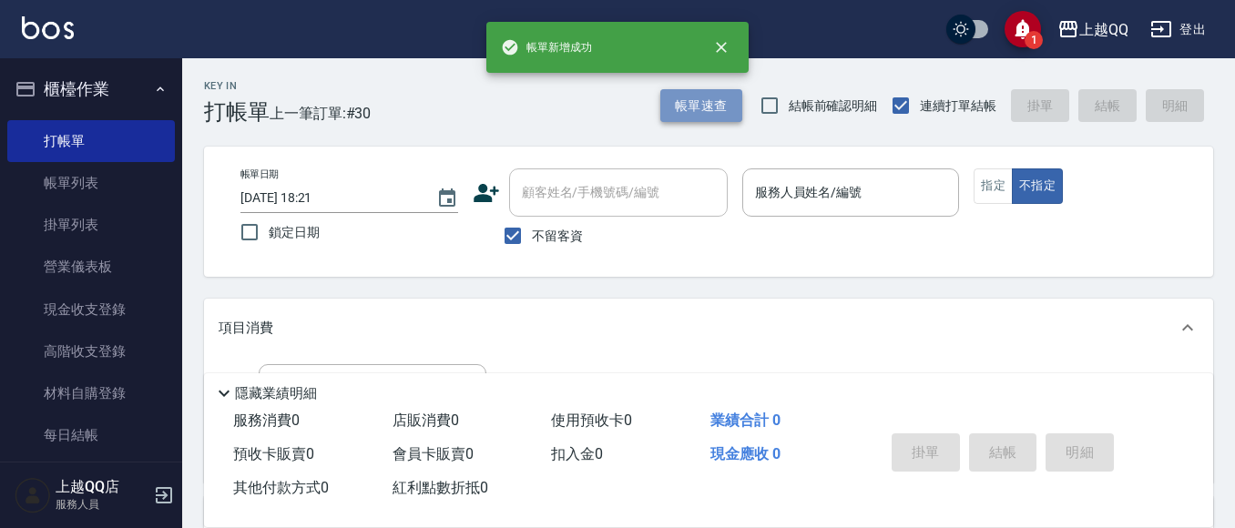
click at [671, 97] on button "帳單速查" at bounding box center [701, 106] width 82 height 34
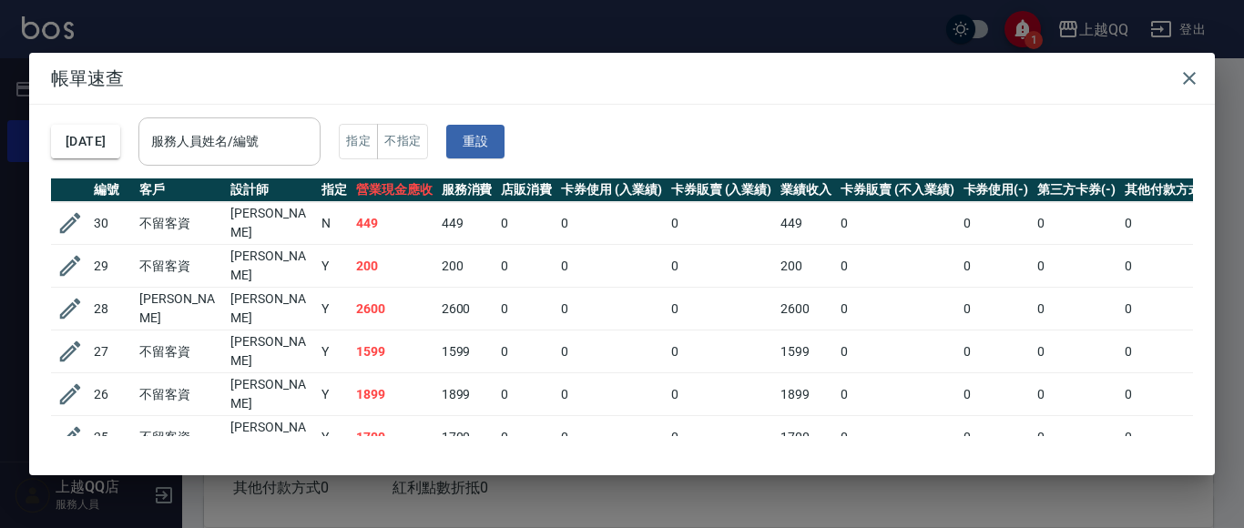
click at [312, 139] on input "服務人員姓名/編號" at bounding box center [230, 142] width 166 height 32
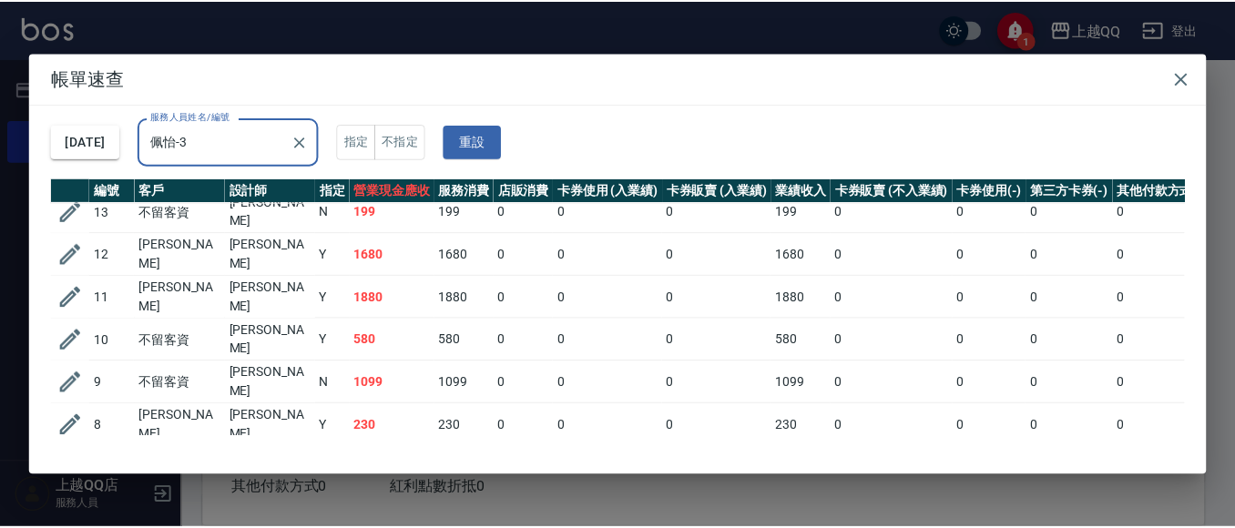
scroll to position [432, 0]
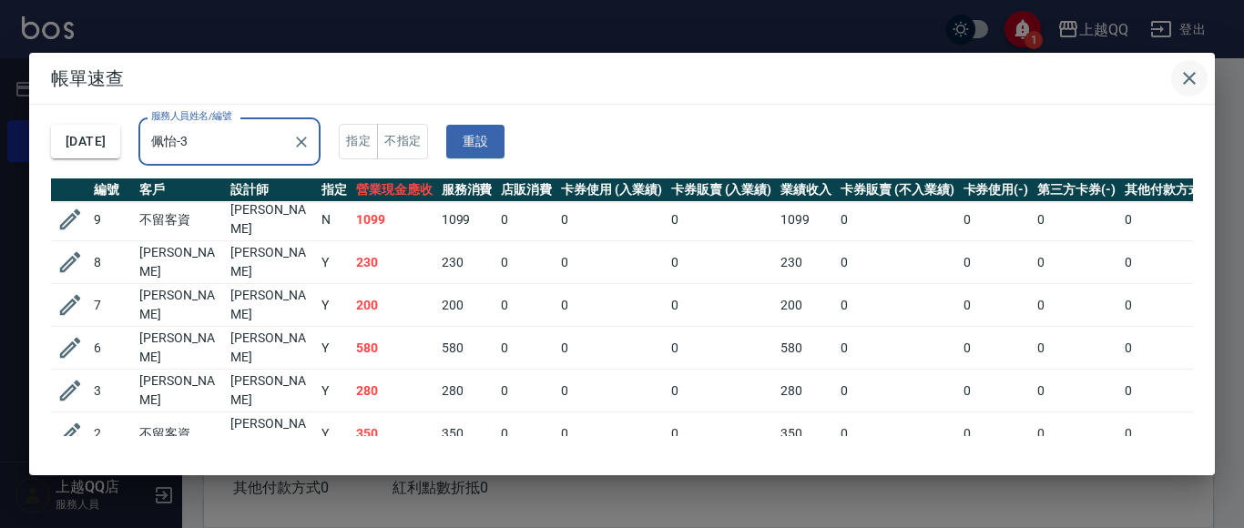
type input "佩怡-3"
click at [1188, 86] on icon "button" at bounding box center [1190, 78] width 22 height 22
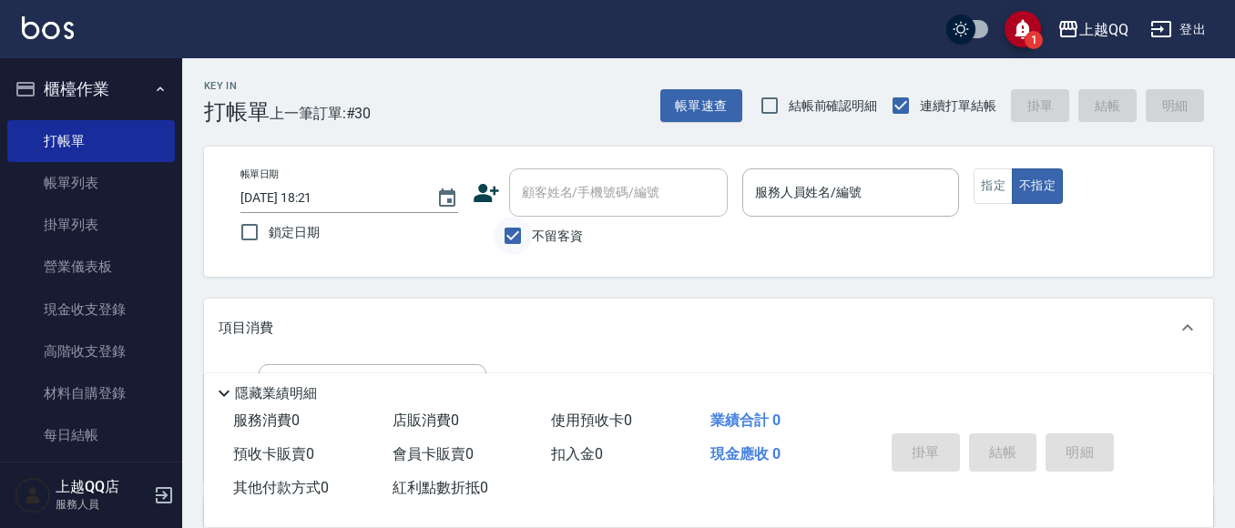
click at [511, 218] on div "顧客姓名/手機號碼/編號 顧客姓名/手機號碼/編號 不留客資" at bounding box center [600, 212] width 255 height 87
drag, startPoint x: 515, startPoint y: 236, endPoint x: 560, endPoint y: 215, distance: 50.1
click at [516, 236] on input "不留客資" at bounding box center [513, 236] width 38 height 38
checkbox input "false"
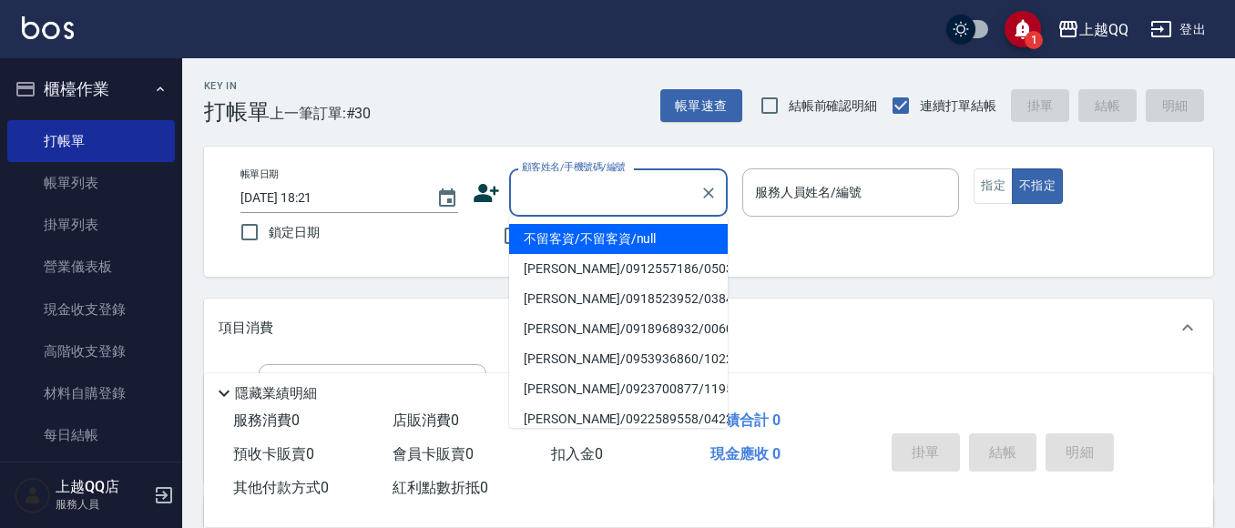
click at [568, 209] on input "顧客姓名/手機號碼/編號" at bounding box center [604, 193] width 175 height 32
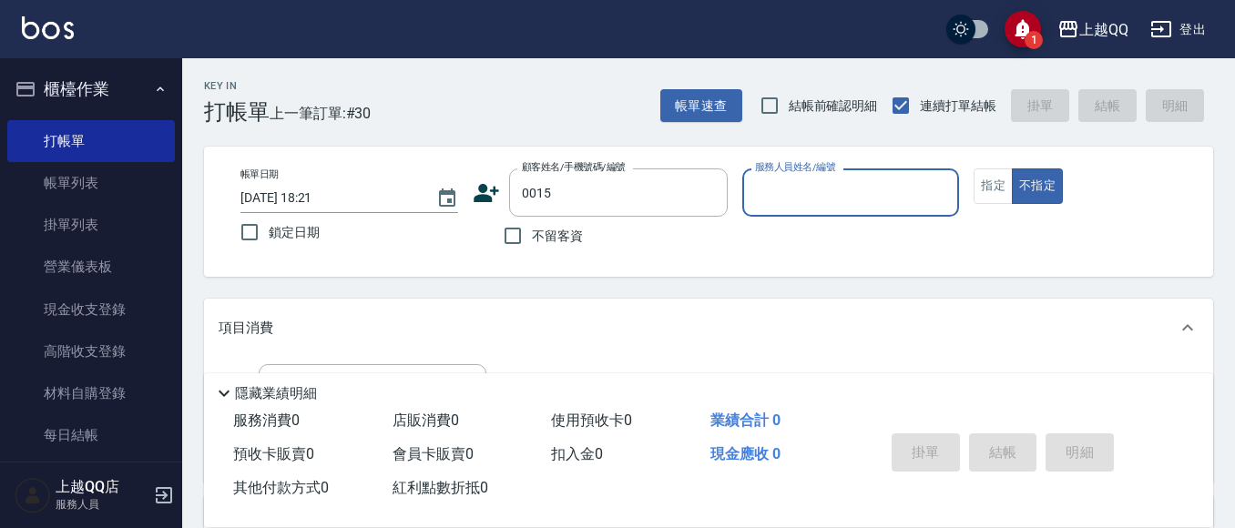
type input "[PERSON_NAME]/0955020415/0015"
type input "佩怡-3"
click at [1012, 169] on button "不指定" at bounding box center [1037, 187] width 51 height 36
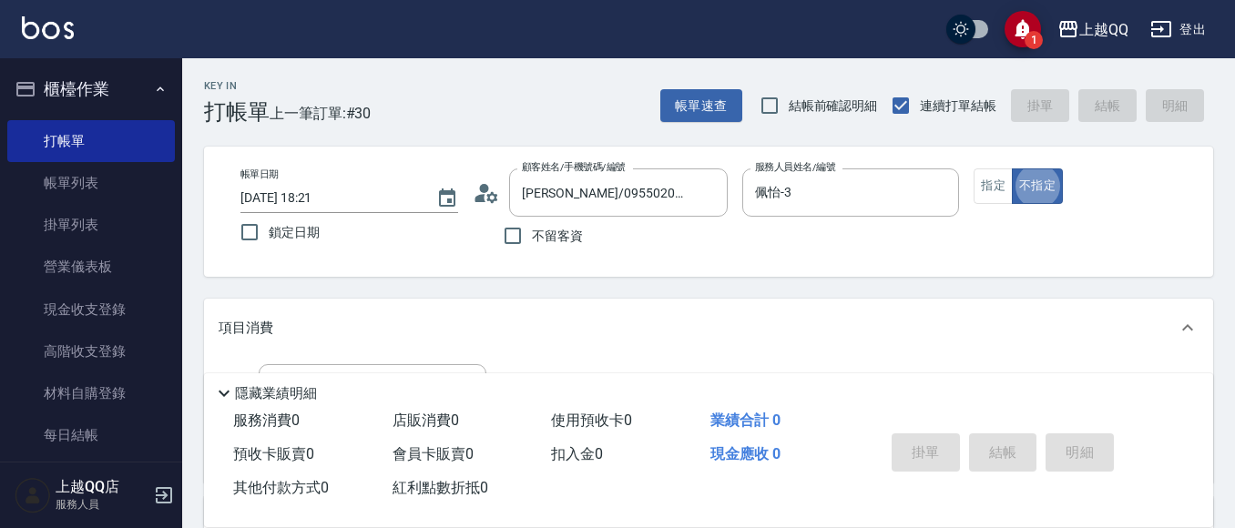
type button "false"
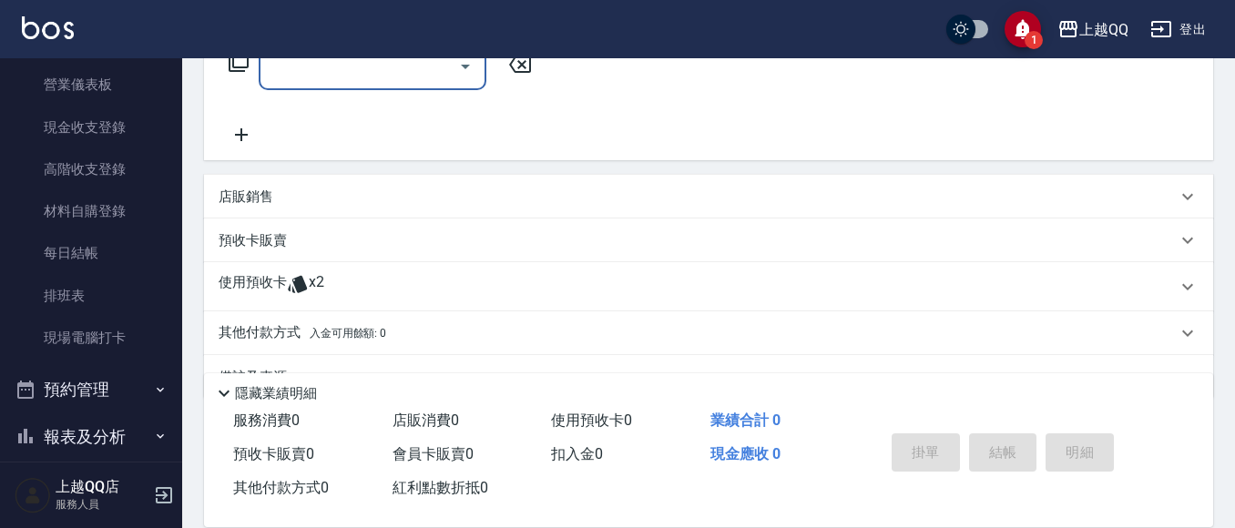
scroll to position [368, 0]
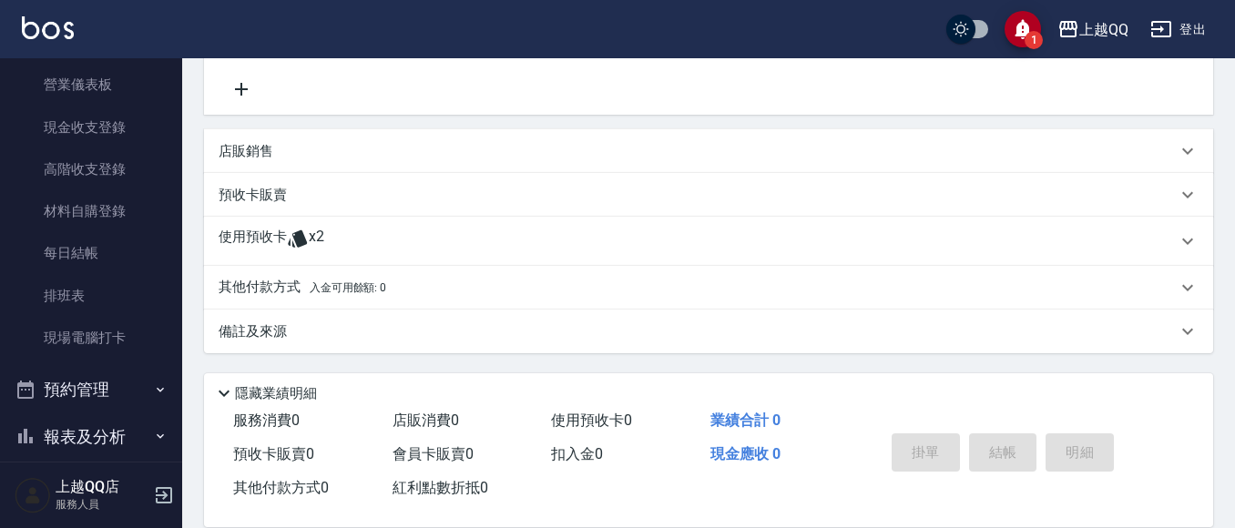
click at [249, 236] on p "使用預收卡" at bounding box center [253, 241] width 68 height 27
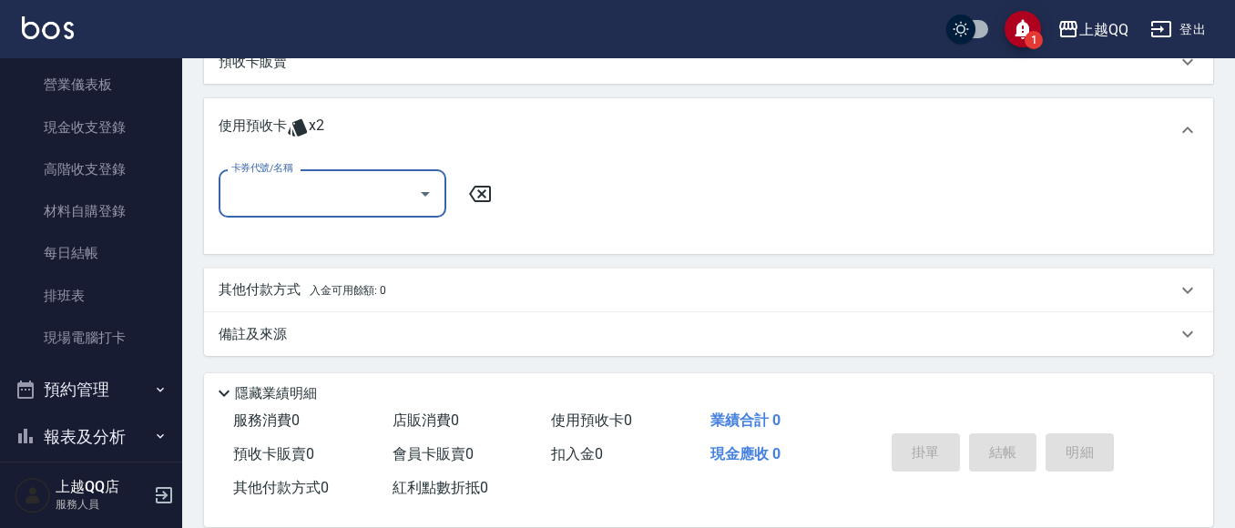
scroll to position [504, 0]
click at [418, 196] on icon "Open" at bounding box center [426, 191] width 22 height 22
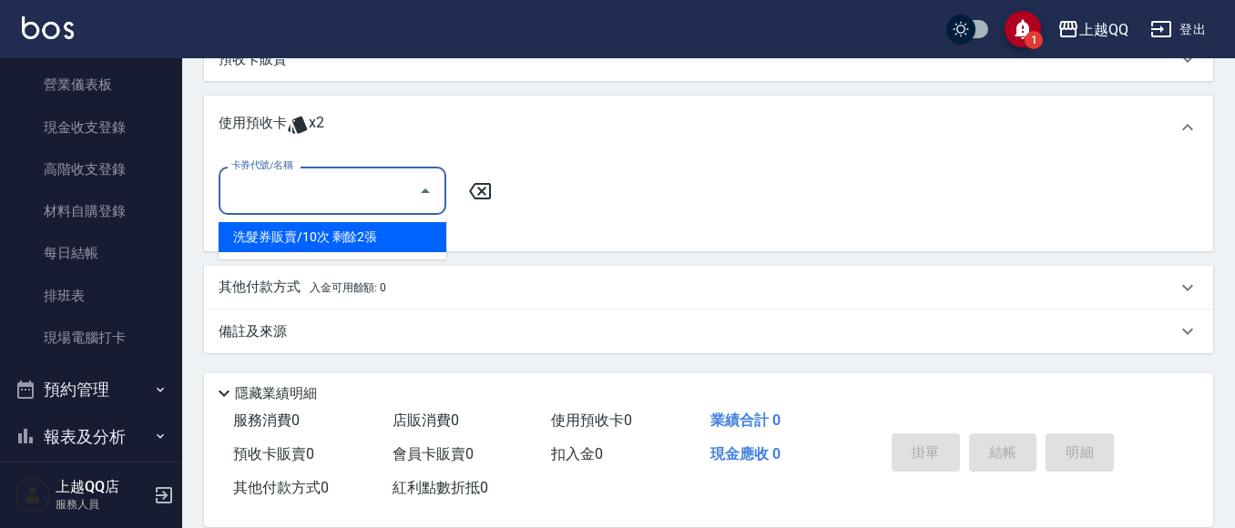
click at [392, 233] on div "洗髮券販賣/10次 剩餘2張" at bounding box center [333, 237] width 228 height 30
type input "洗髮券販賣/10次"
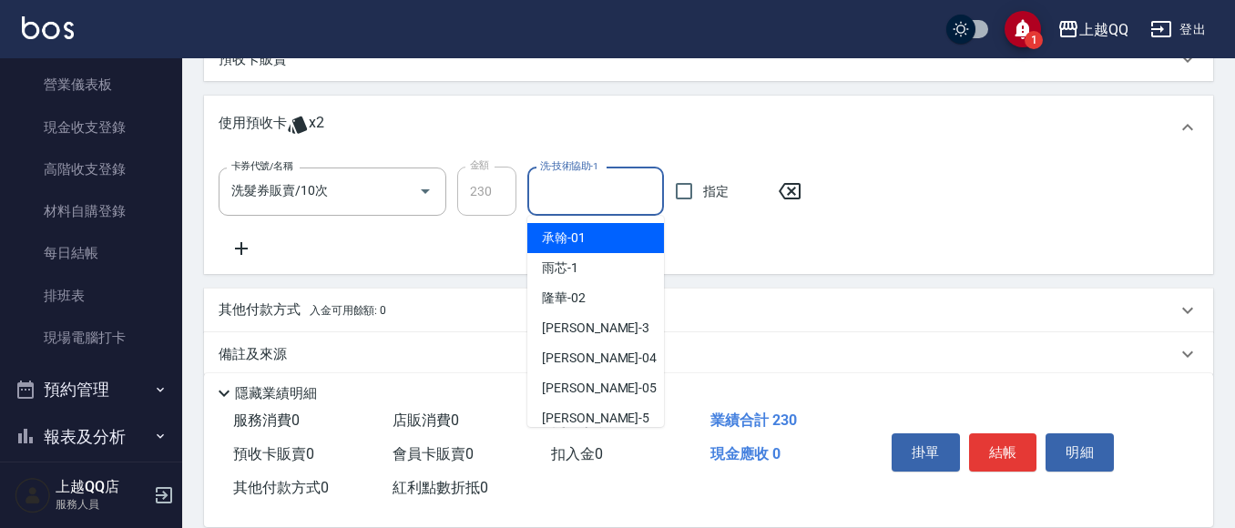
click at [544, 194] on input "洗-技術協助-1" at bounding box center [596, 192] width 120 height 32
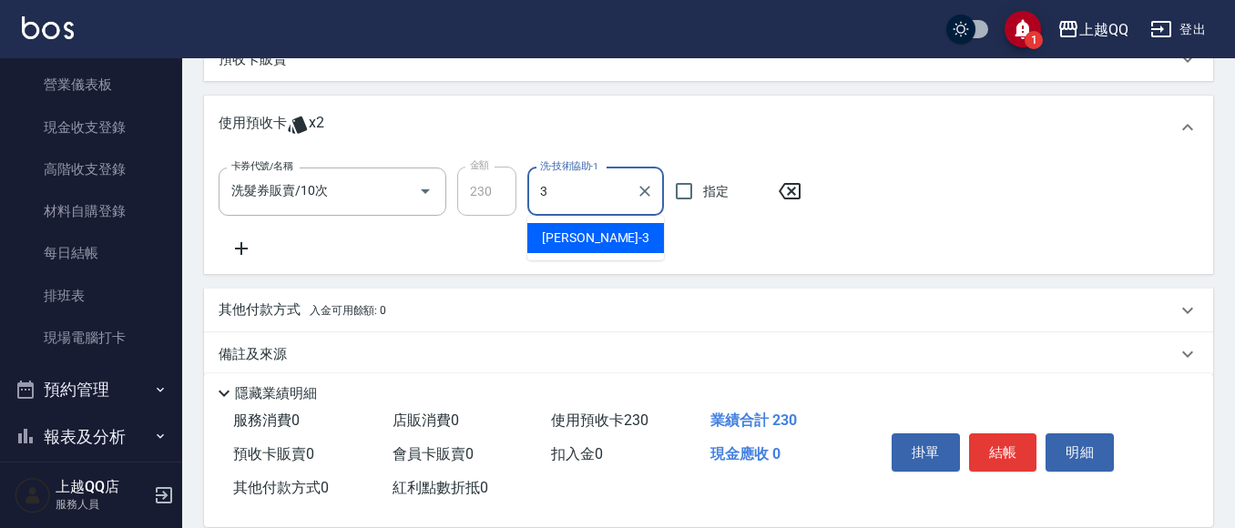
type input "佩怡-3"
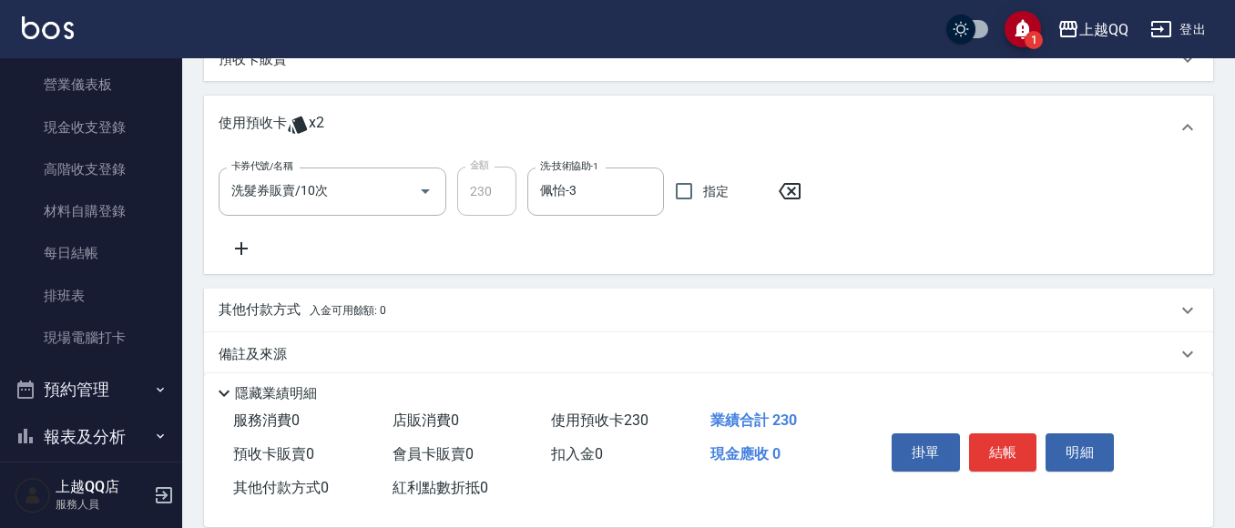
click at [1029, 426] on div "掛單 結帳 明細" at bounding box center [1004, 454] width 238 height 57
click at [1010, 434] on button "結帳" at bounding box center [1003, 453] width 68 height 38
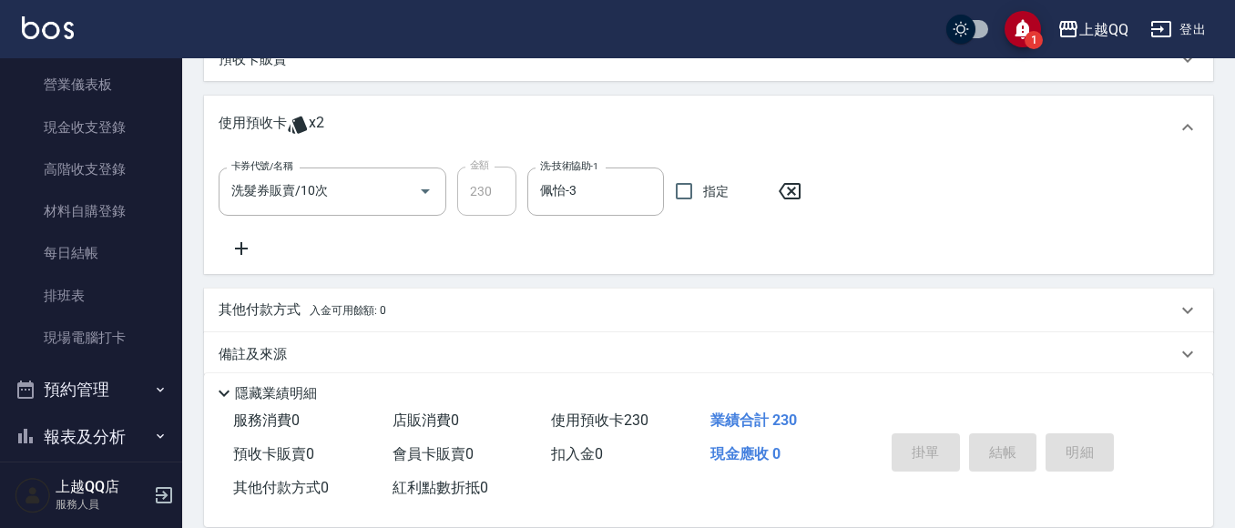
type input "[DATE] 18:22"
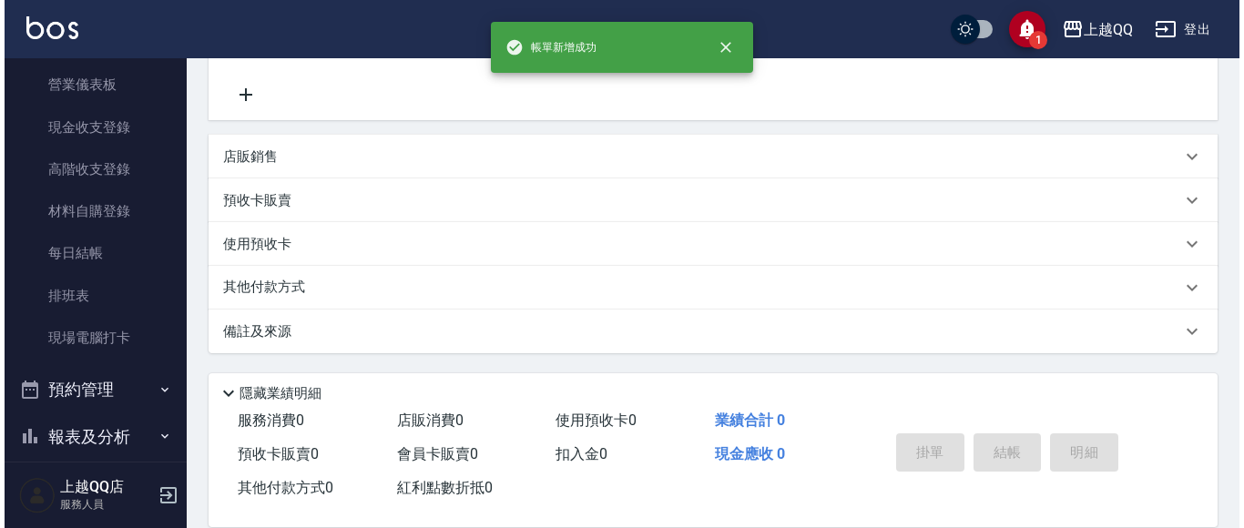
scroll to position [0, 0]
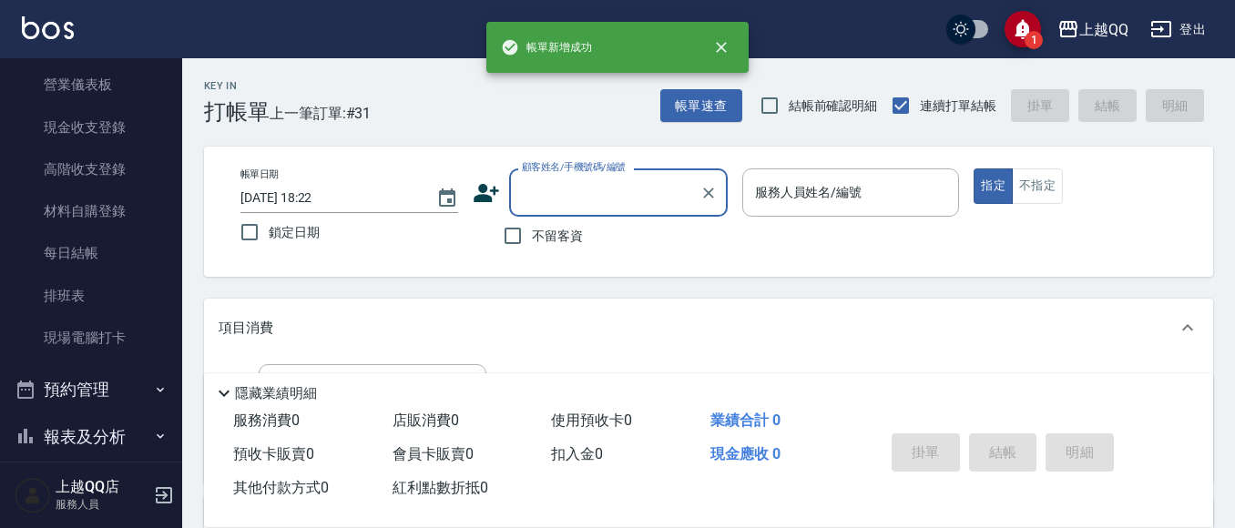
click at [696, 123] on div "帳單速查 結帳前確認明細 連續打單結帳 掛單 結帳 明細" at bounding box center [936, 106] width 553 height 38
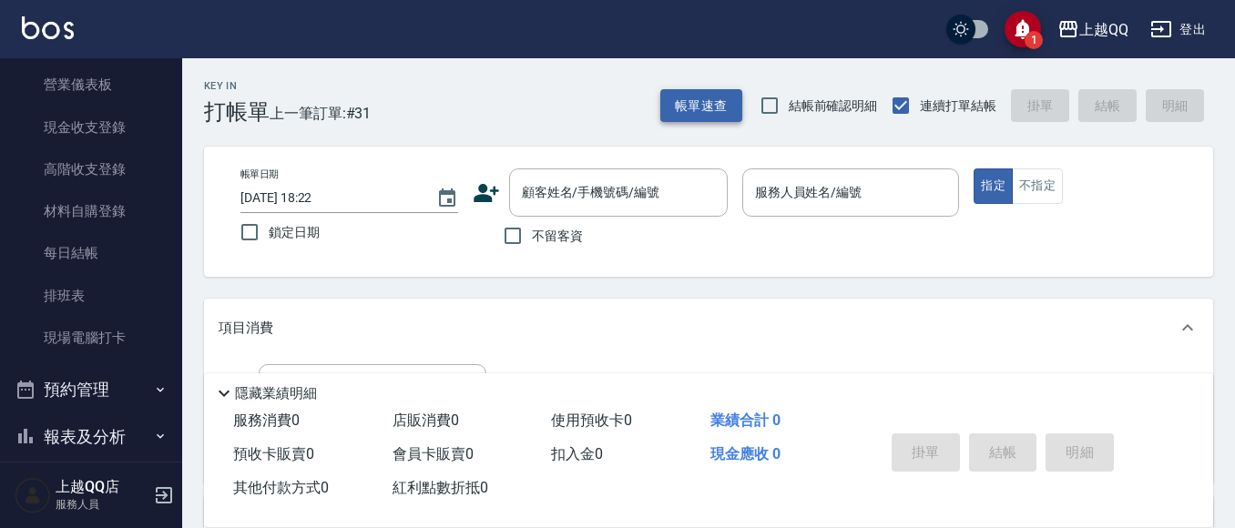
click at [706, 106] on button "帳單速查" at bounding box center [701, 106] width 82 height 34
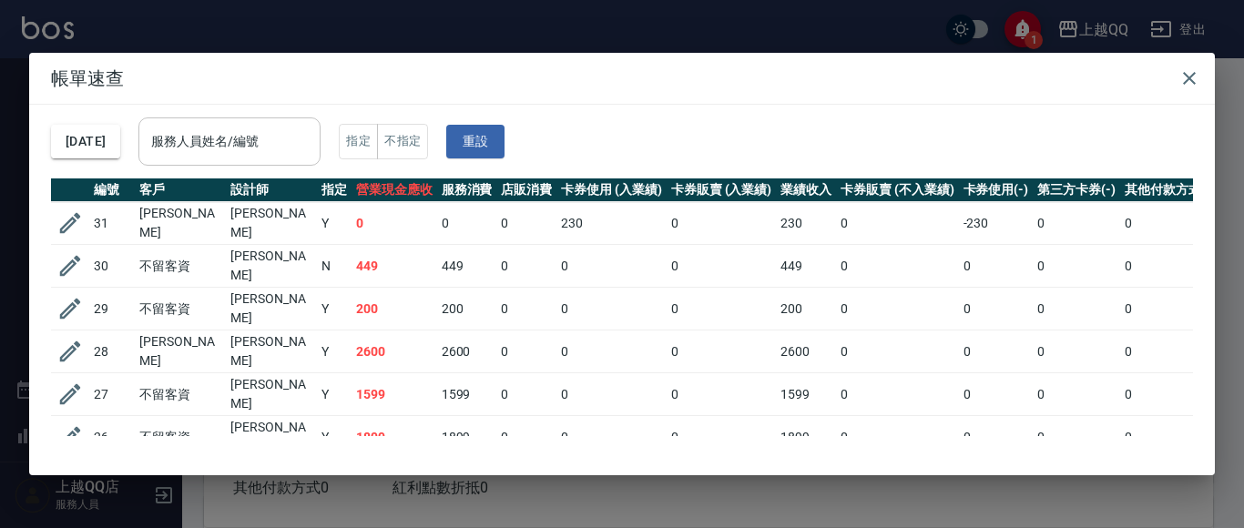
click at [294, 149] on input "服務人員姓名/編號" at bounding box center [230, 142] width 166 height 32
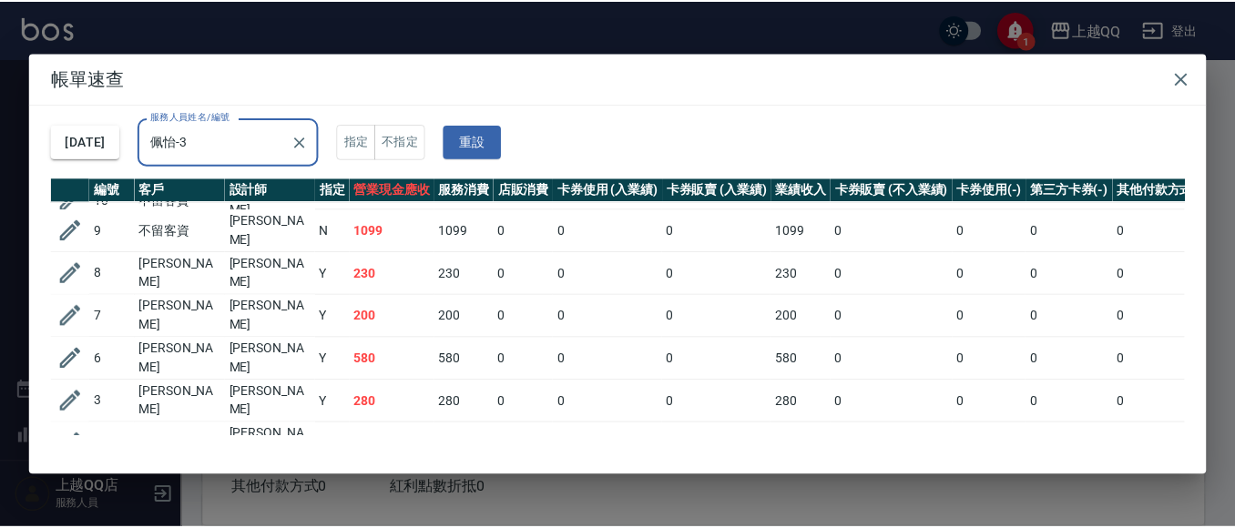
scroll to position [471, 0]
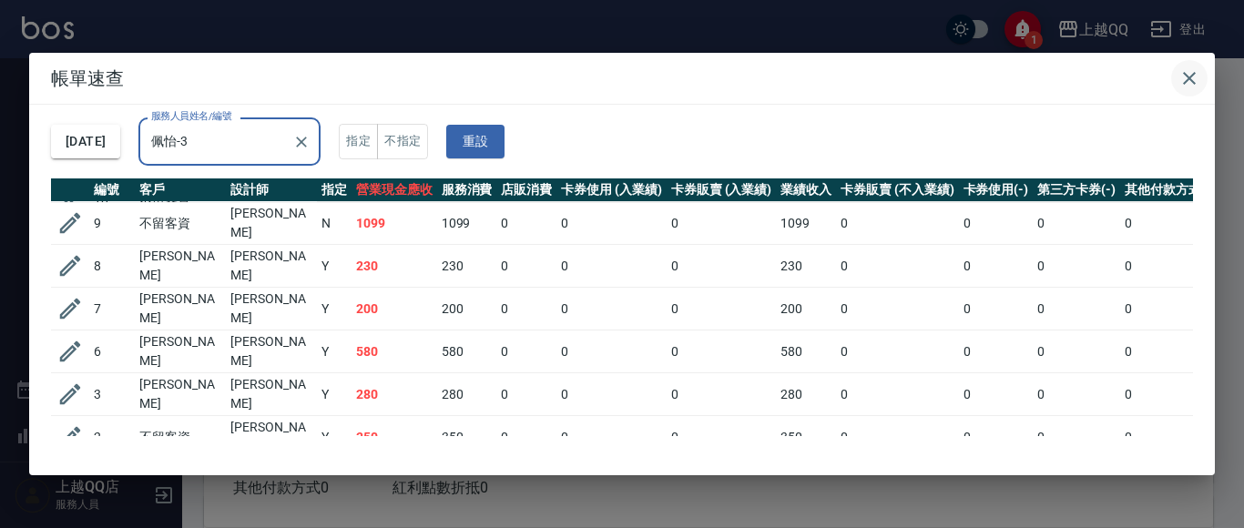
type input "佩怡-3"
drag, startPoint x: 1201, startPoint y: 74, endPoint x: 886, endPoint y: 98, distance: 315.3
click at [1199, 76] on button "button" at bounding box center [1190, 78] width 36 height 36
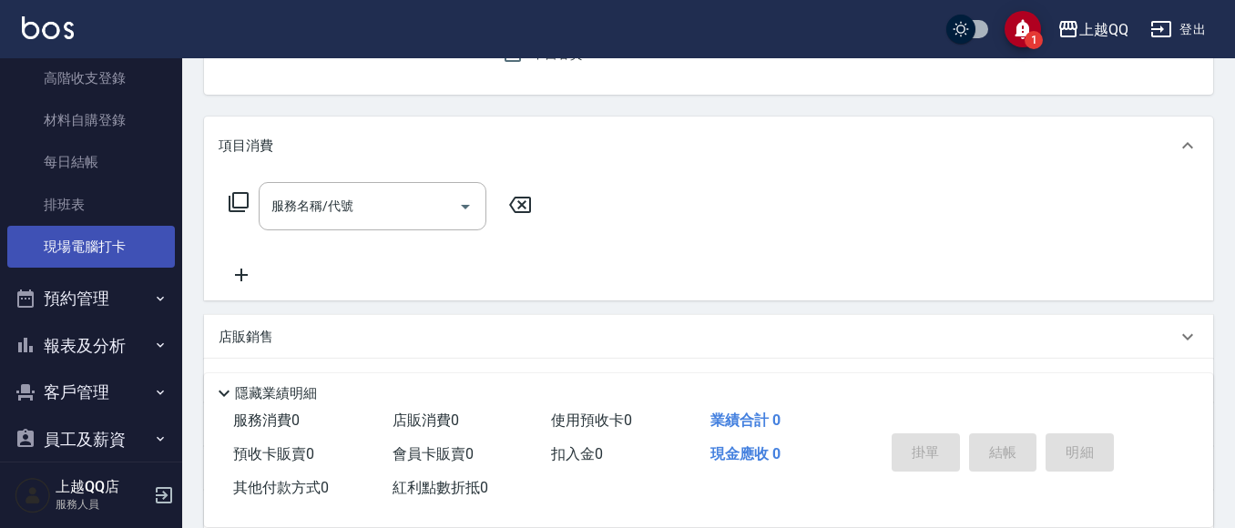
scroll to position [296, 0]
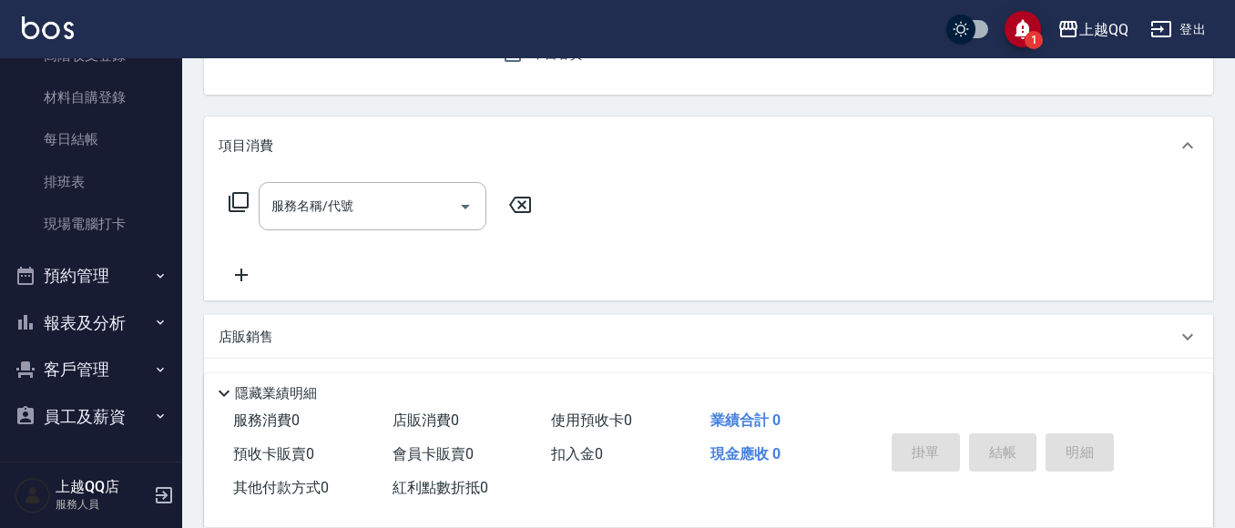
click at [101, 324] on button "報表及分析" at bounding box center [91, 323] width 168 height 47
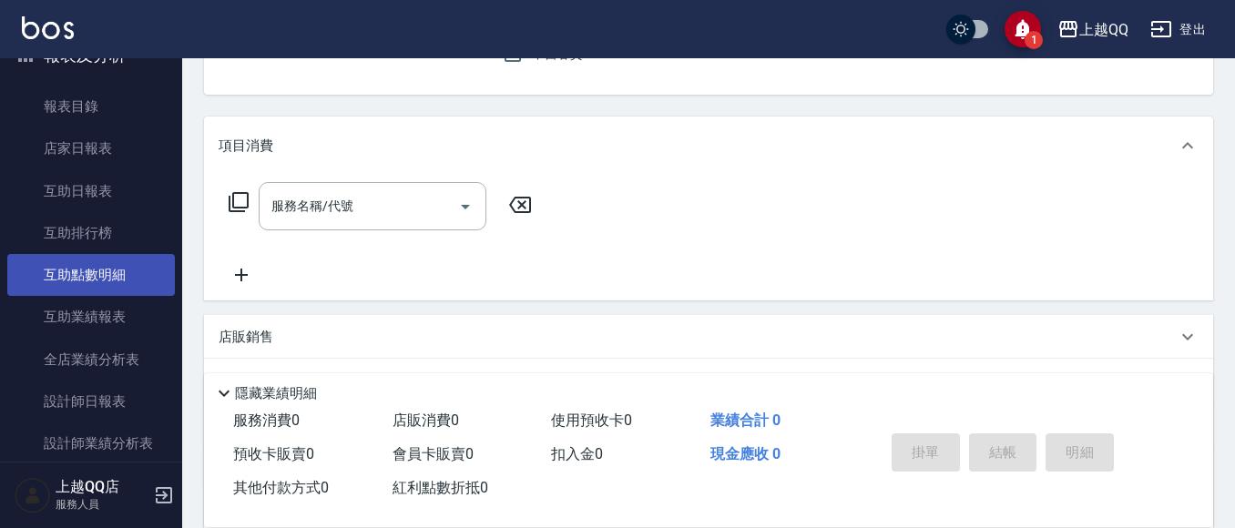
scroll to position [569, 0]
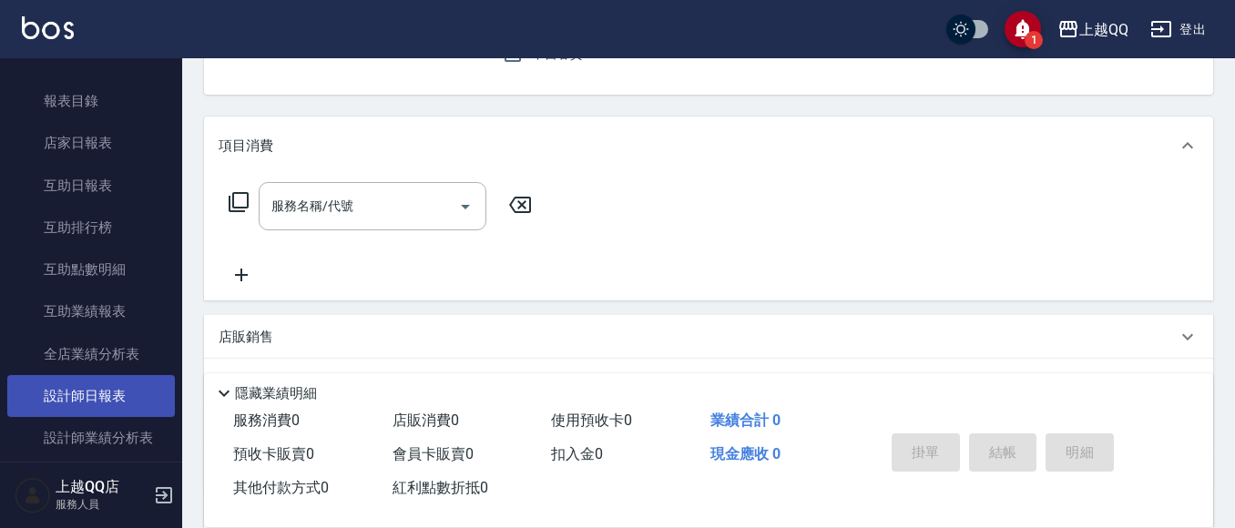
click at [101, 392] on link "設計師日報表" at bounding box center [91, 396] width 168 height 42
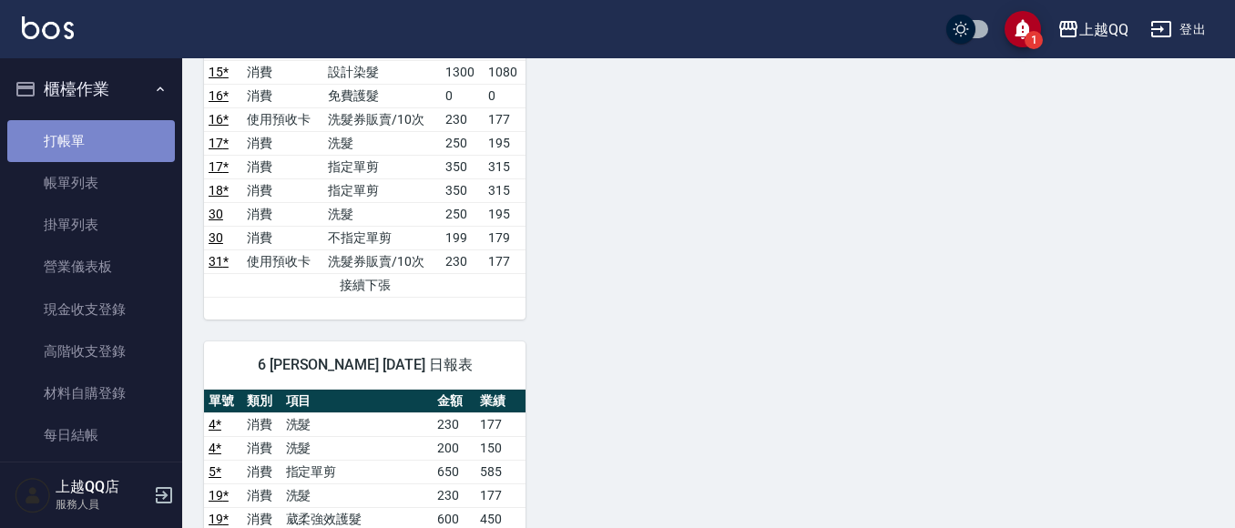
click at [103, 141] on link "打帳單" at bounding box center [91, 141] width 168 height 42
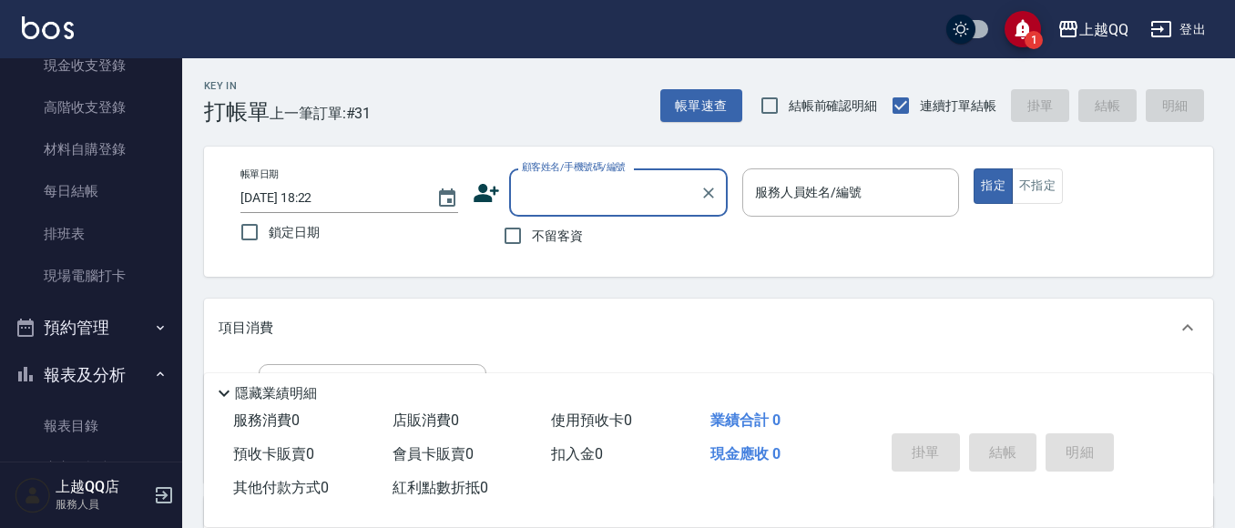
scroll to position [273, 0]
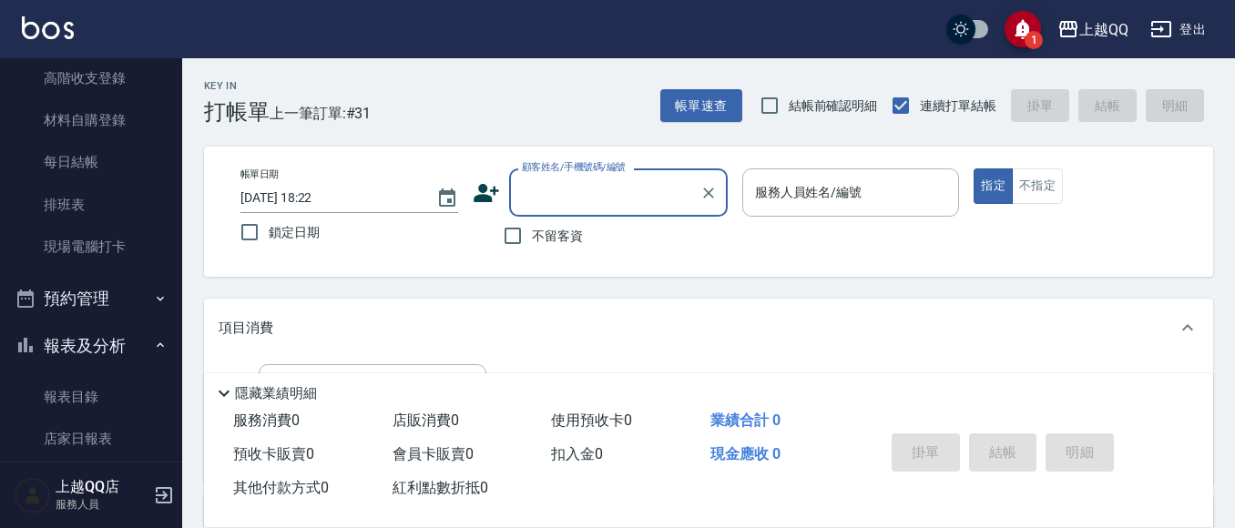
click at [122, 344] on button "報表及分析" at bounding box center [91, 345] width 168 height 47
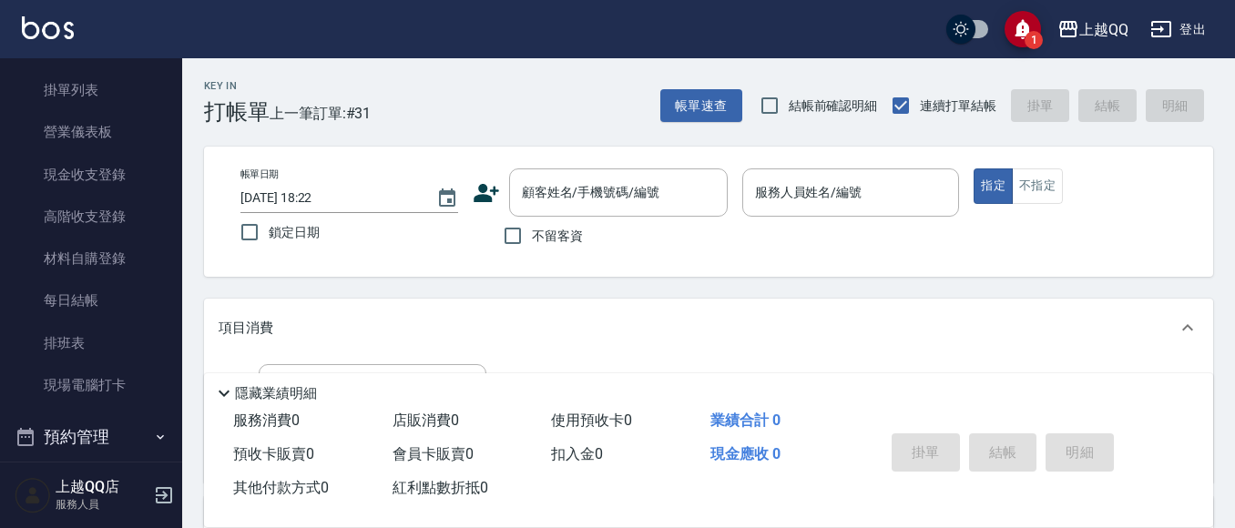
scroll to position [0, 0]
